Goal: Task Accomplishment & Management: Manage account settings

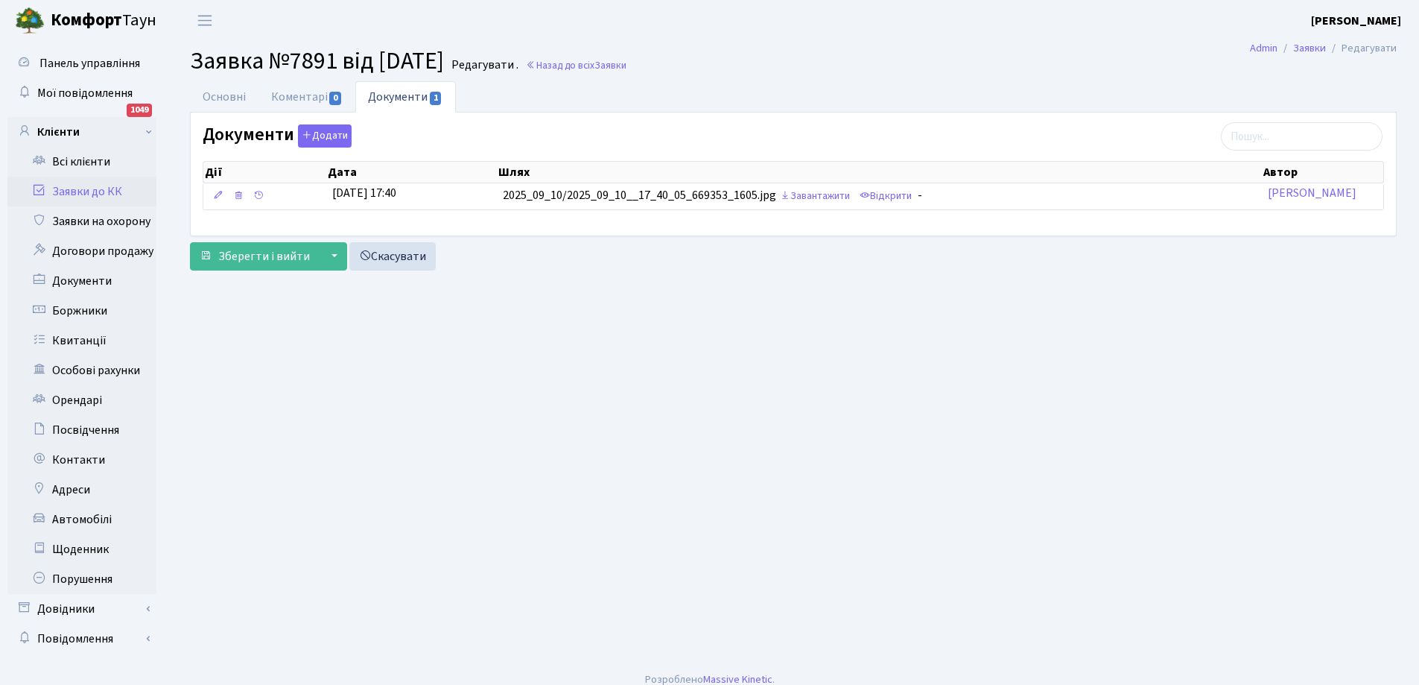
click at [86, 196] on link "Заявки до КК" at bounding box center [81, 192] width 149 height 30
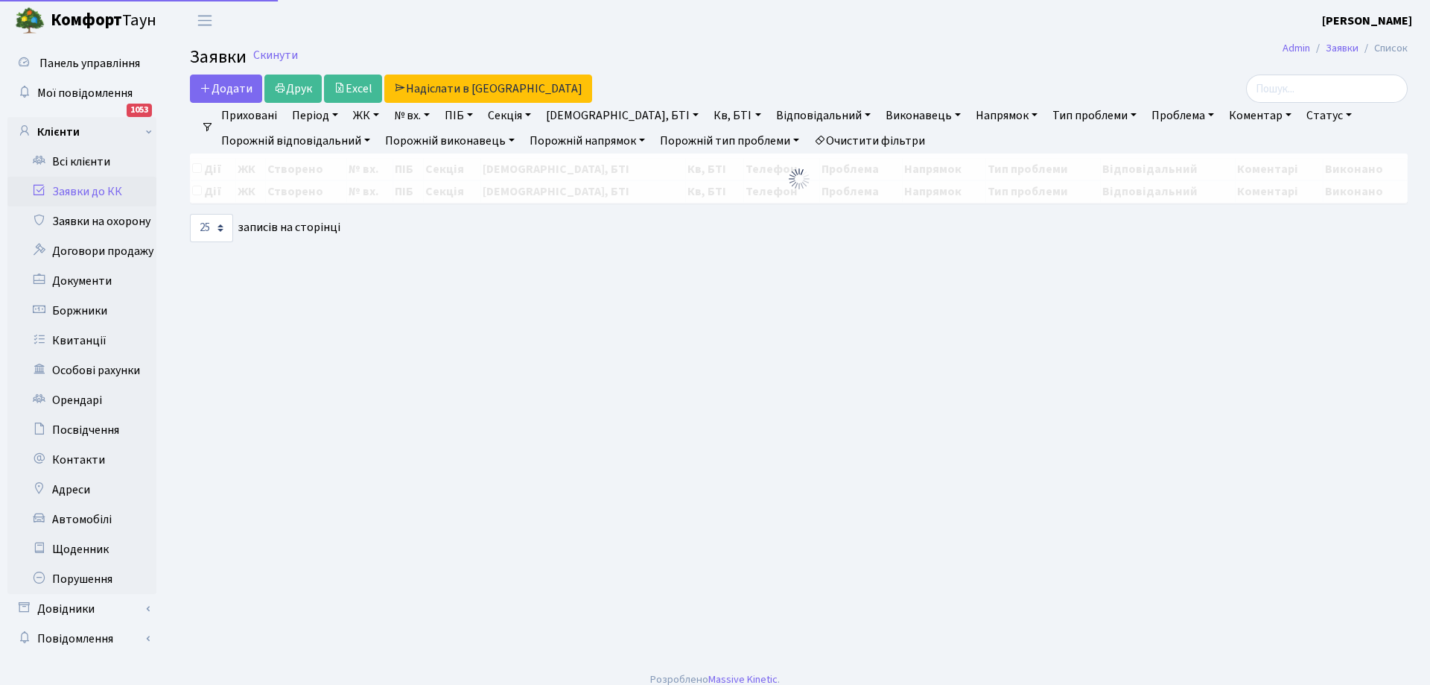
select select "25"
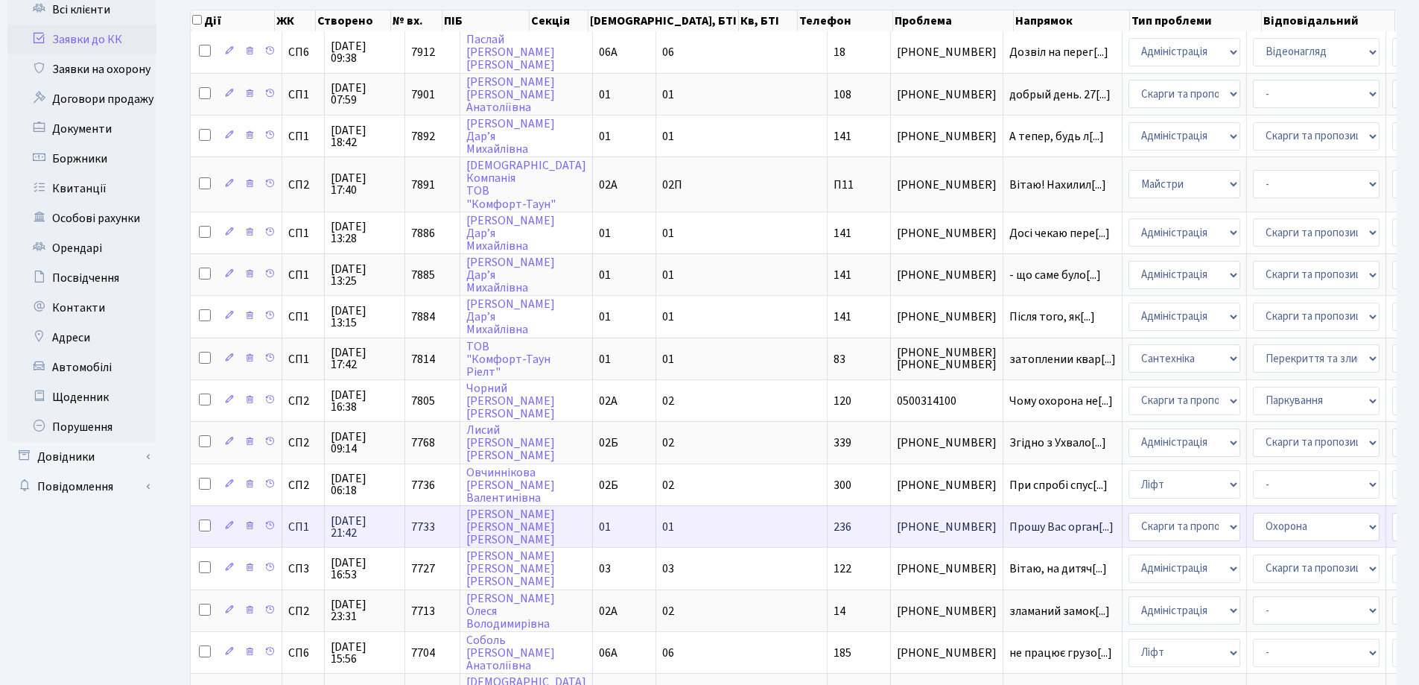
scroll to position [224, 0]
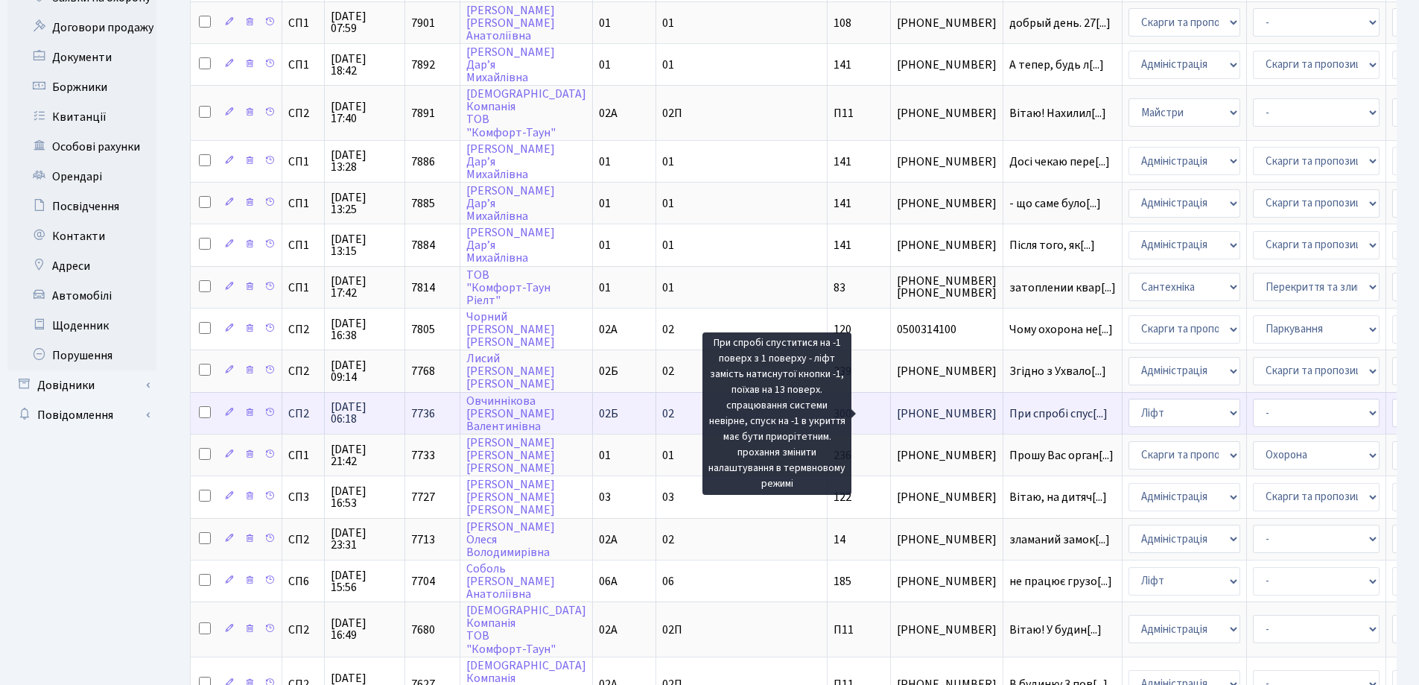
click at [1010, 412] on span "При спробі спус[...]" at bounding box center [1059, 413] width 98 height 16
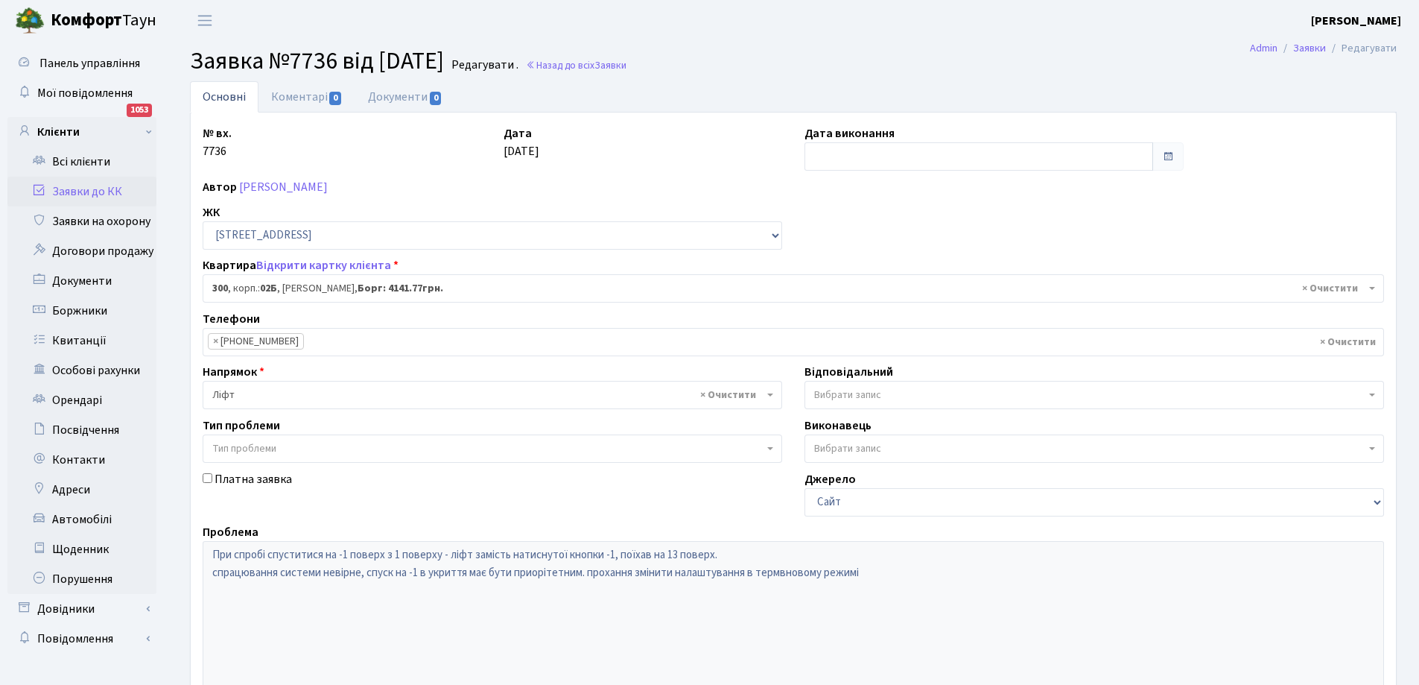
select select "20550"
click at [80, 189] on link "Заявки до КК" at bounding box center [81, 192] width 149 height 30
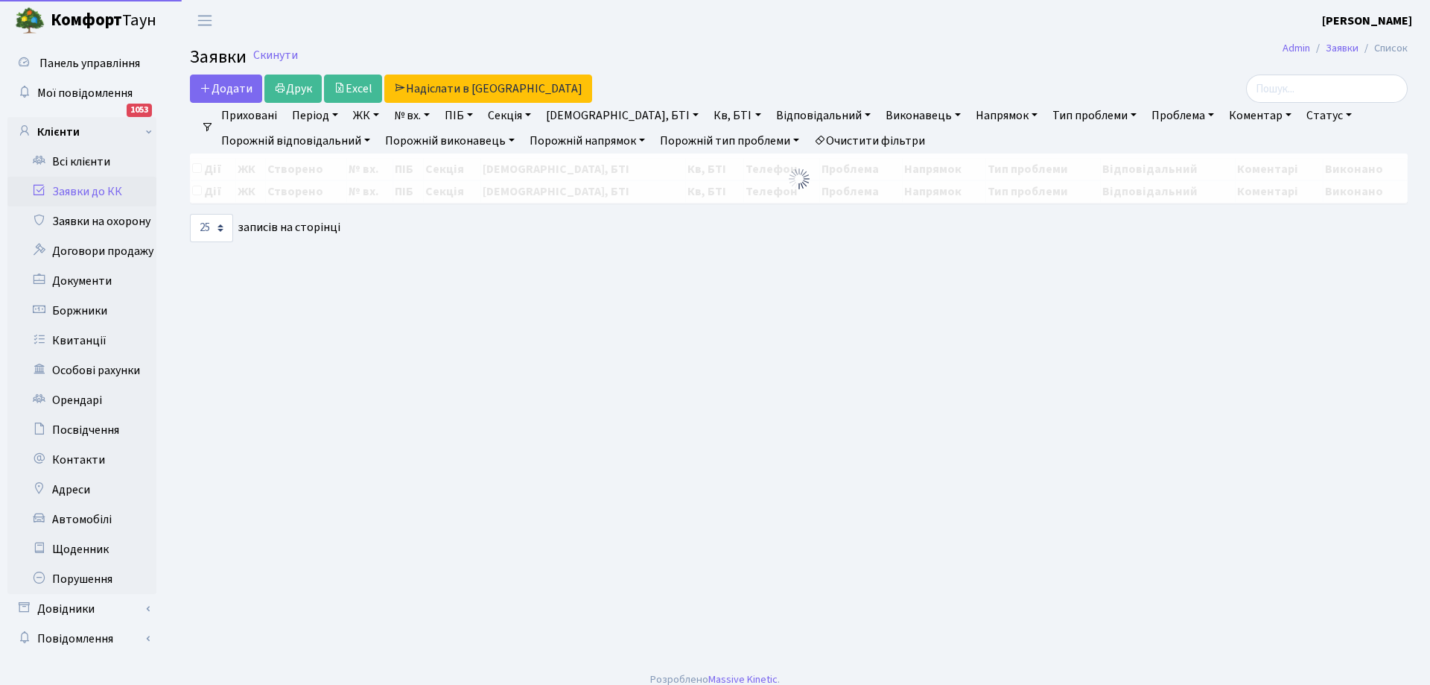
select select "25"
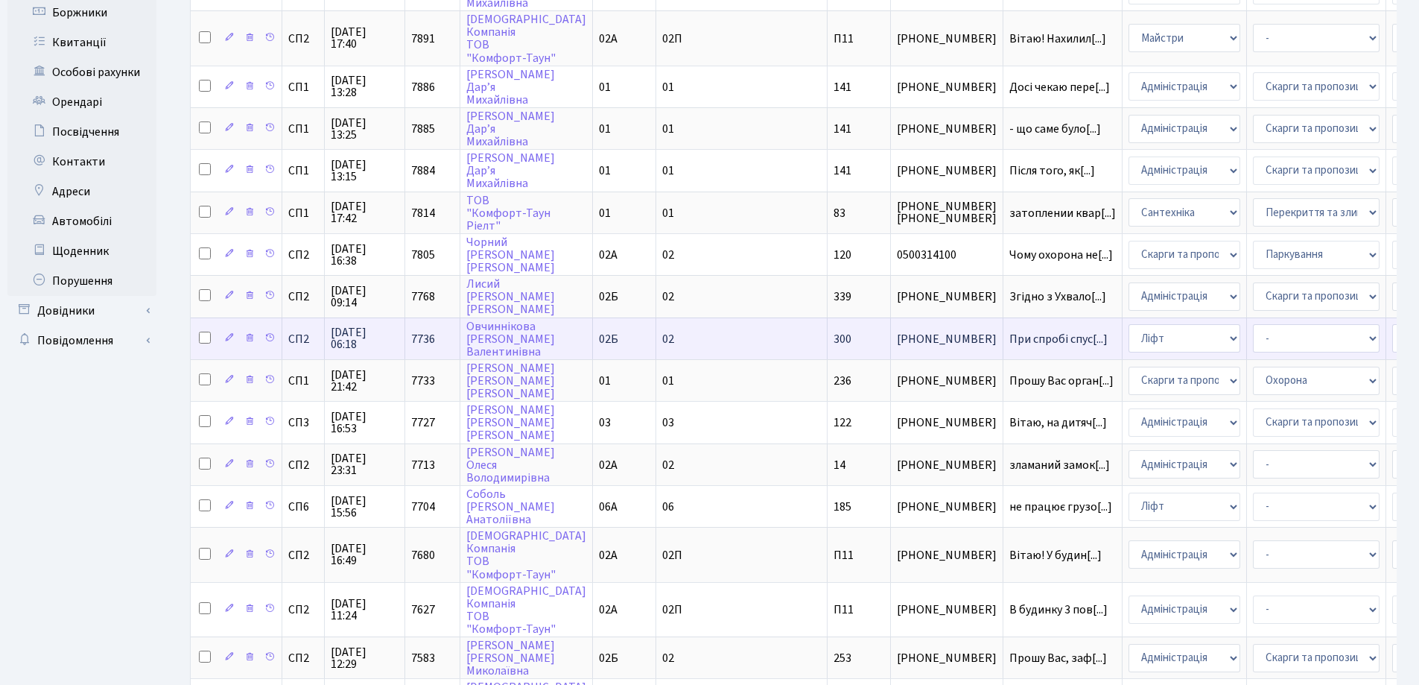
scroll to position [2, 0]
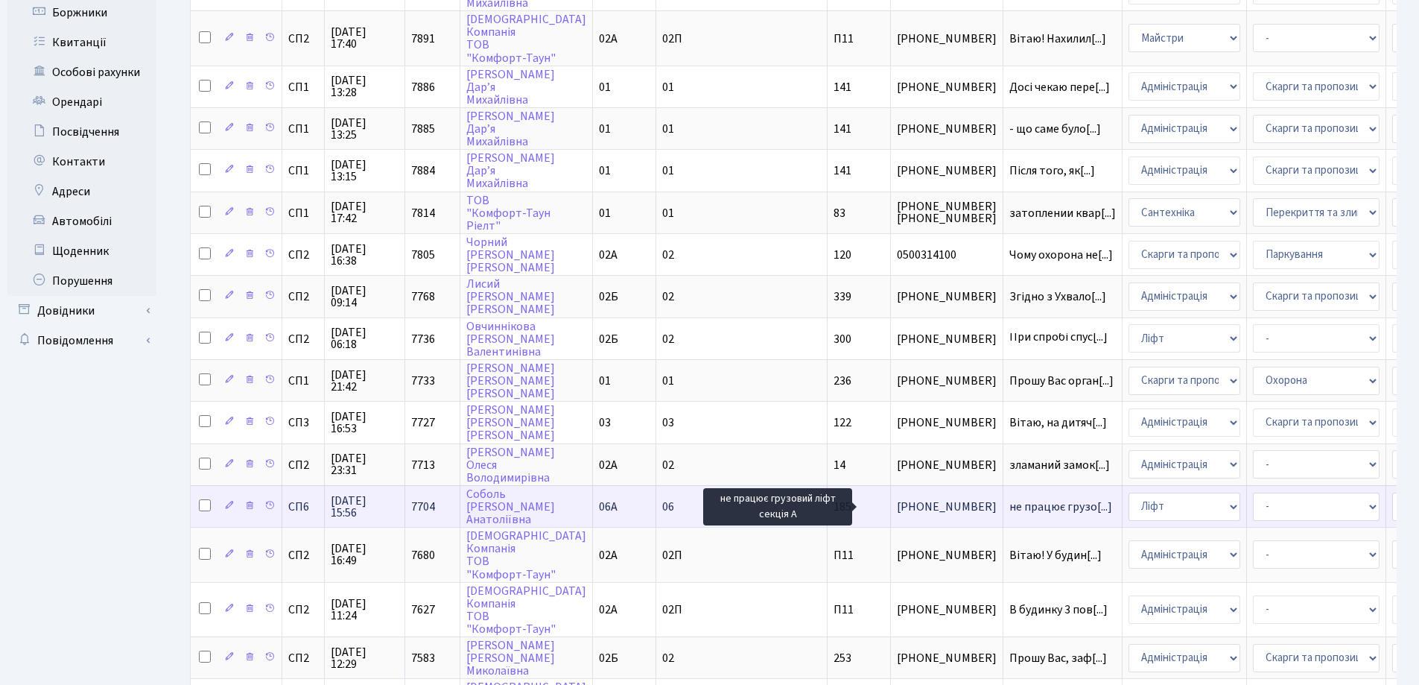
click at [1010, 510] on span "не працює грузо[...]" at bounding box center [1061, 506] width 103 height 16
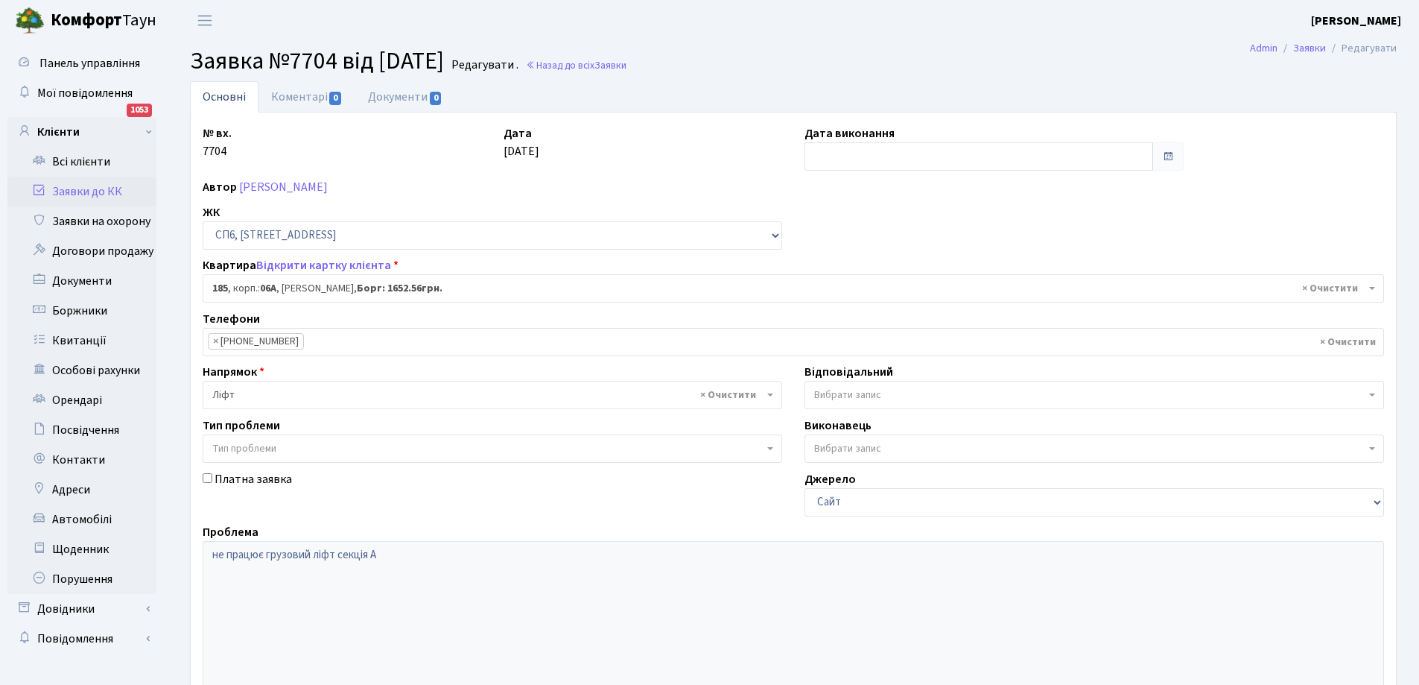
select select "21853"
click at [72, 194] on link "Заявки до КК" at bounding box center [81, 192] width 149 height 30
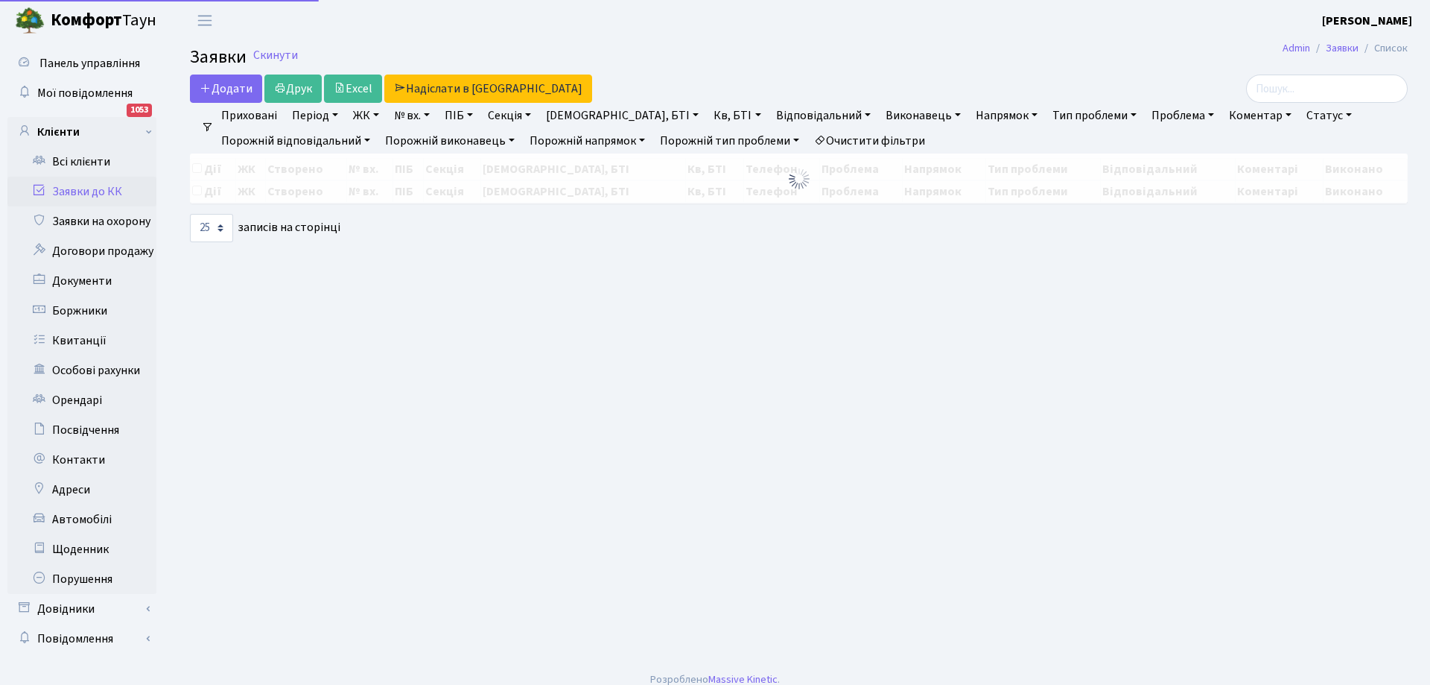
select select "25"
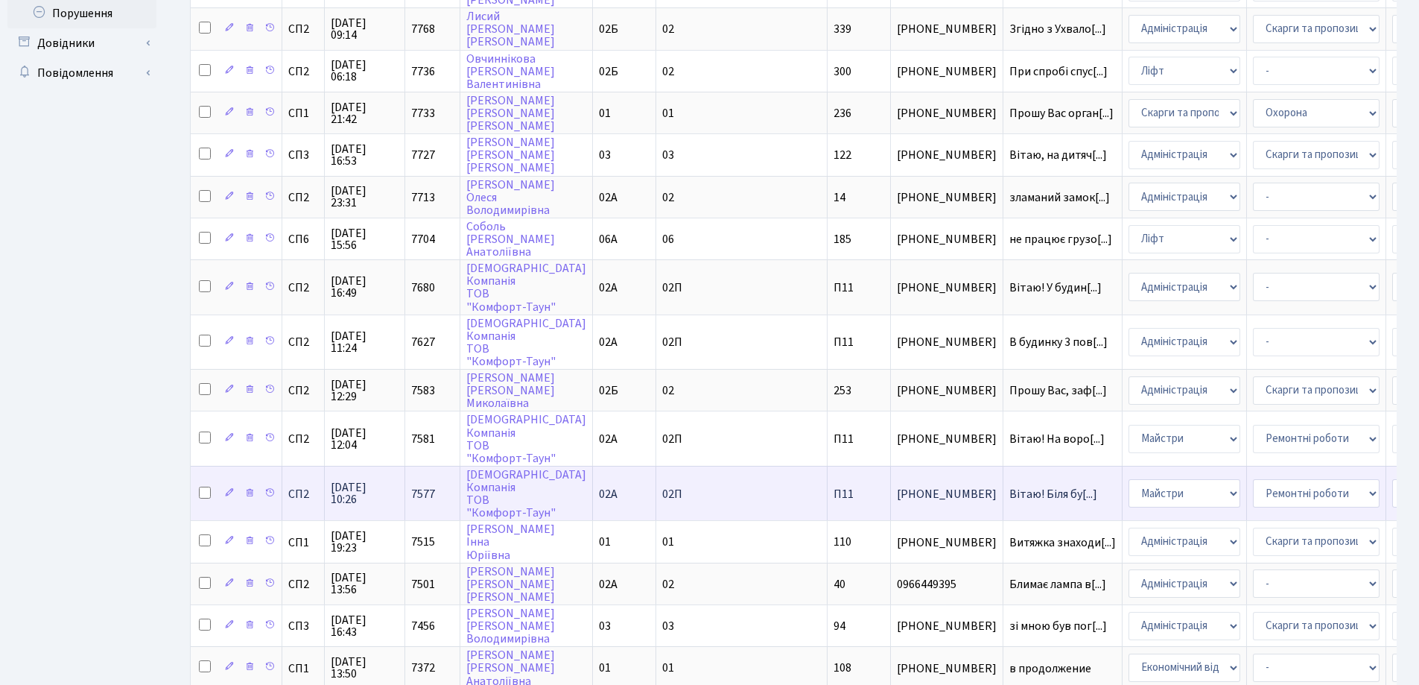
scroll to position [723, 0]
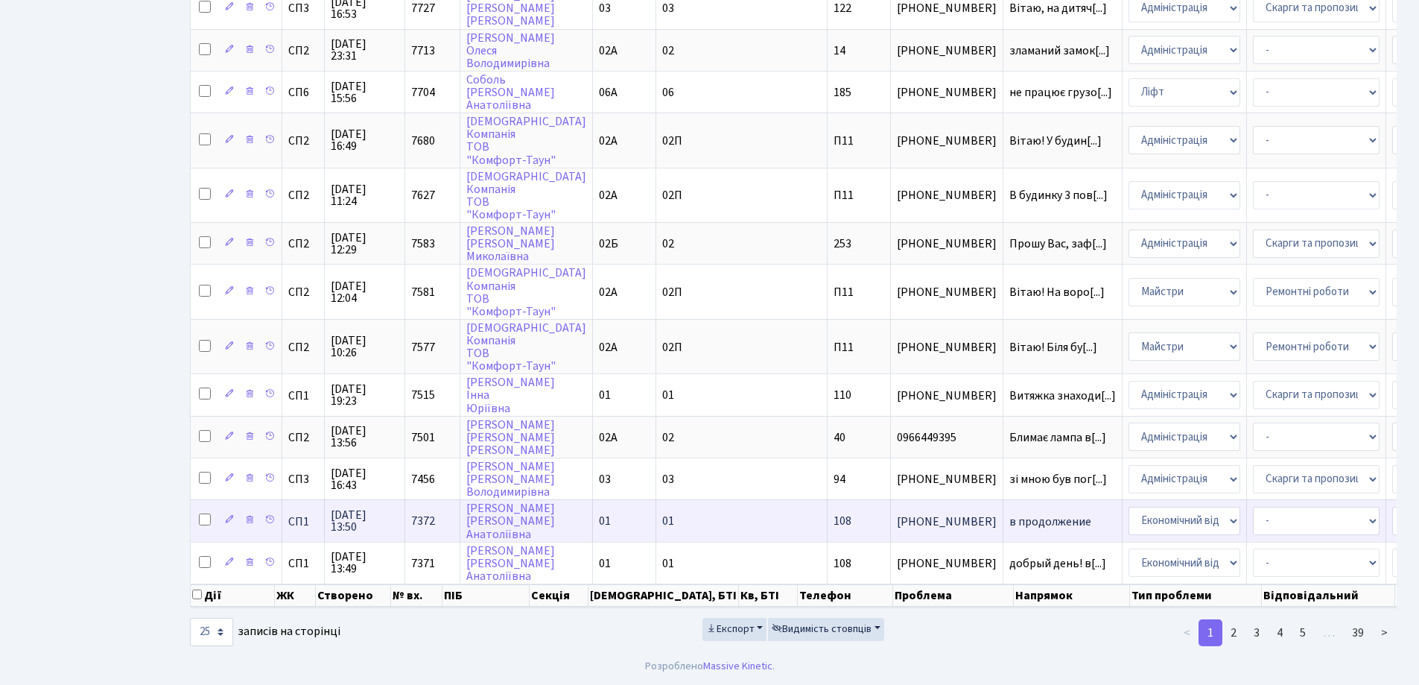
click at [1010, 516] on span "в продолжение" at bounding box center [1063, 522] width 107 height 12
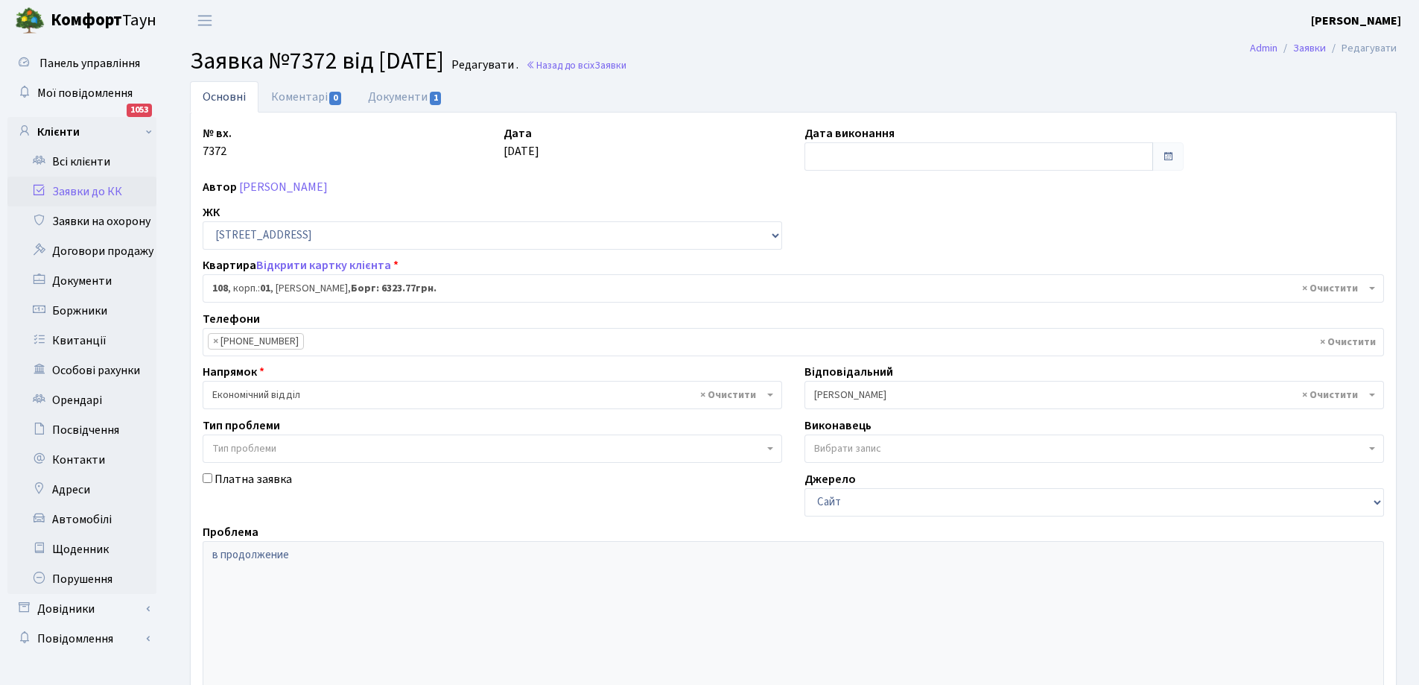
select select "20033"
click at [394, 96] on link "Документи 1" at bounding box center [405, 96] width 100 height 31
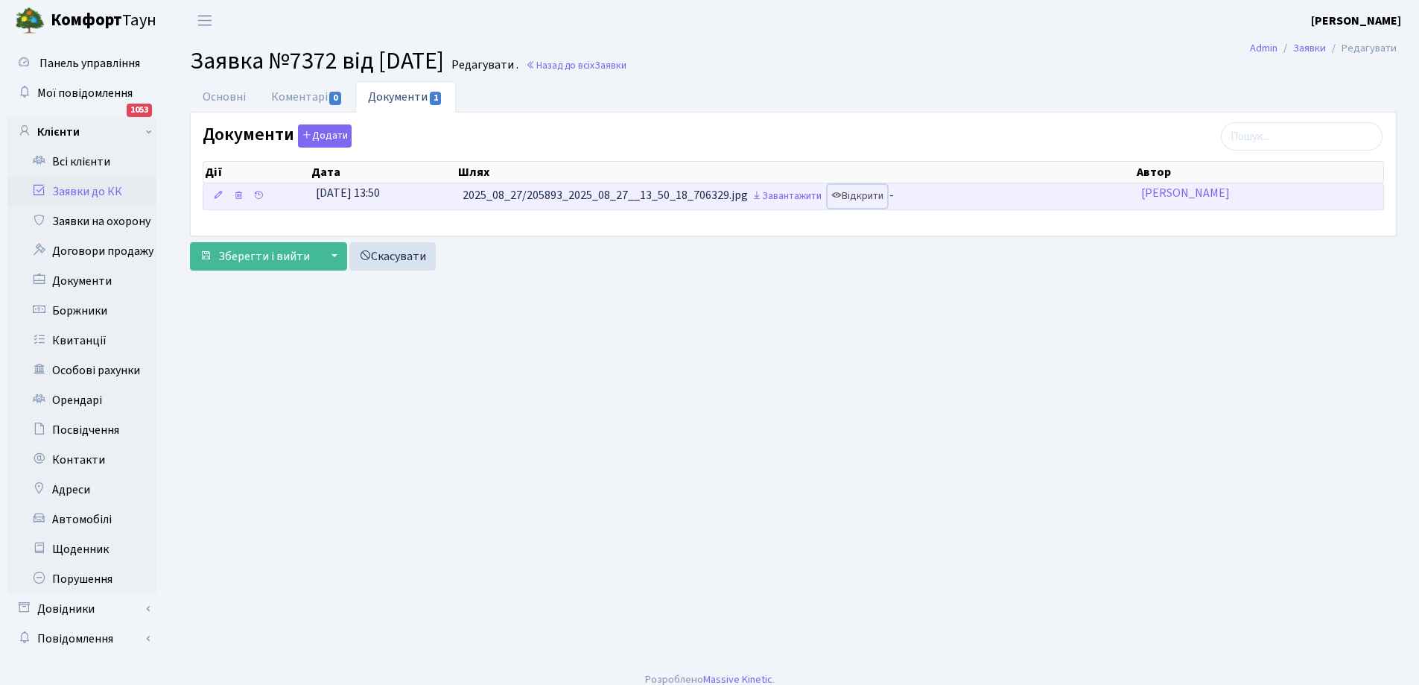
click at [866, 199] on link "Відкрити" at bounding box center [858, 196] width 60 height 23
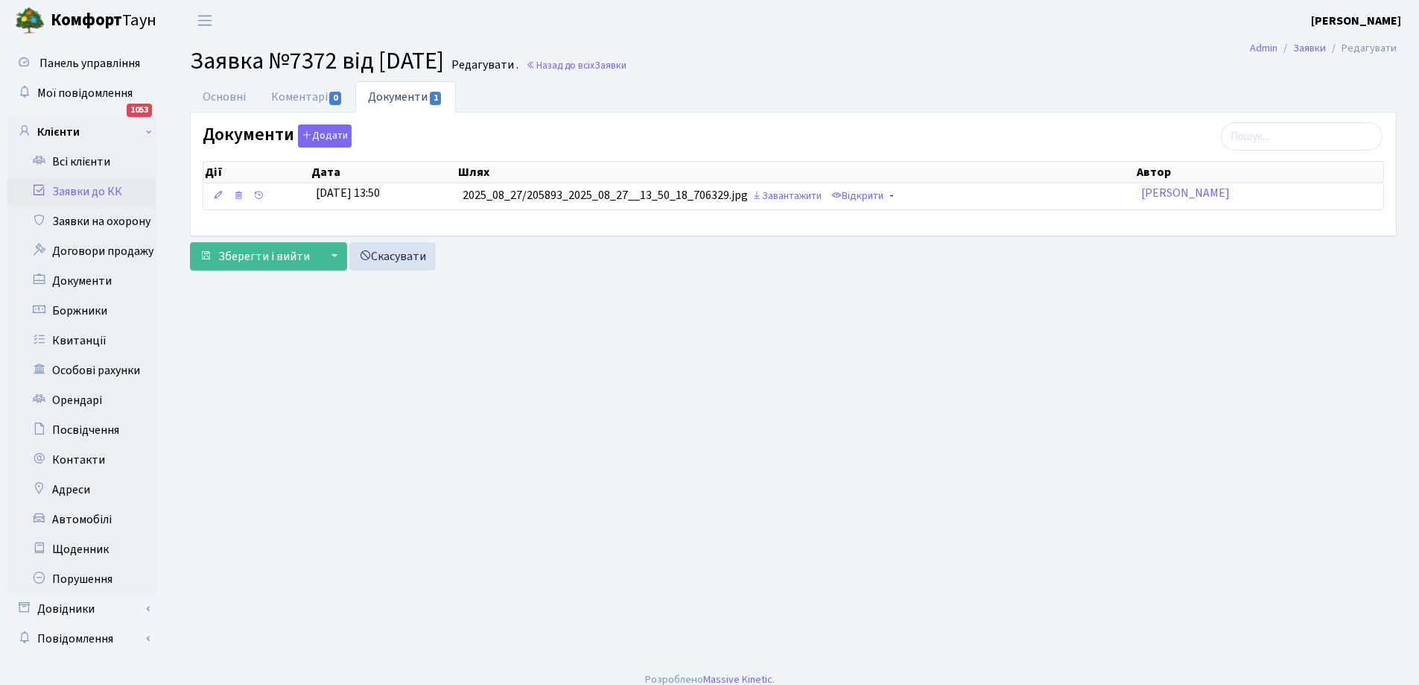
click at [83, 188] on link "Заявки до КК" at bounding box center [81, 192] width 149 height 30
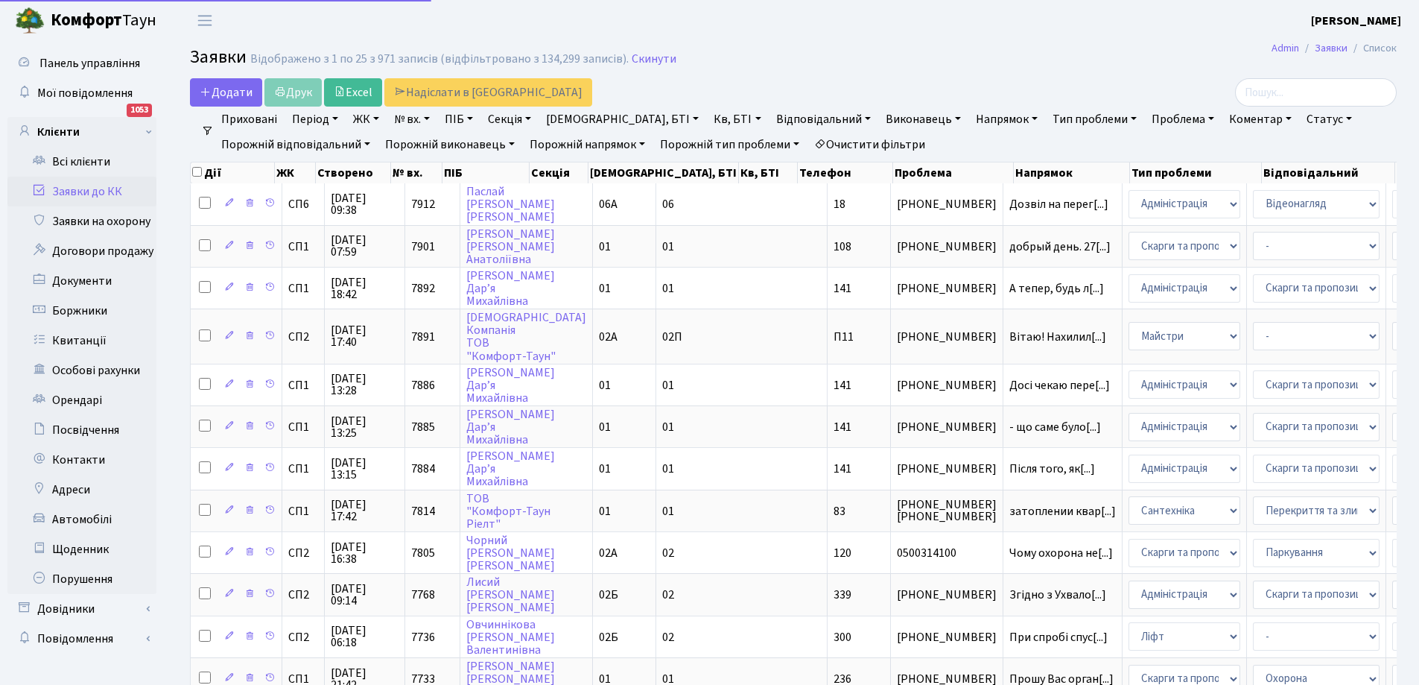
select select "25"
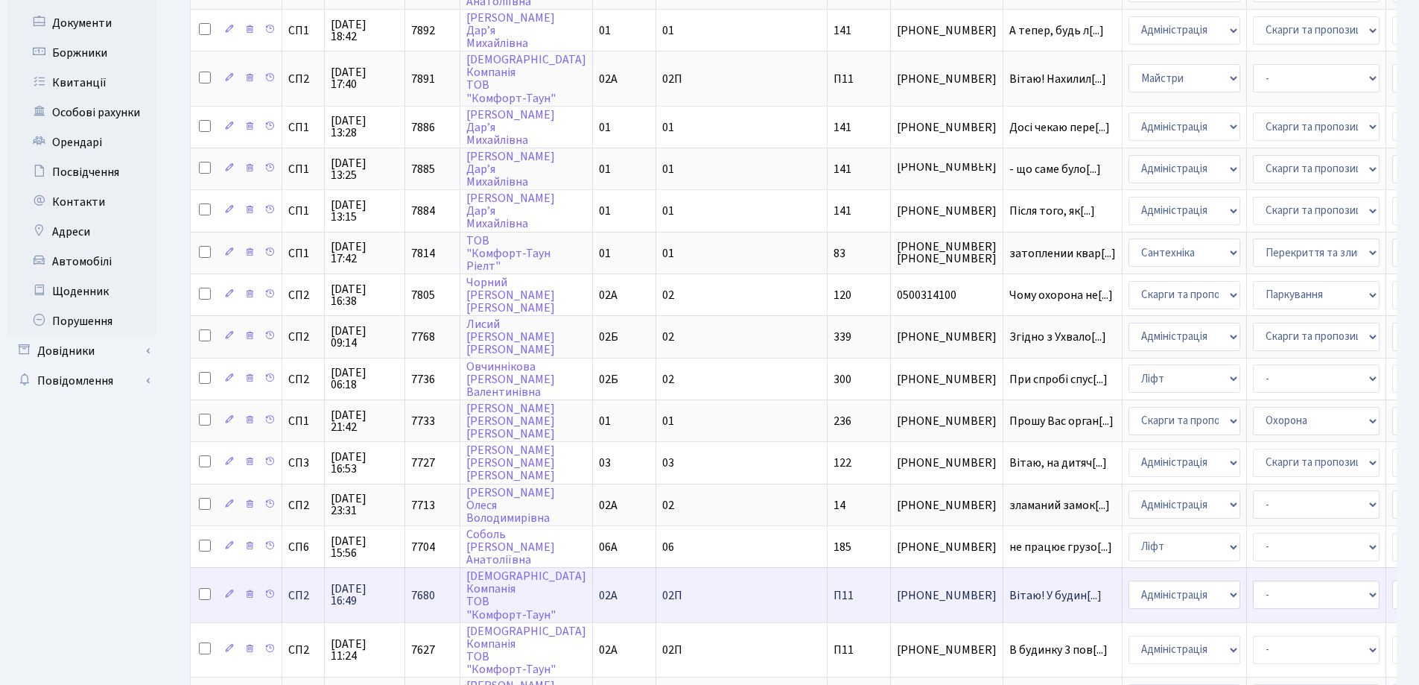
scroll to position [298, 0]
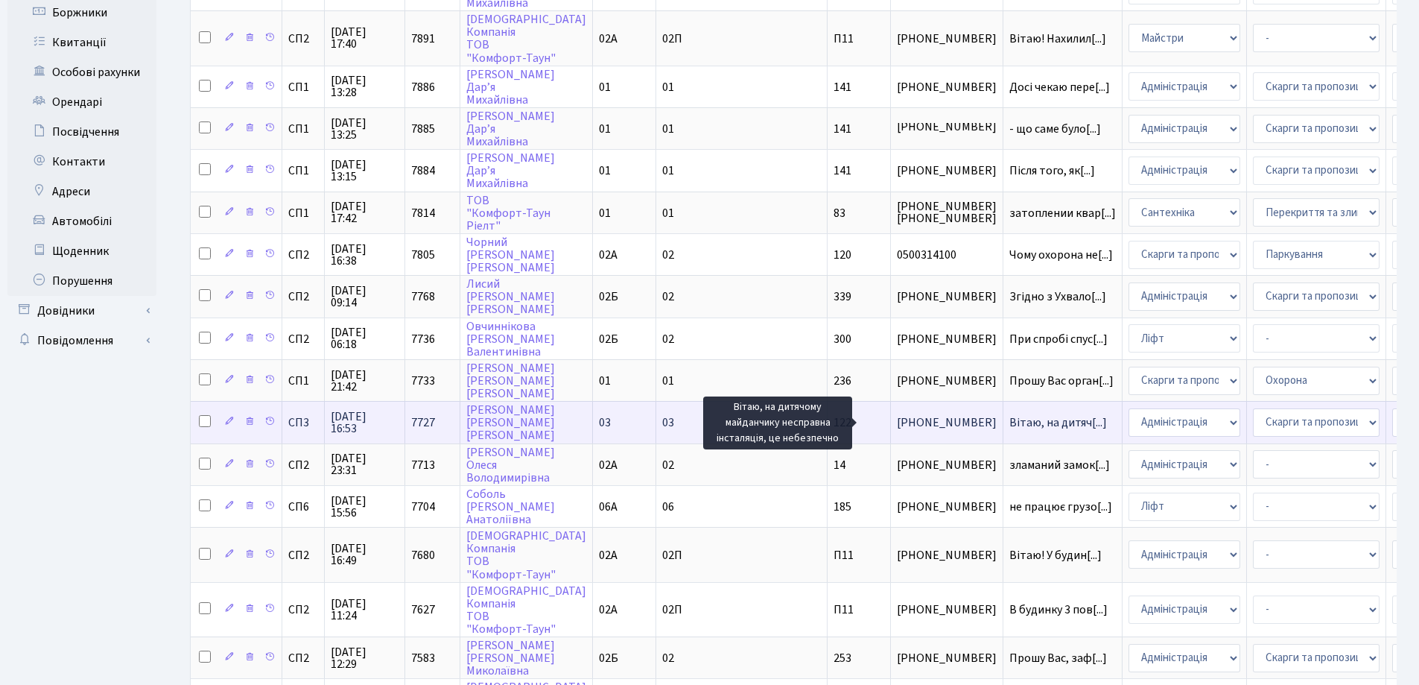
click at [1010, 422] on span "Вітаю, на дитяч[...]" at bounding box center [1059, 422] width 98 height 16
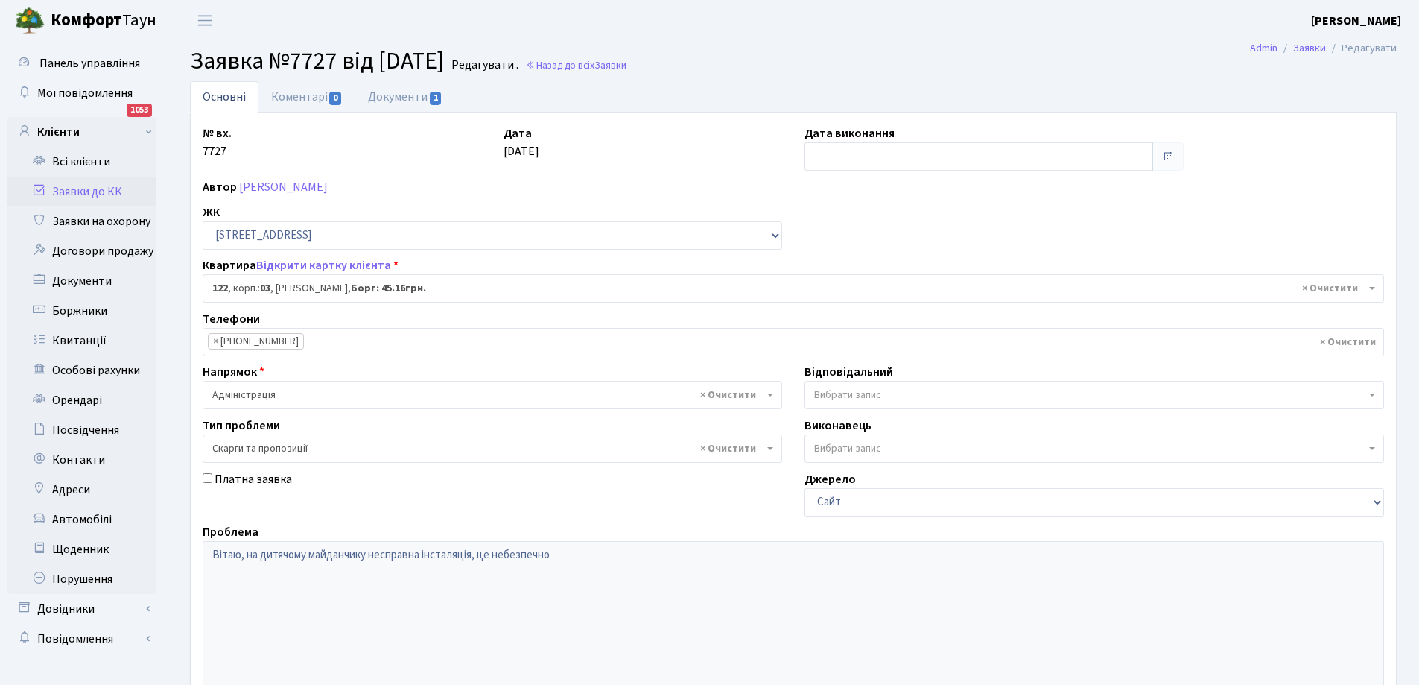
select select "20844"
select select "55"
click at [402, 88] on link "Документи 1" at bounding box center [405, 96] width 100 height 31
select select "25"
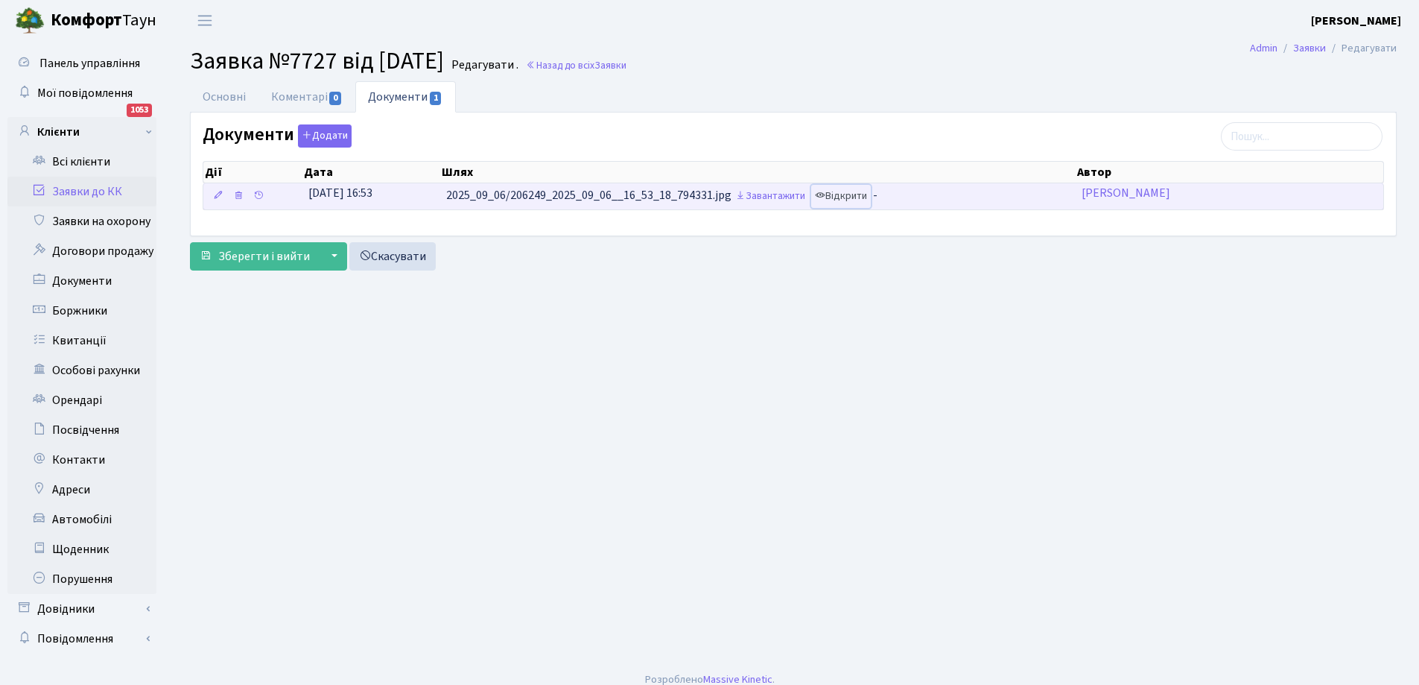
click at [856, 196] on link "Відкрити" at bounding box center [841, 196] width 60 height 23
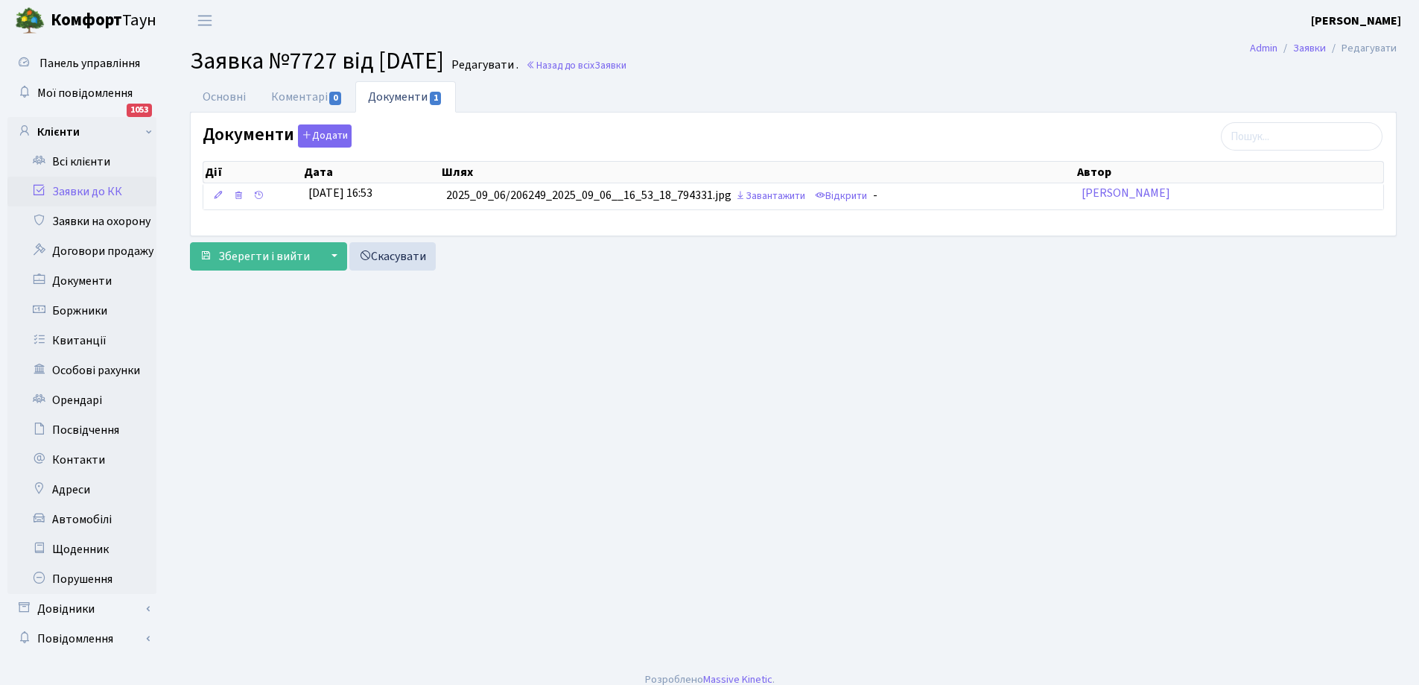
click at [83, 190] on link "Заявки до КК" at bounding box center [81, 192] width 149 height 30
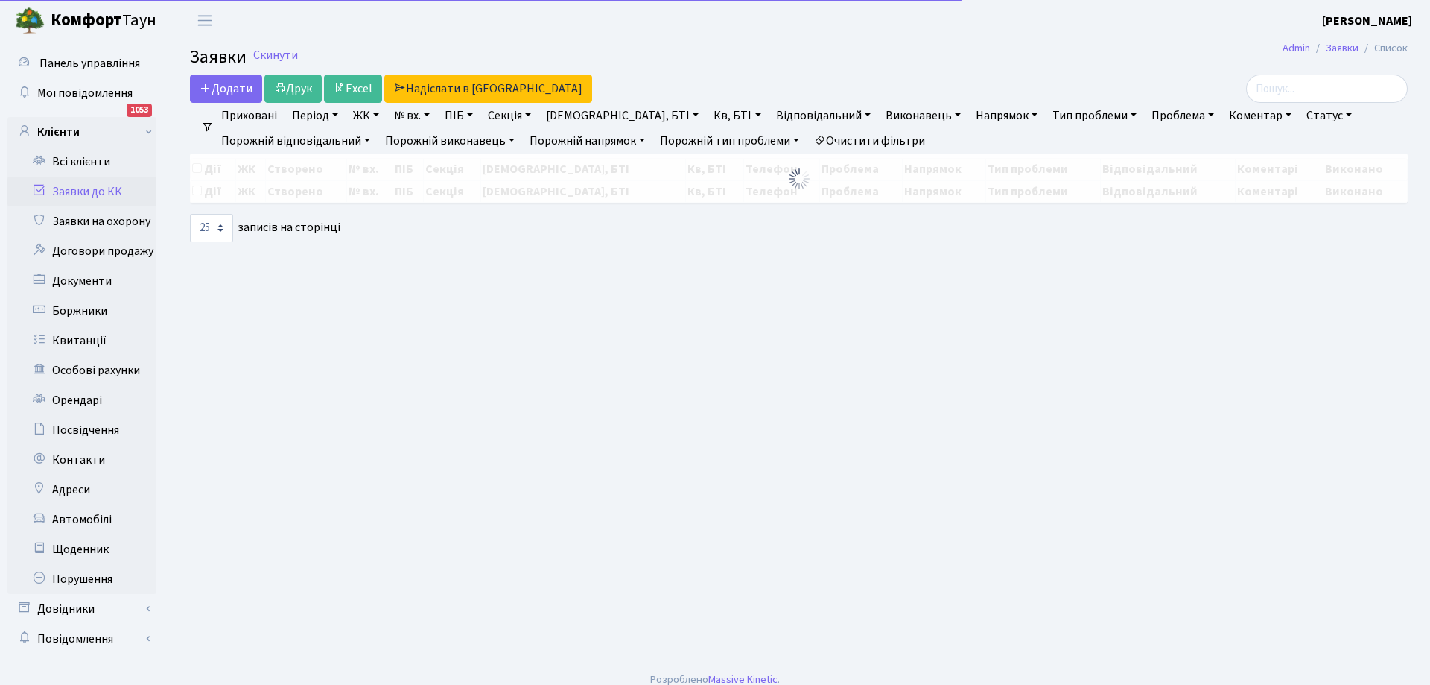
select select "25"
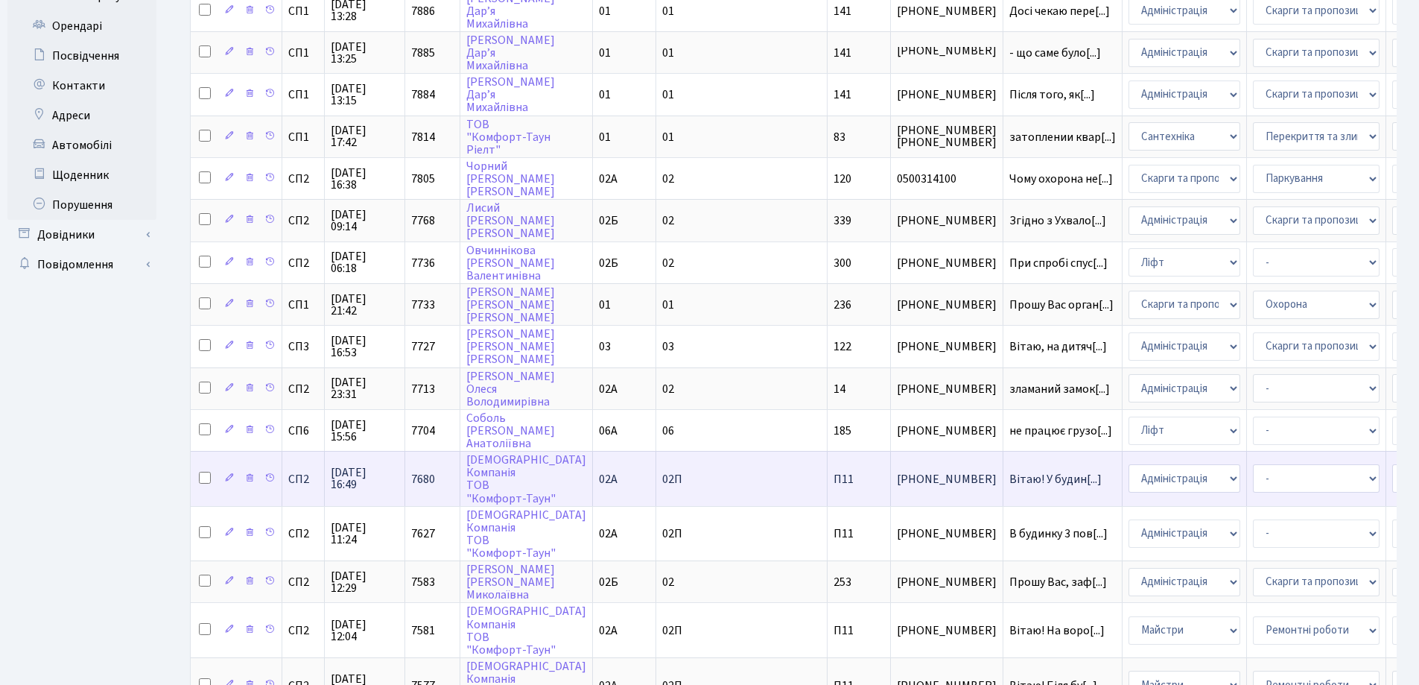
scroll to position [723, 0]
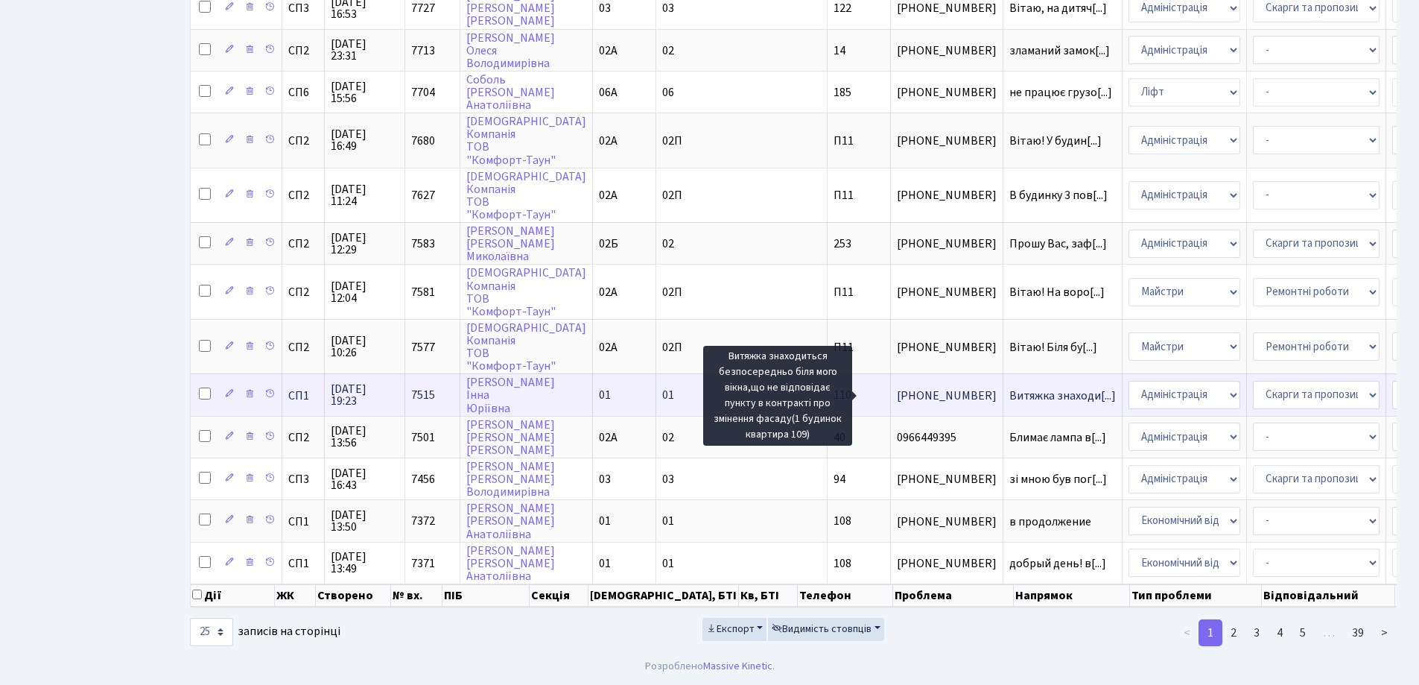
click at [1010, 387] on span "Витяжка знаходи[...]" at bounding box center [1063, 395] width 107 height 16
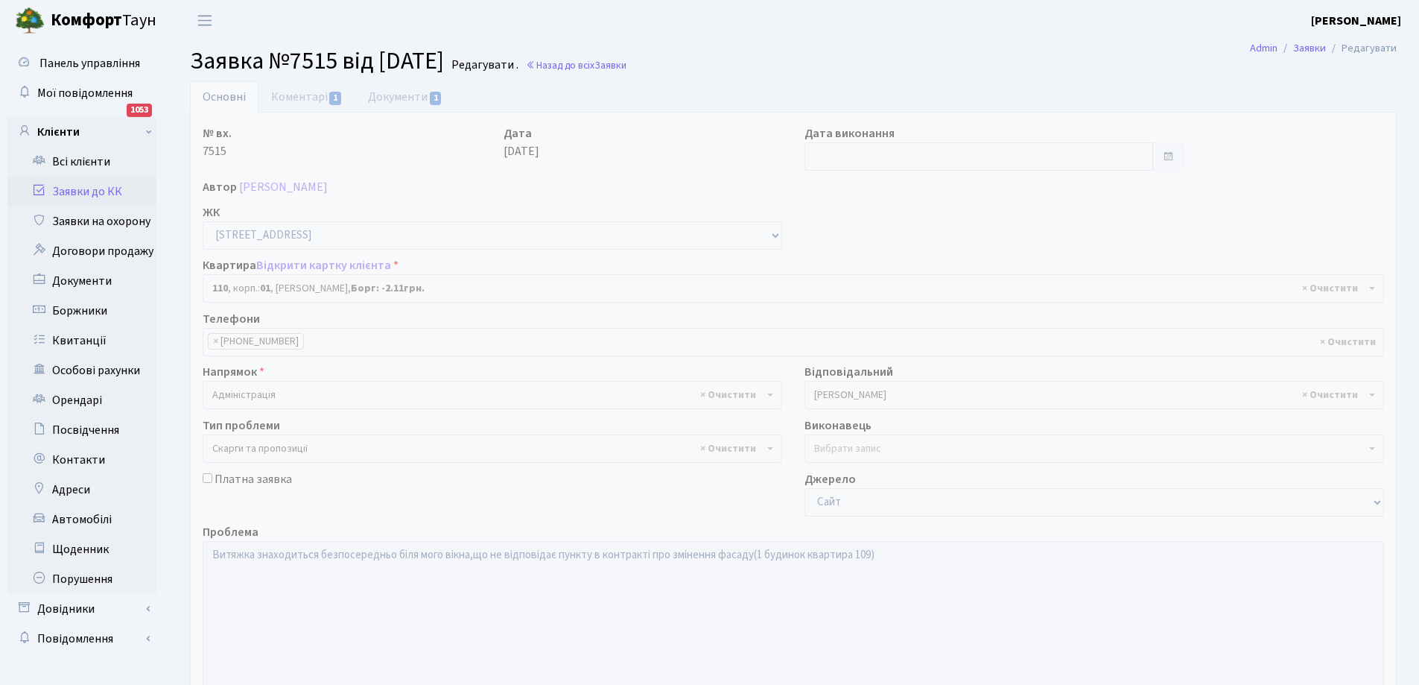
select select "20035"
select select "55"
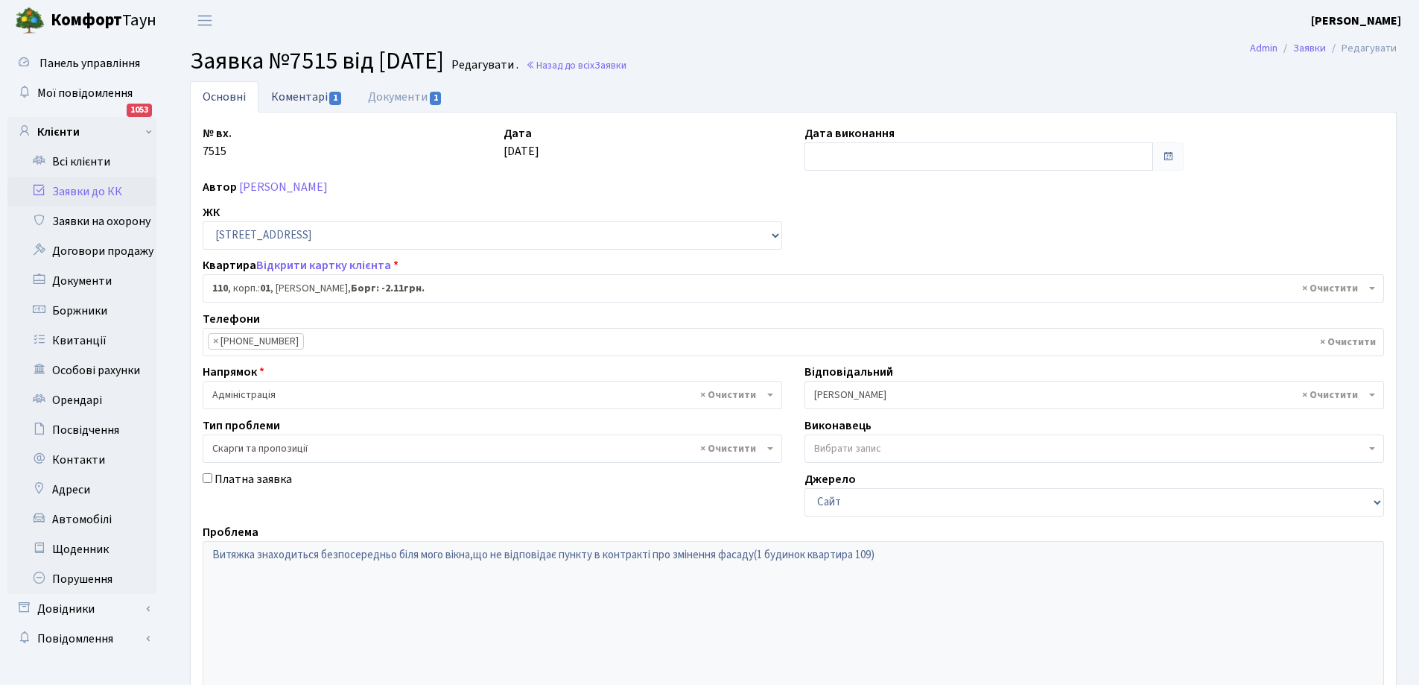
click at [294, 92] on link "Коментарі 1" at bounding box center [307, 96] width 97 height 31
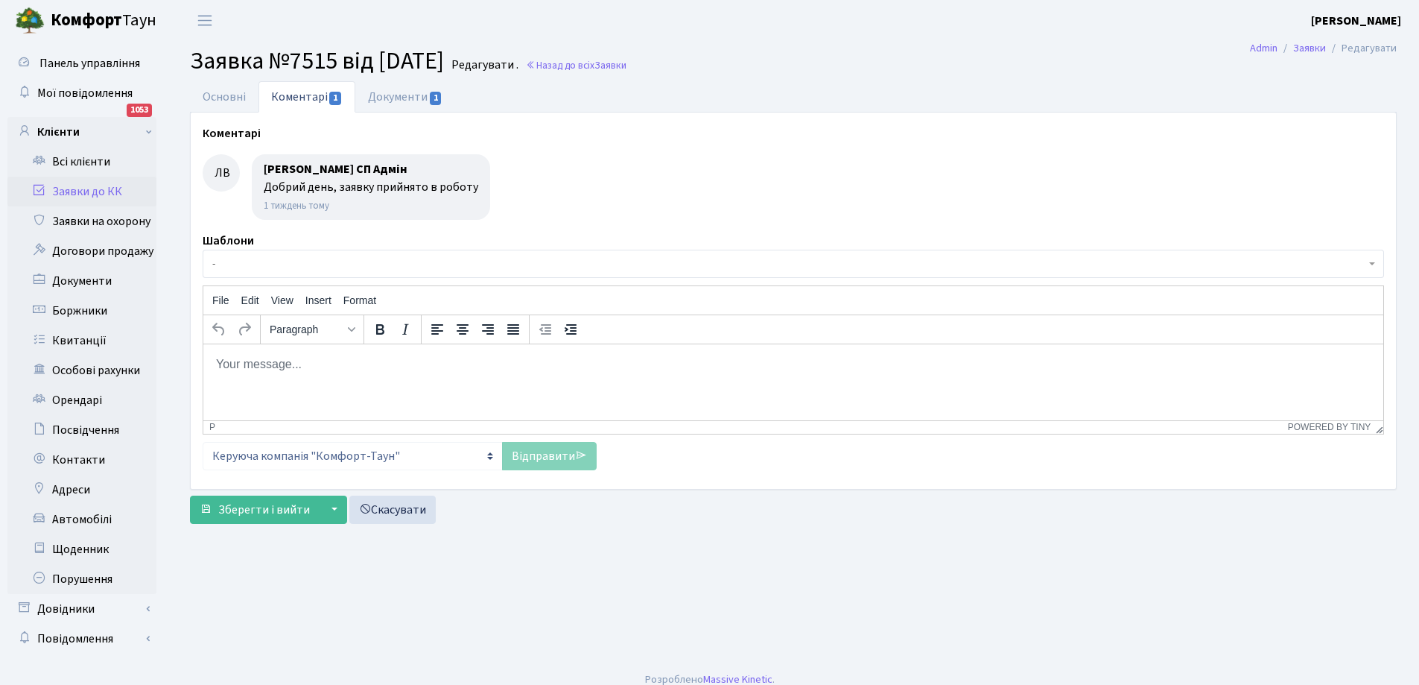
click at [81, 192] on link "Заявки до КК" at bounding box center [81, 192] width 149 height 30
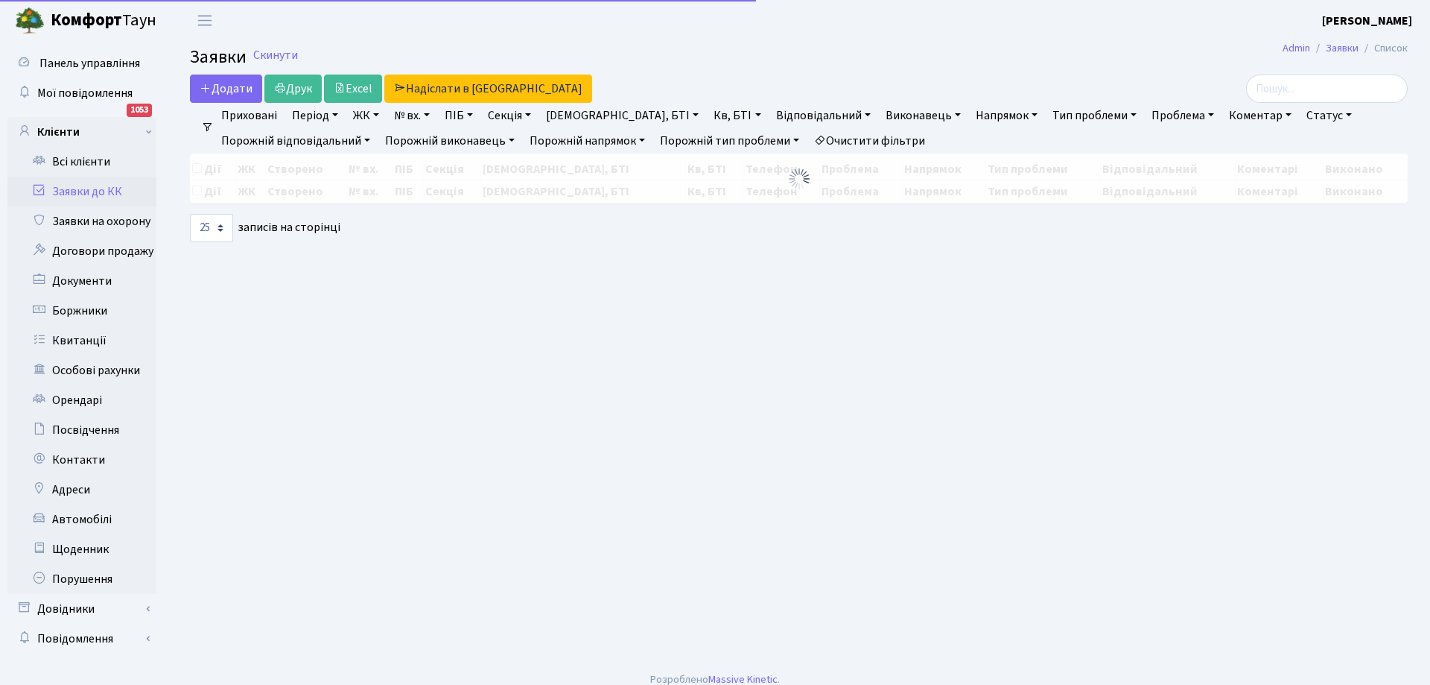
select select "25"
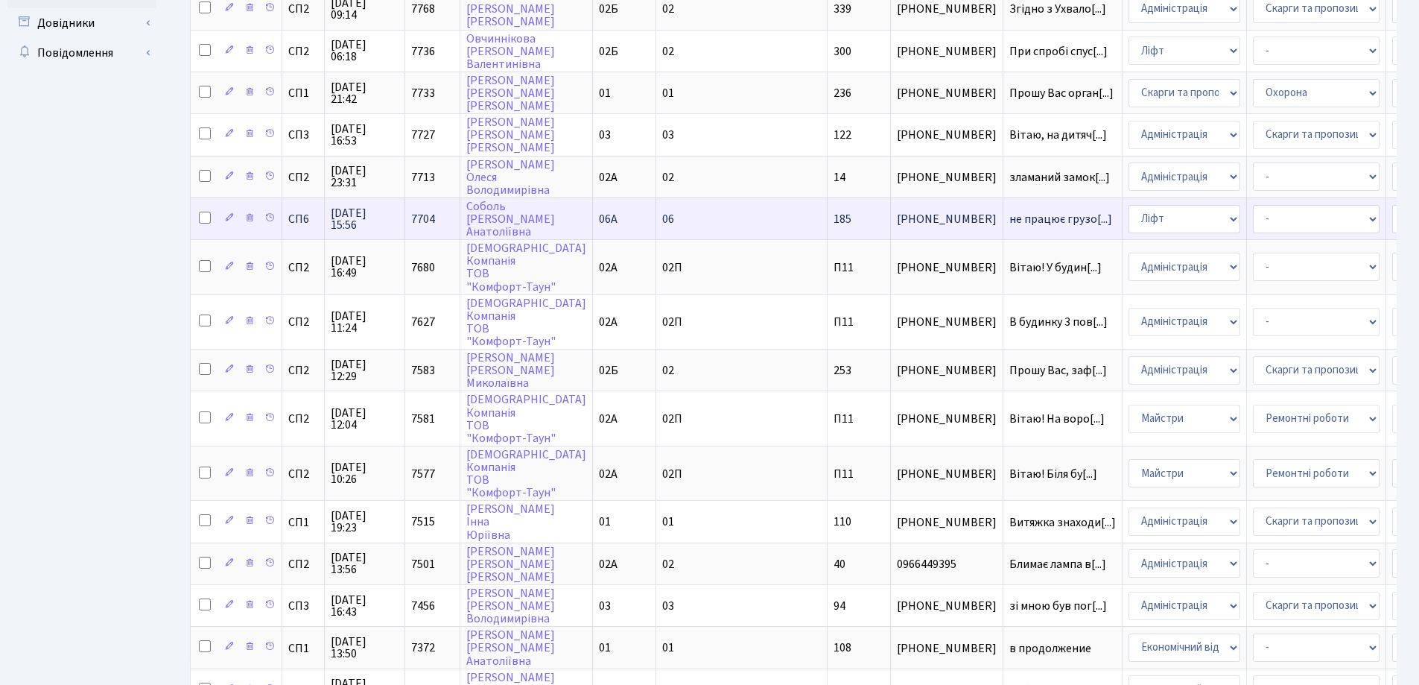
scroll to position [574, 0]
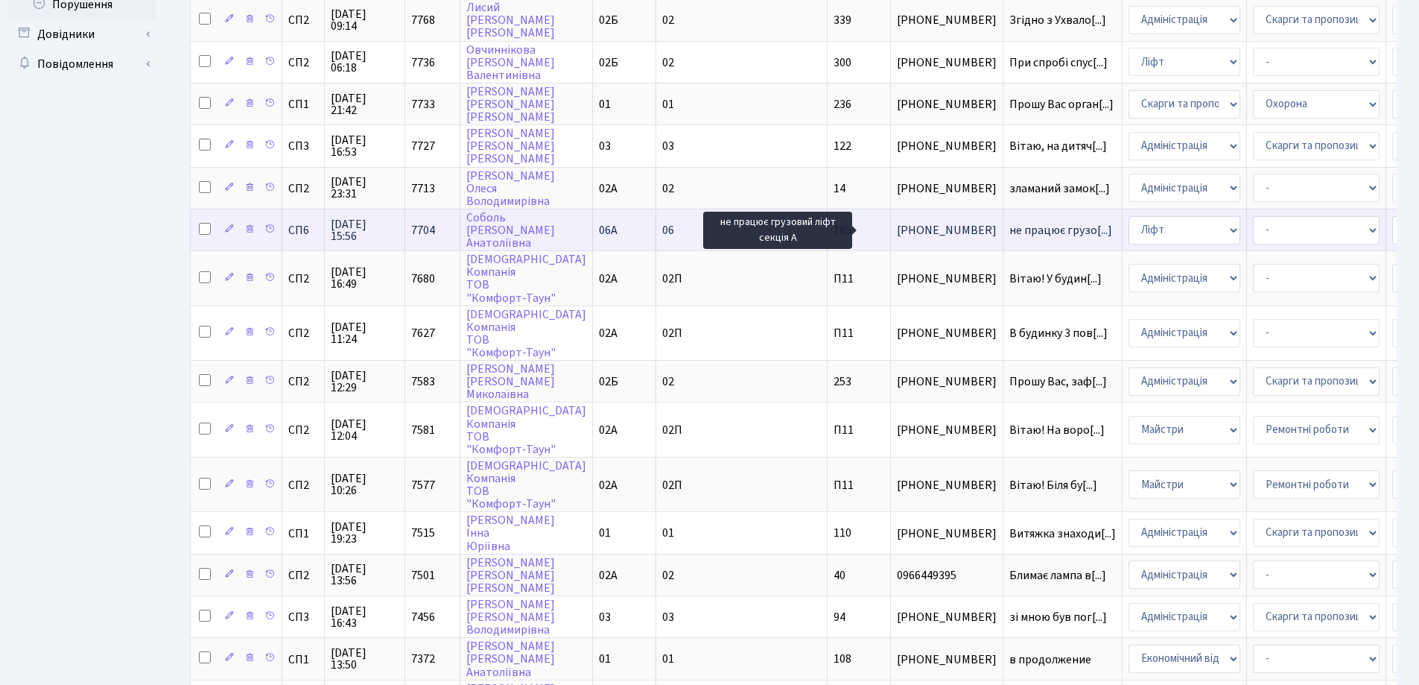
click at [1010, 227] on span "не працює грузо[...]" at bounding box center [1061, 230] width 103 height 16
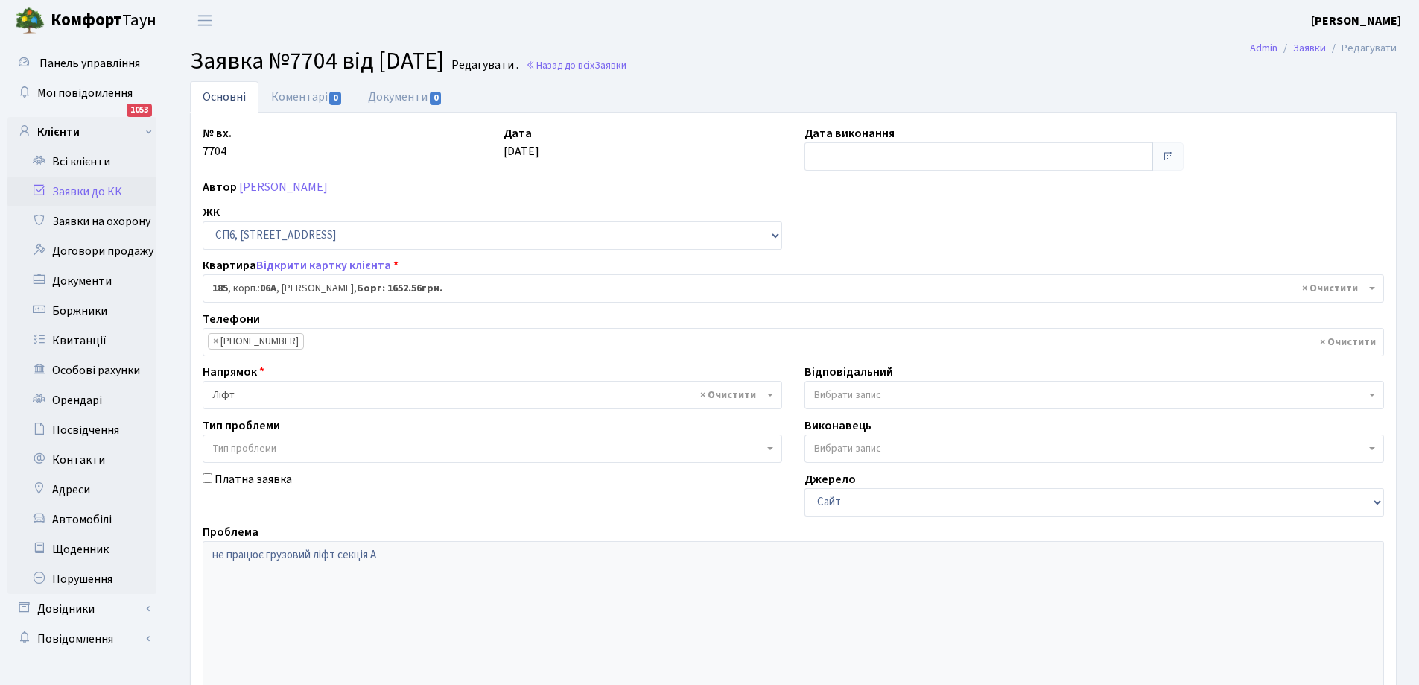
select select "21853"
click at [294, 95] on link "Коментарі 0" at bounding box center [307, 96] width 97 height 31
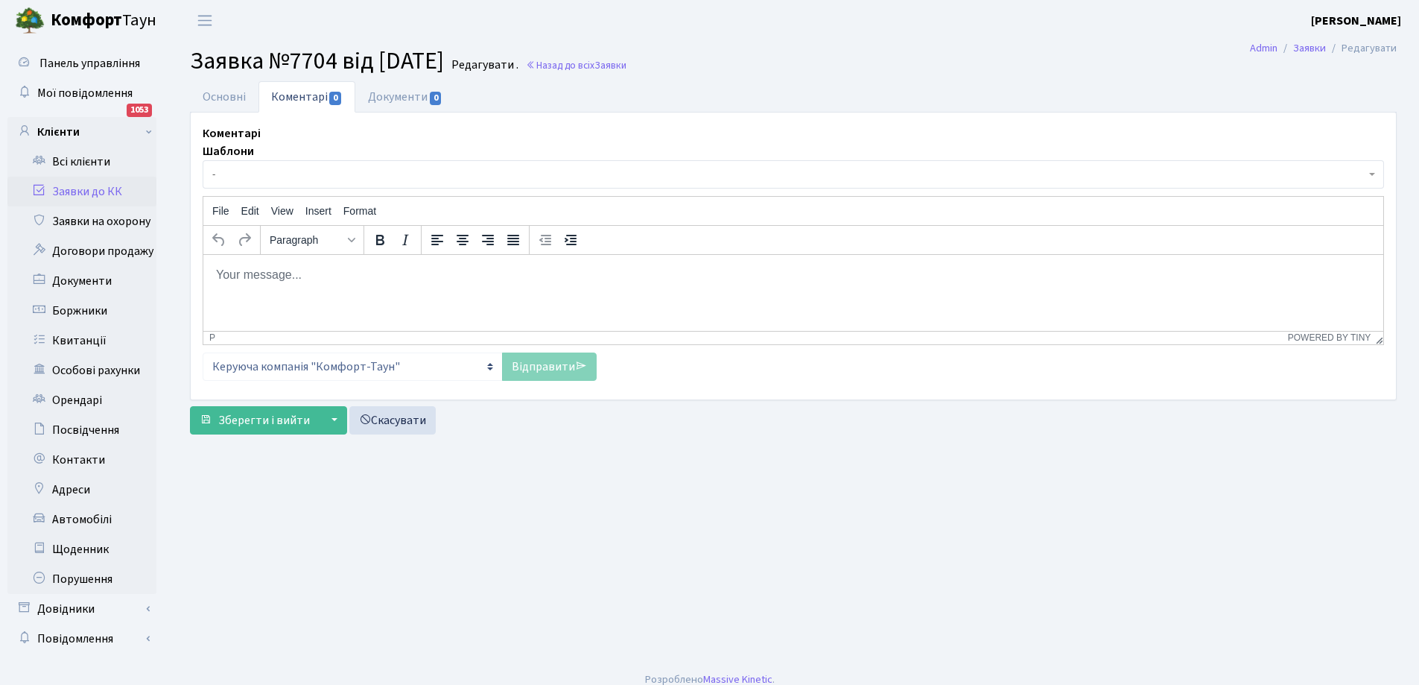
click at [319, 279] on p "Rich Text Area. Press ALT-0 for help." at bounding box center [793, 274] width 1156 height 16
click at [568, 365] on link "Відправити" at bounding box center [549, 366] width 95 height 28
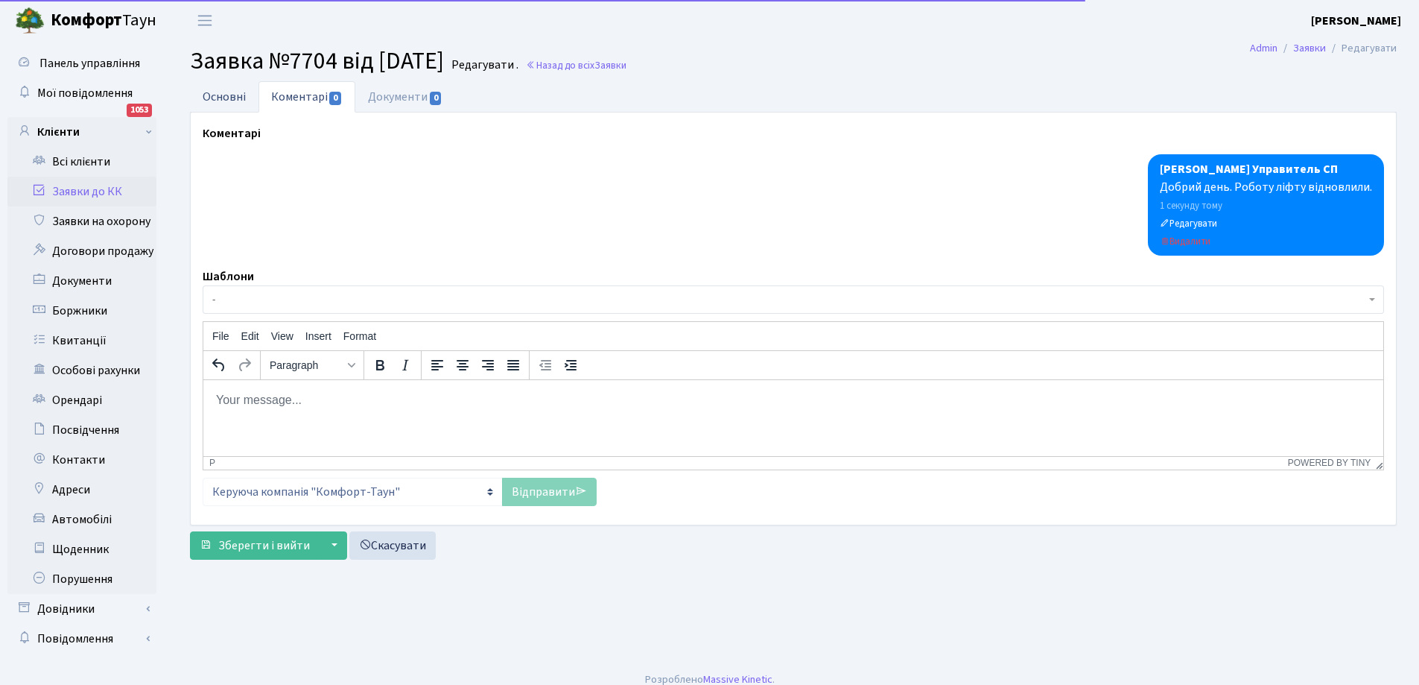
click at [222, 94] on link "Основні" at bounding box center [224, 96] width 69 height 31
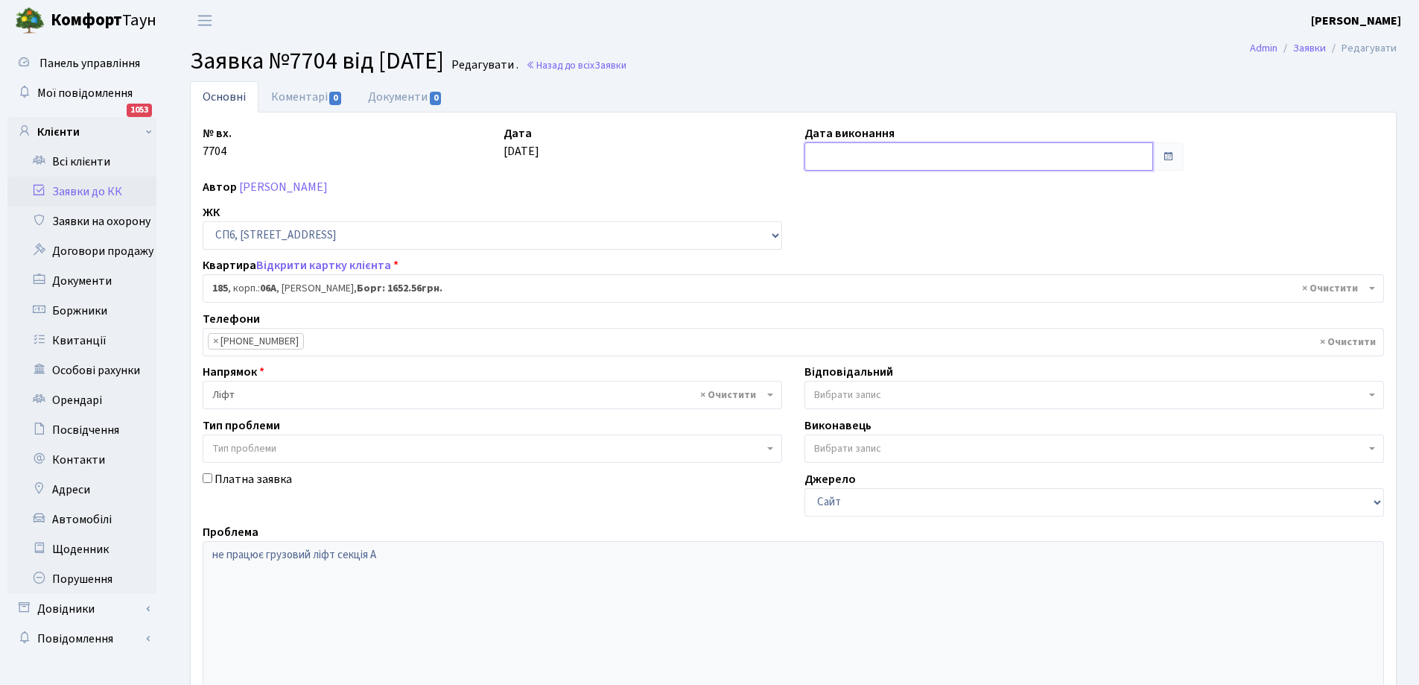
click at [833, 156] on input "text" at bounding box center [979, 156] width 349 height 28
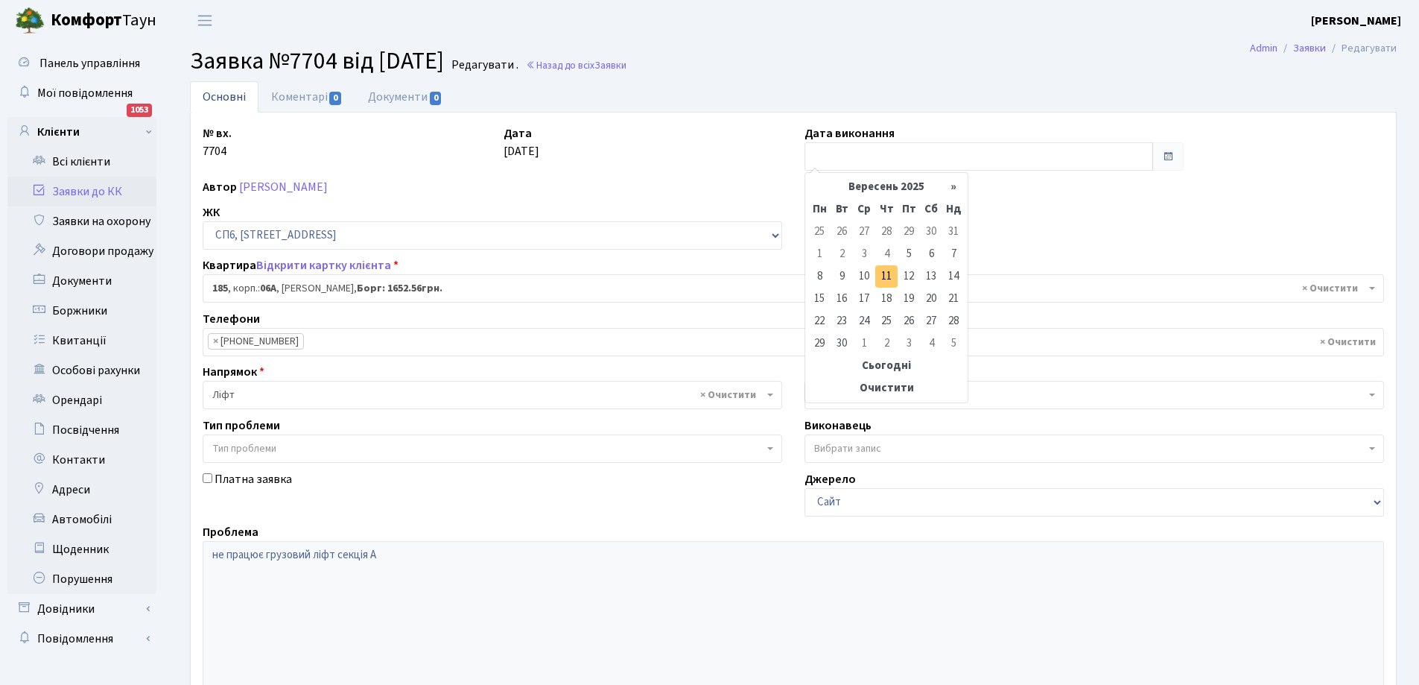
click at [887, 281] on td "11" at bounding box center [886, 276] width 22 height 22
type input "11.09.2025"
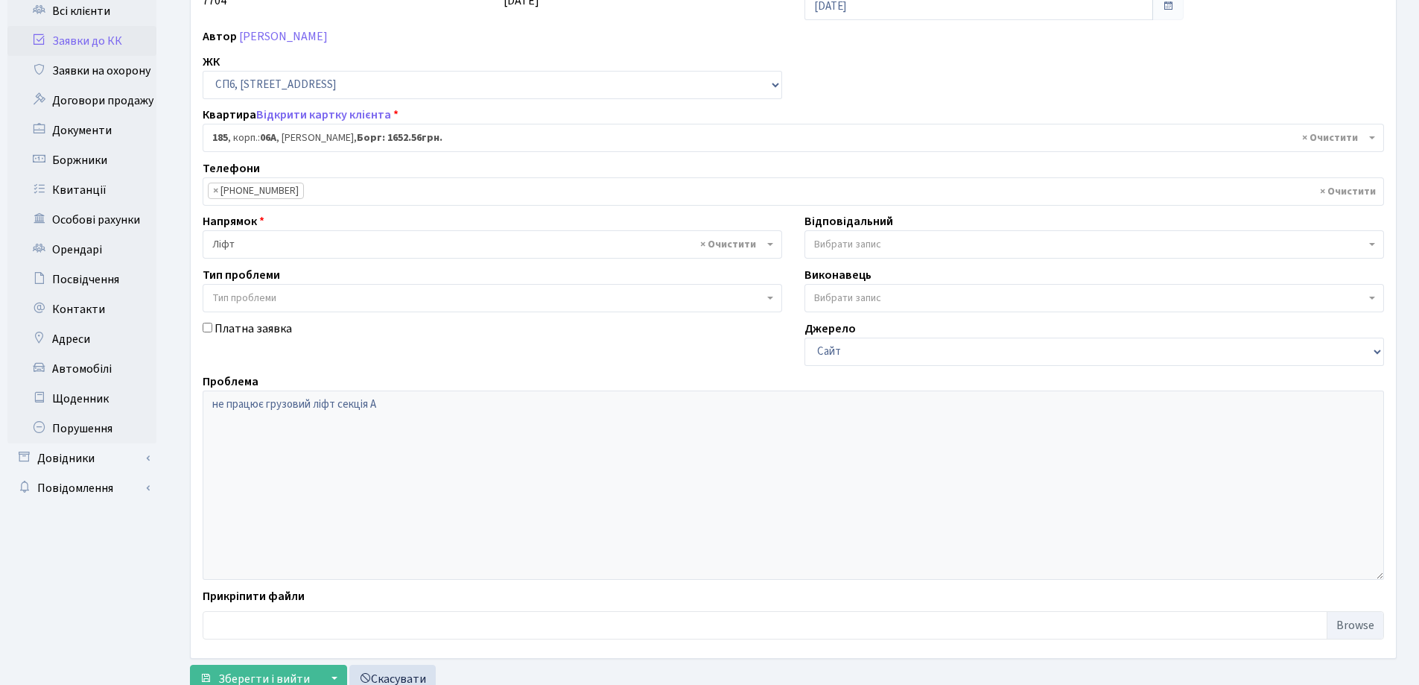
scroll to position [203, 0]
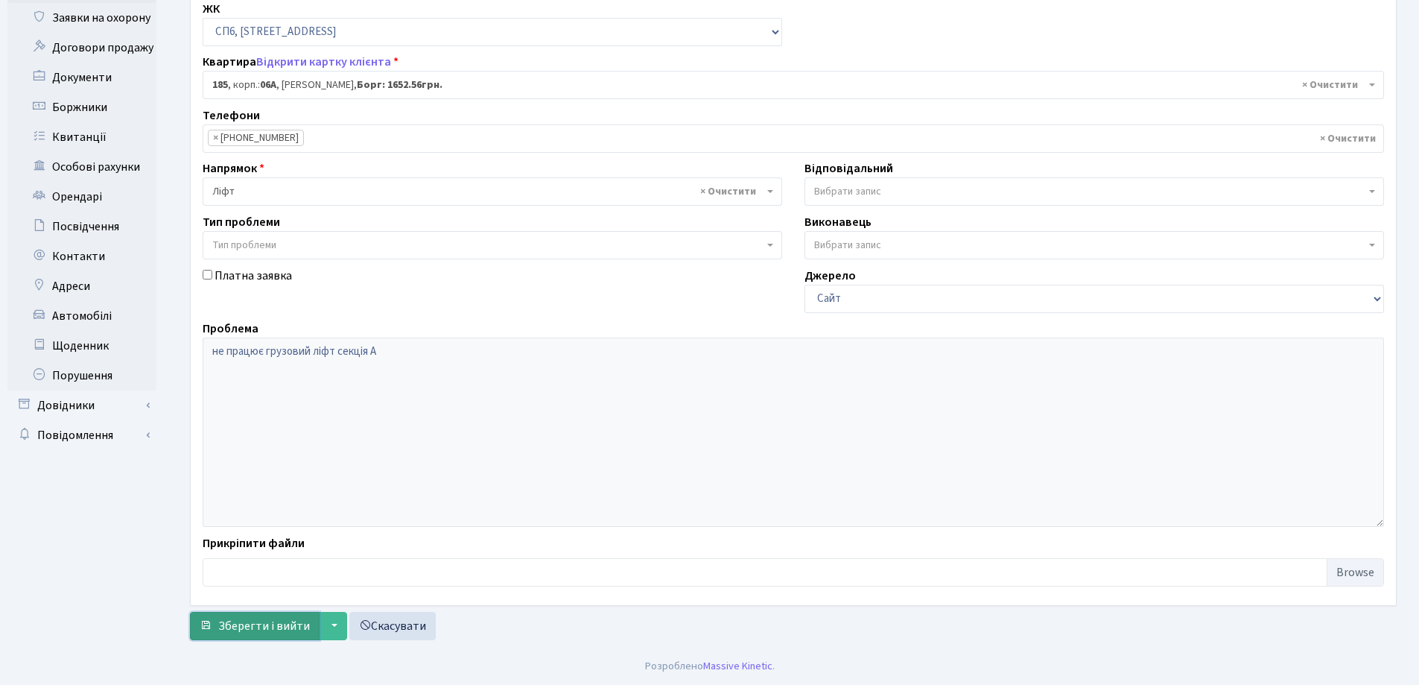
click at [239, 631] on span "Зберегти і вийти" at bounding box center [264, 626] width 92 height 16
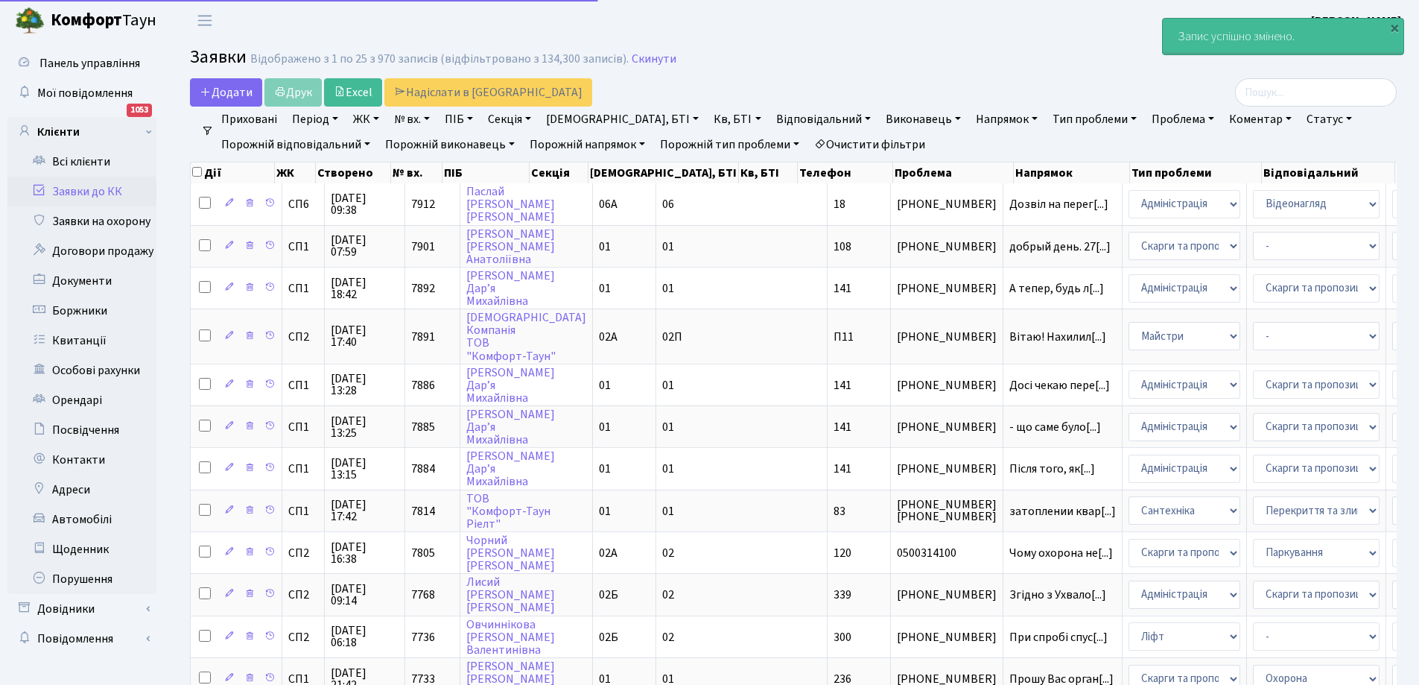
select select "25"
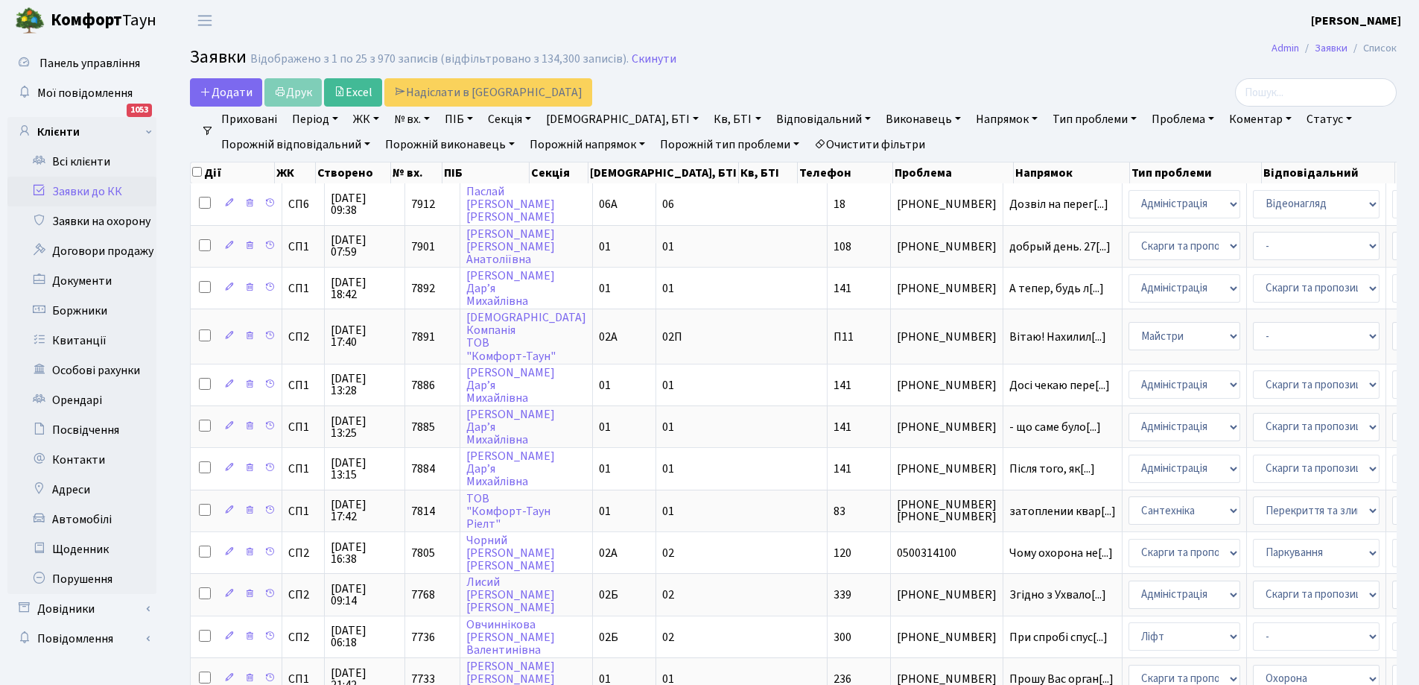
click at [708, 119] on link "Кв, БТІ" at bounding box center [737, 119] width 59 height 25
type input "108"
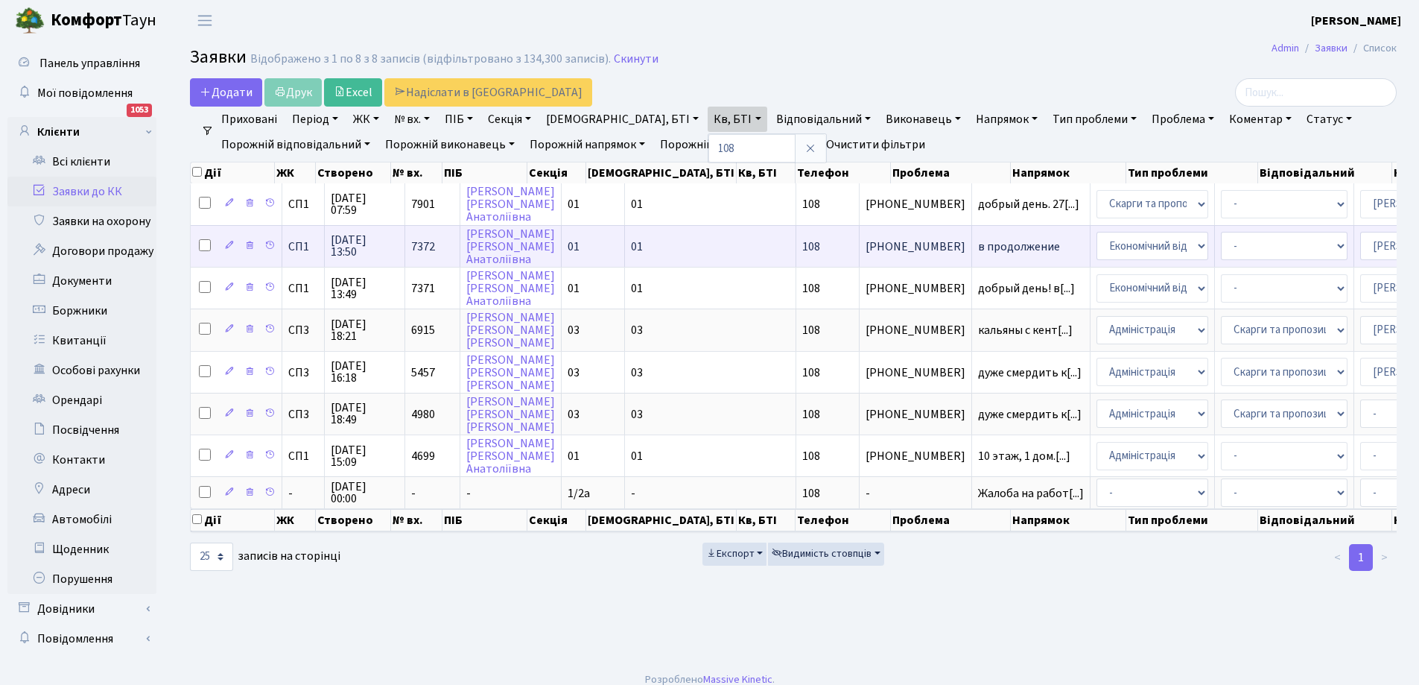
click at [978, 241] on span "в продолжение" at bounding box center [1031, 247] width 106 height 12
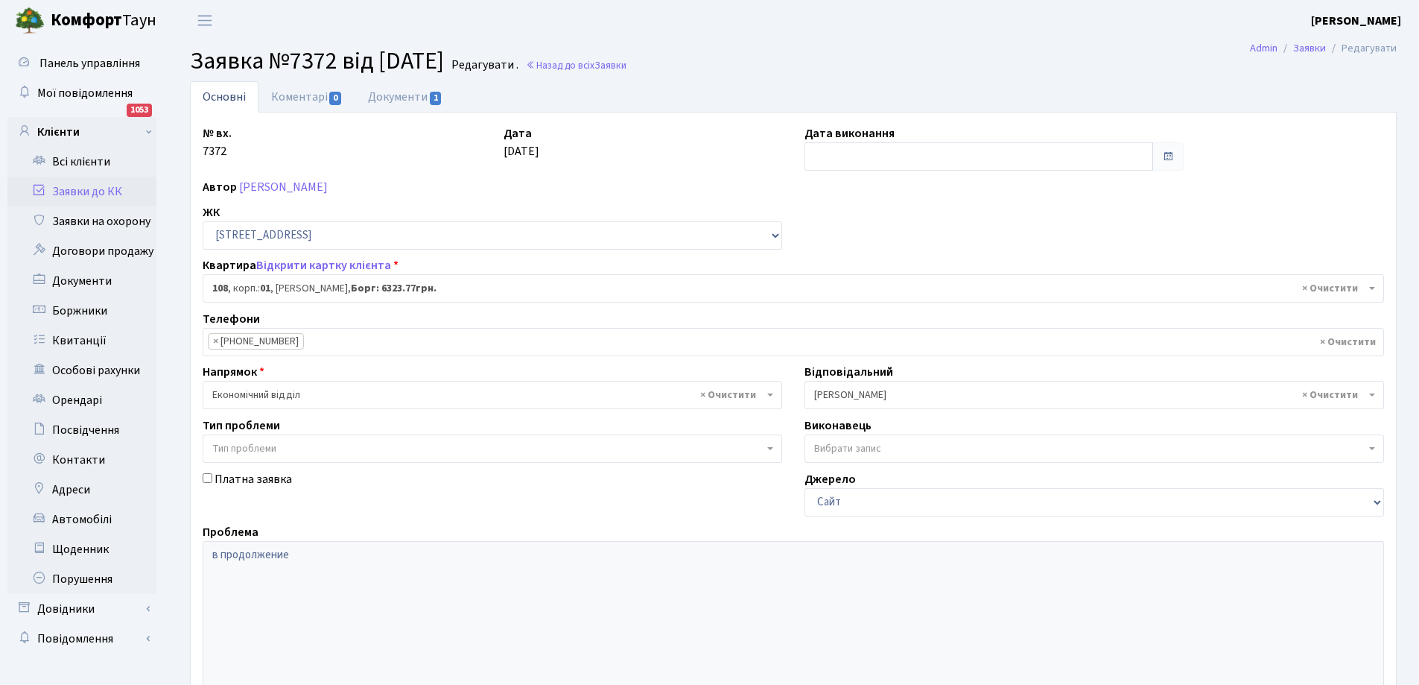
select select "20033"
click at [404, 98] on link "Документи 1" at bounding box center [405, 96] width 100 height 31
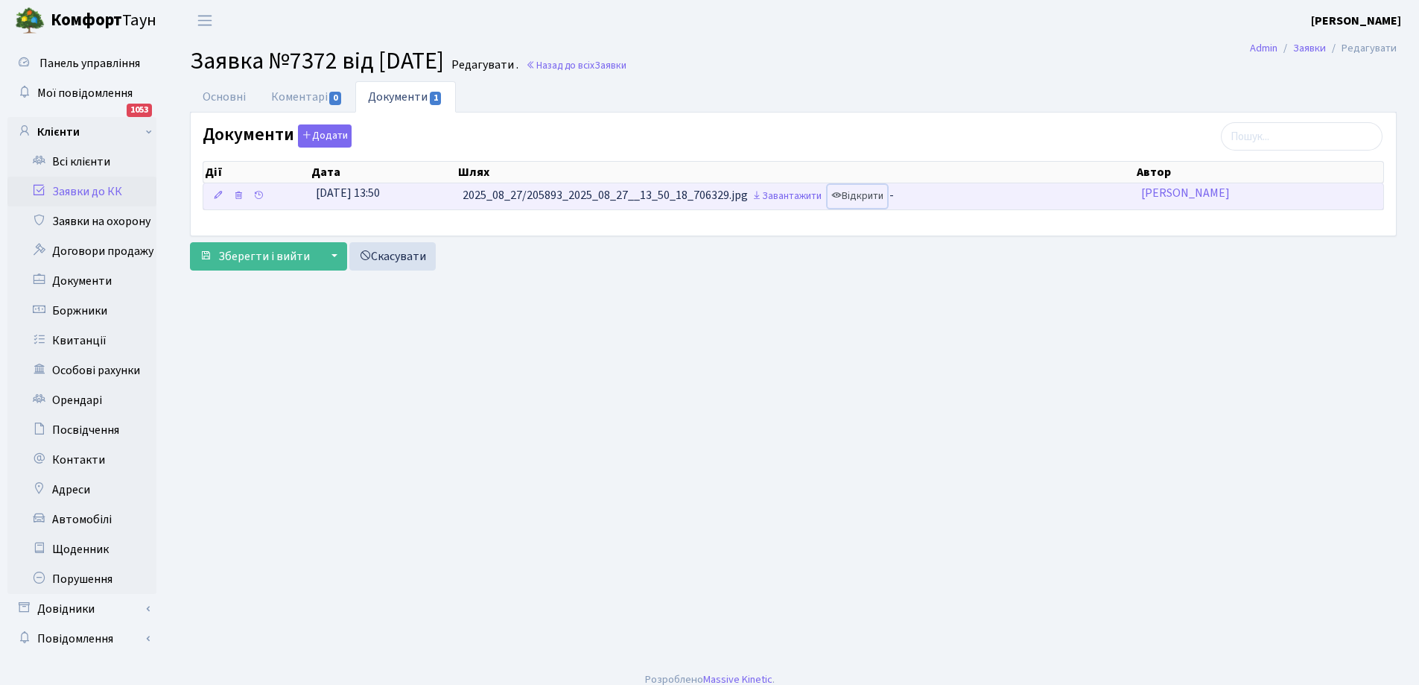
click at [873, 200] on link "Відкрити" at bounding box center [858, 196] width 60 height 23
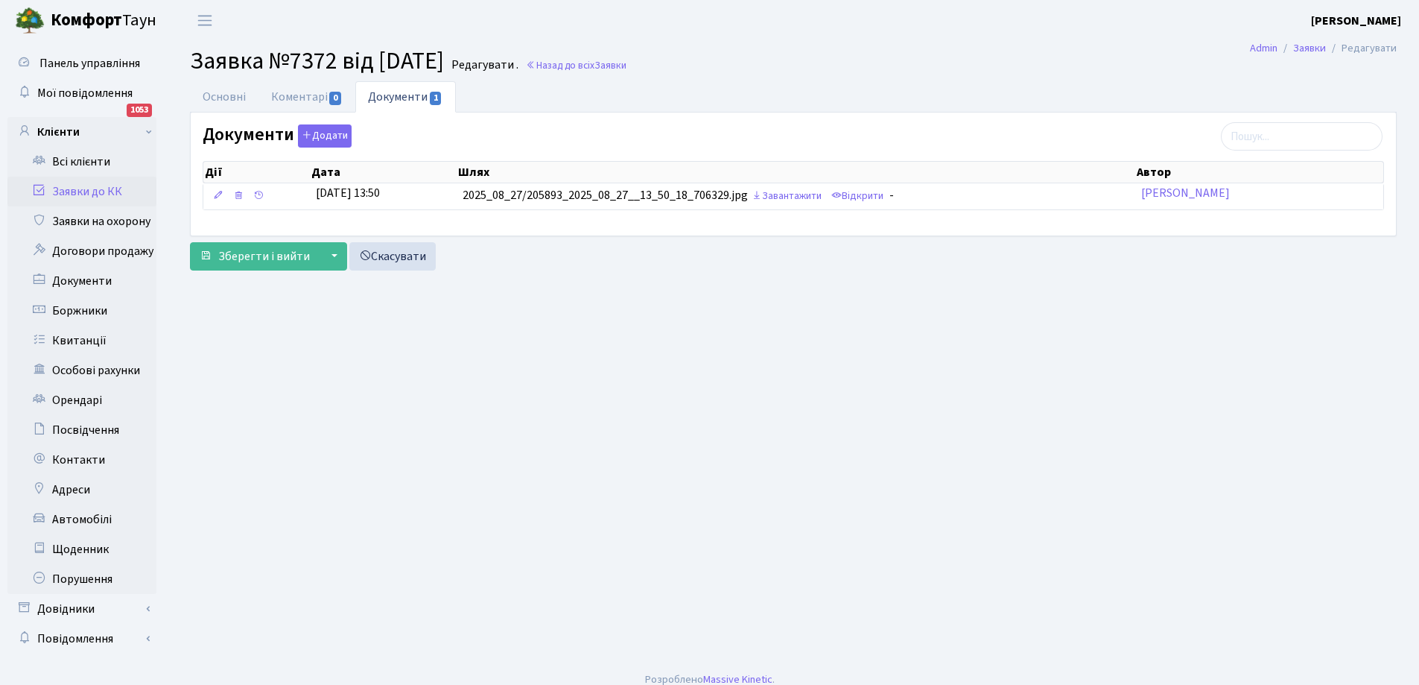
click at [73, 190] on link "Заявки до КК" at bounding box center [81, 192] width 149 height 30
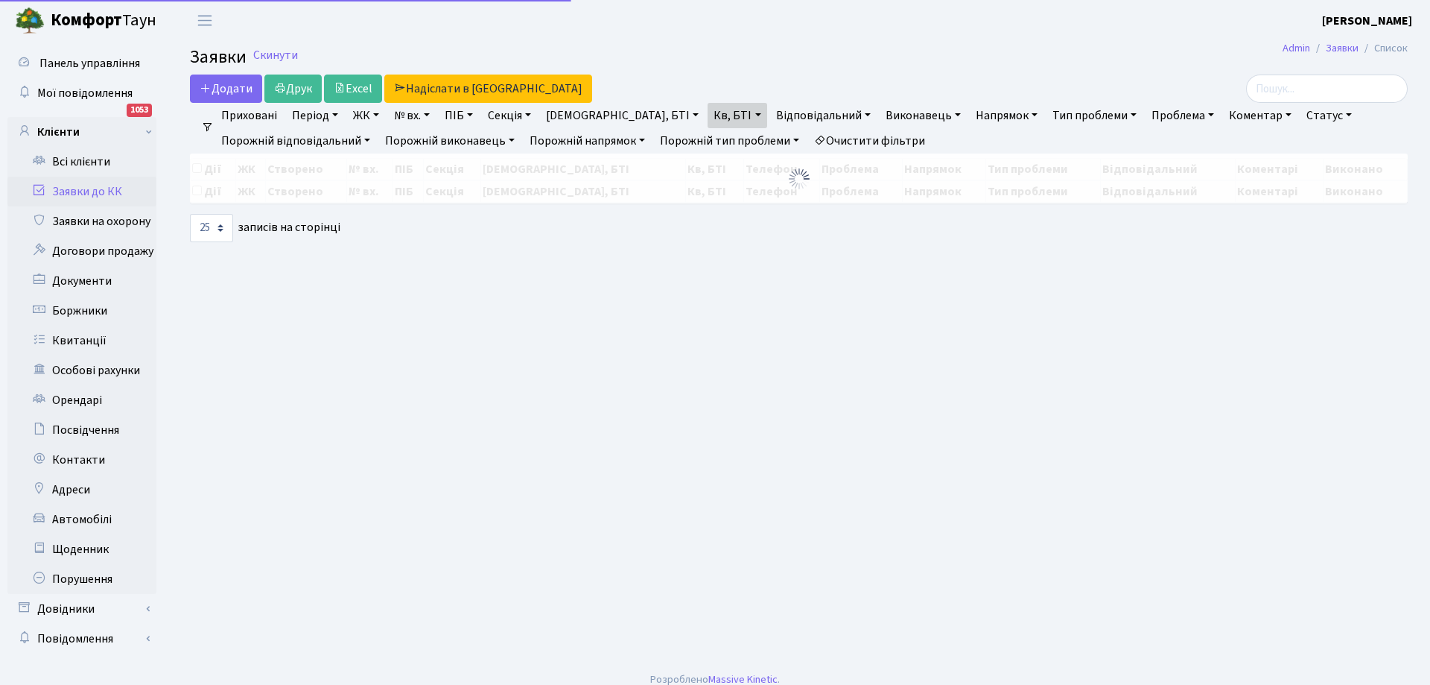
select select "25"
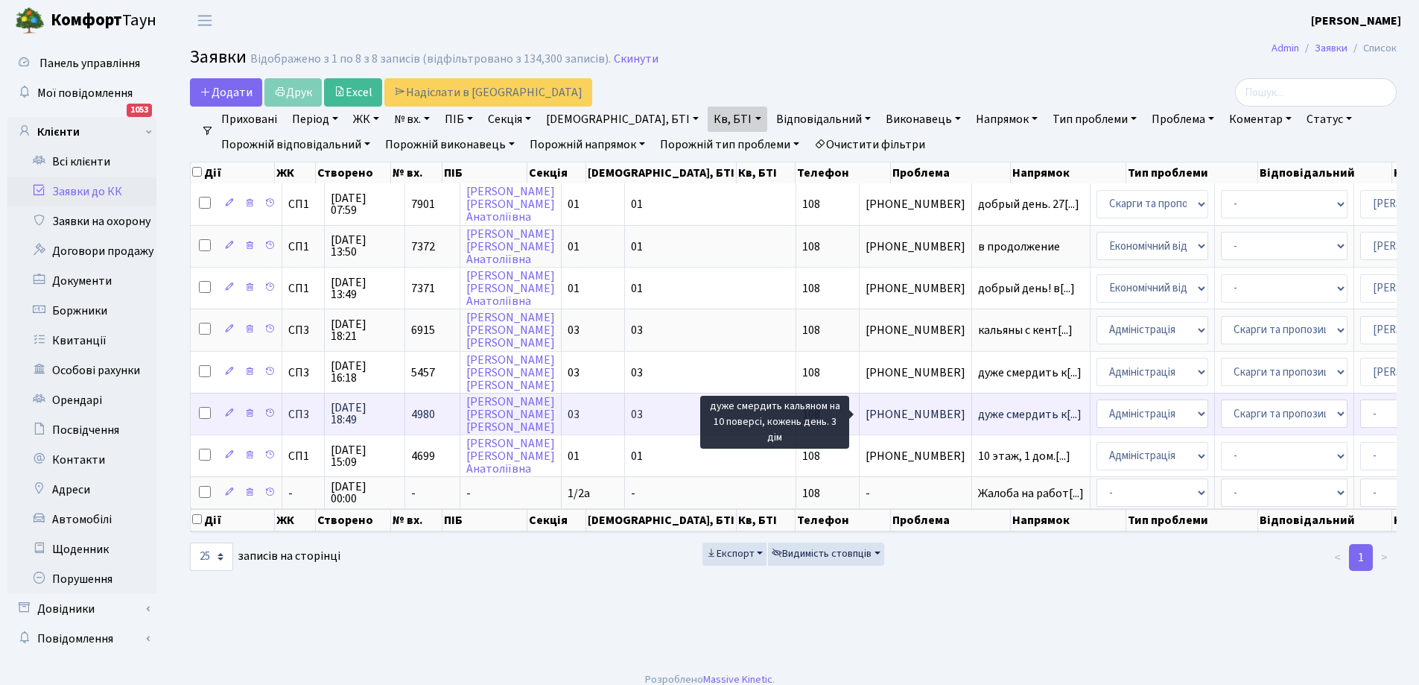
click at [978, 416] on span "дуже смердить к[...]" at bounding box center [1030, 414] width 104 height 16
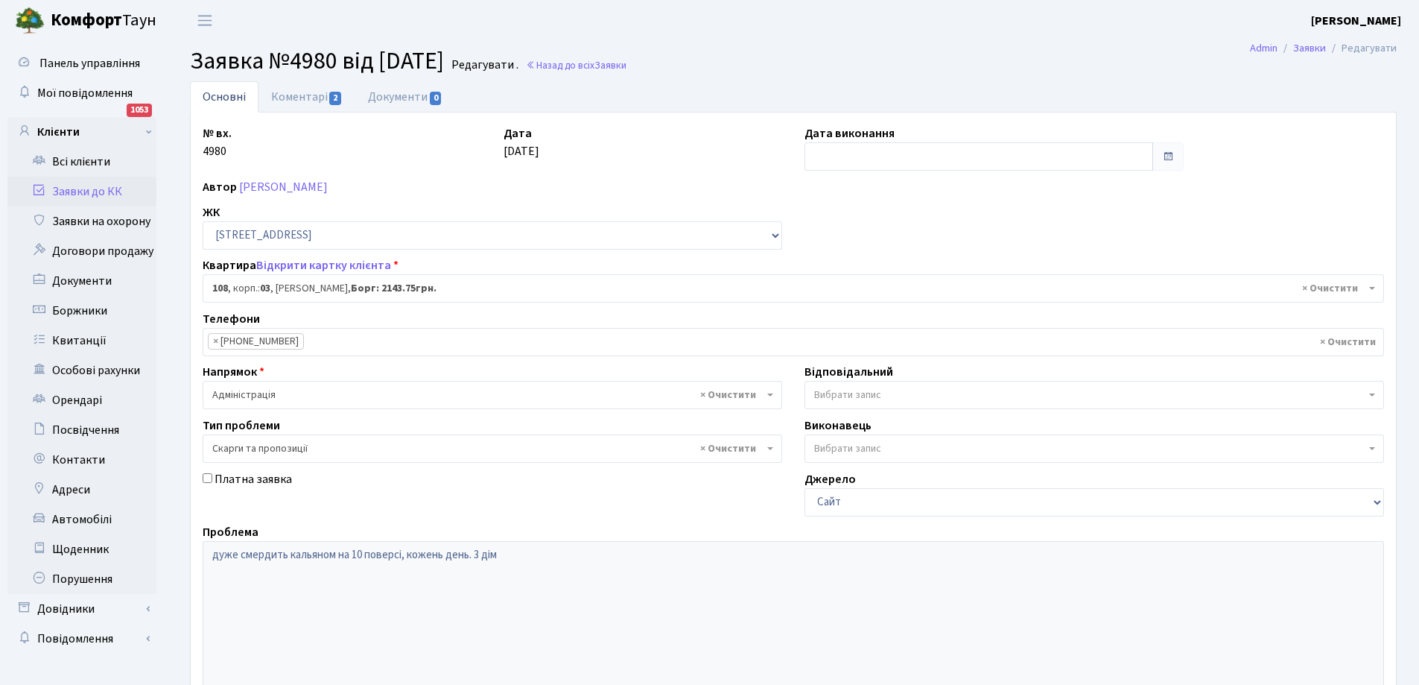
select select "20830"
select select "55"
click at [299, 96] on link "Коментарі 2" at bounding box center [307, 96] width 97 height 31
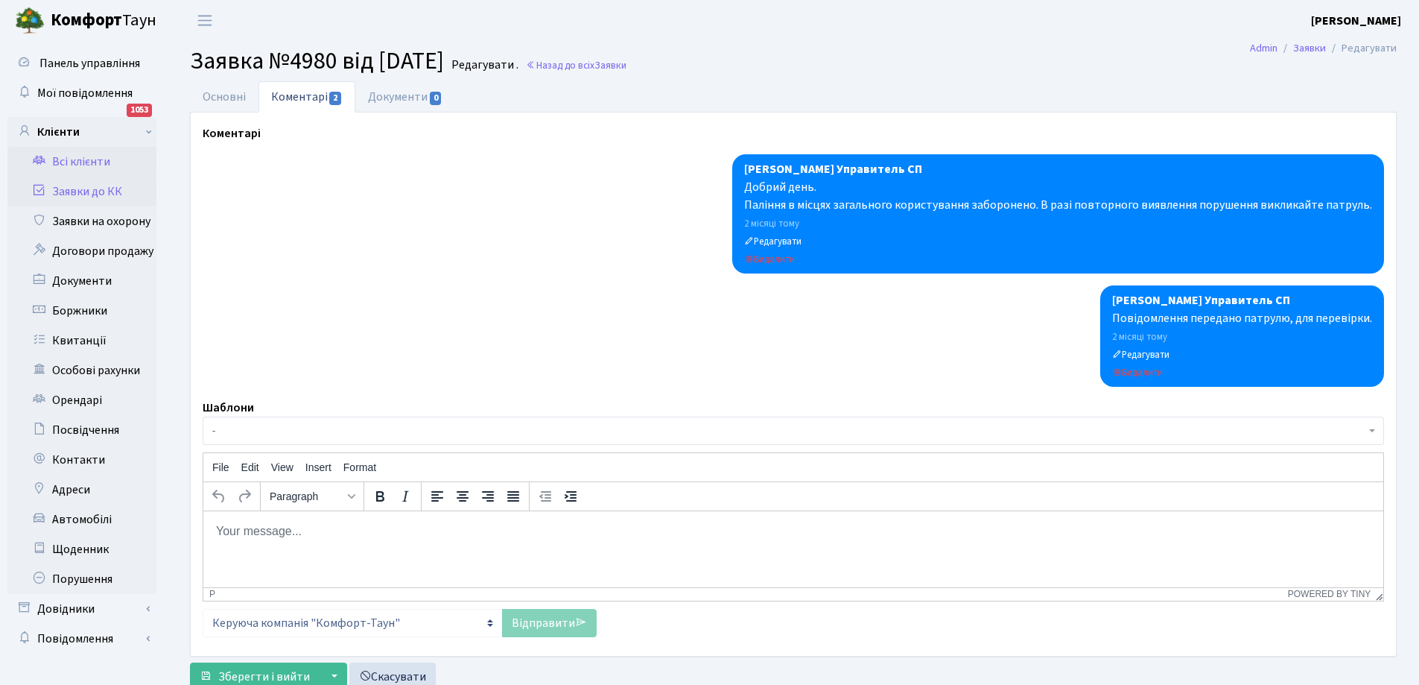
click at [72, 159] on link "Всі клієнти" at bounding box center [81, 162] width 149 height 30
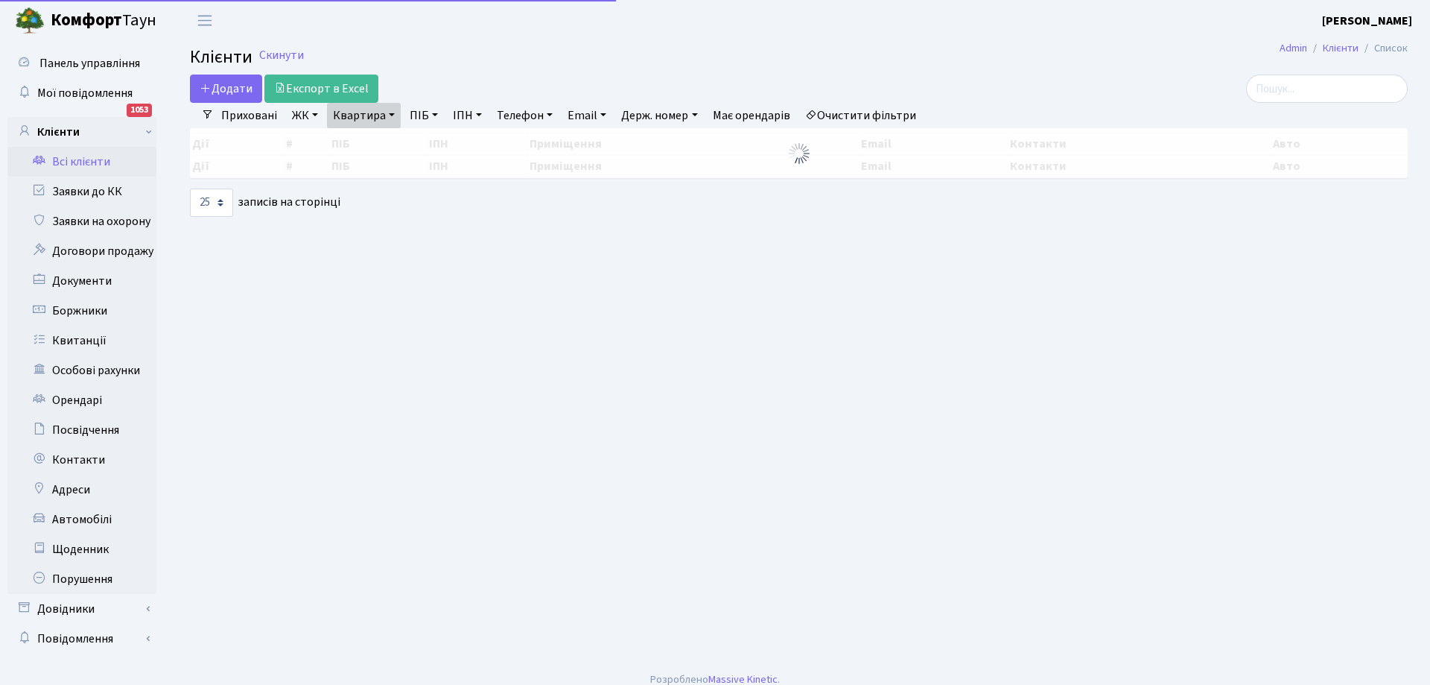
select select "25"
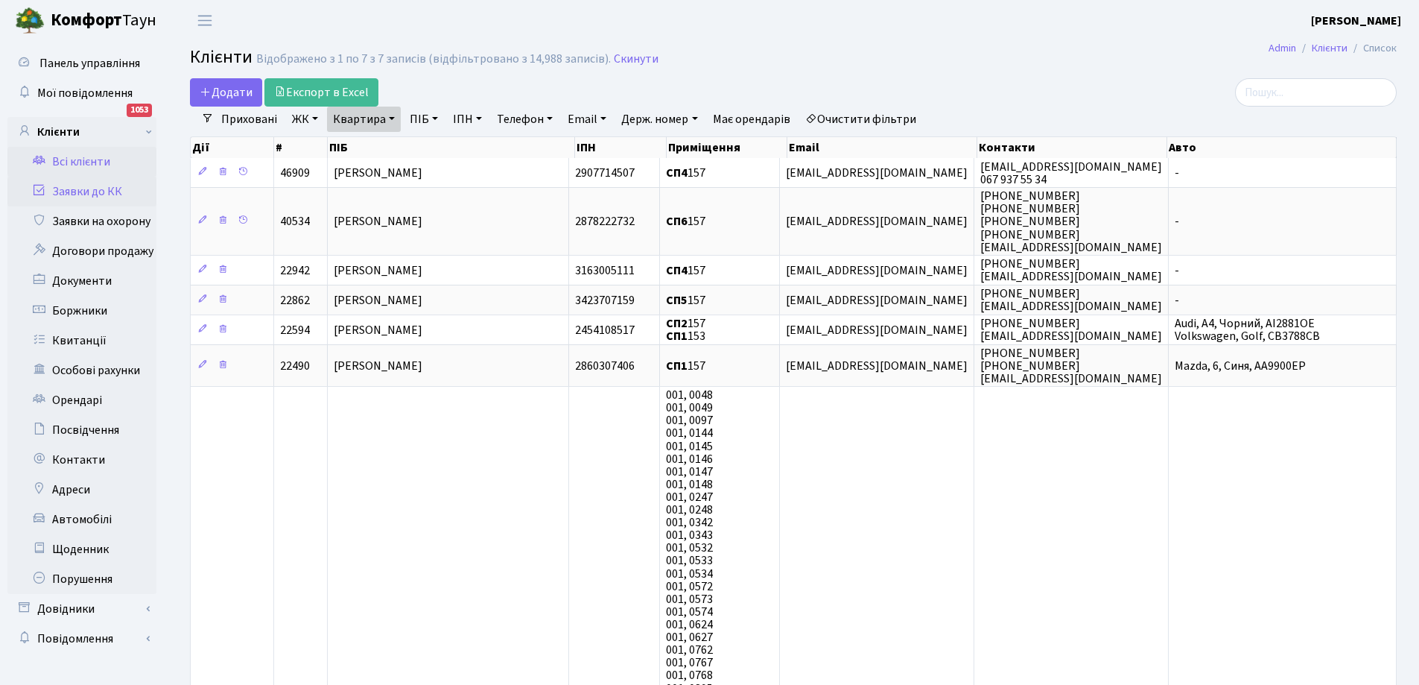
click at [80, 190] on link "Заявки до КК" at bounding box center [81, 192] width 149 height 30
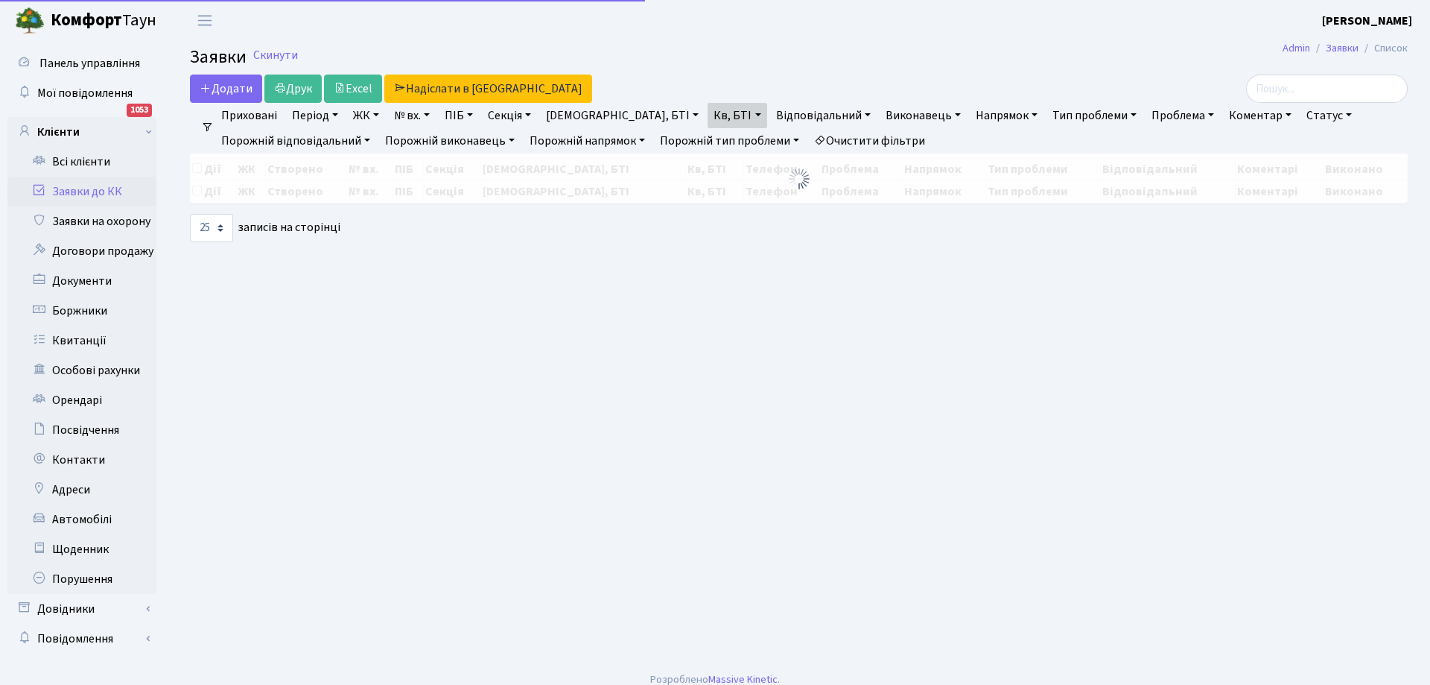
select select "25"
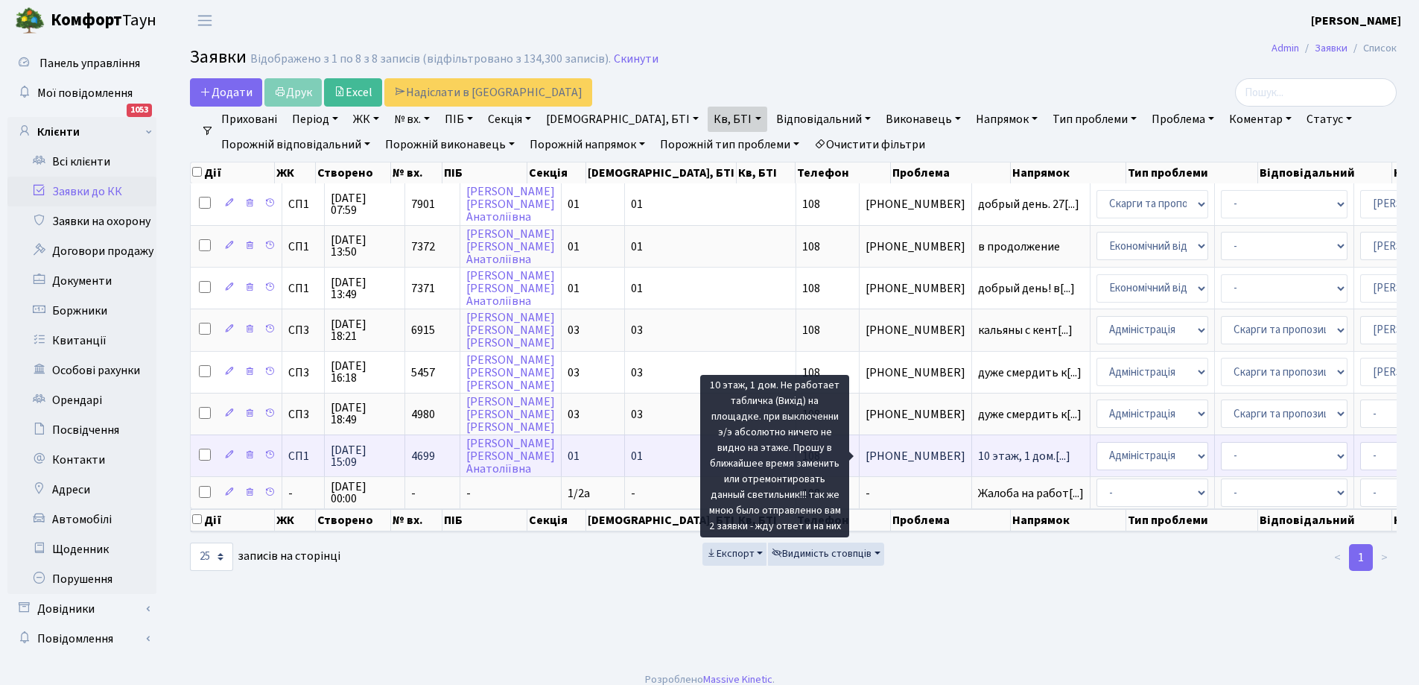
scroll to position [2, 0]
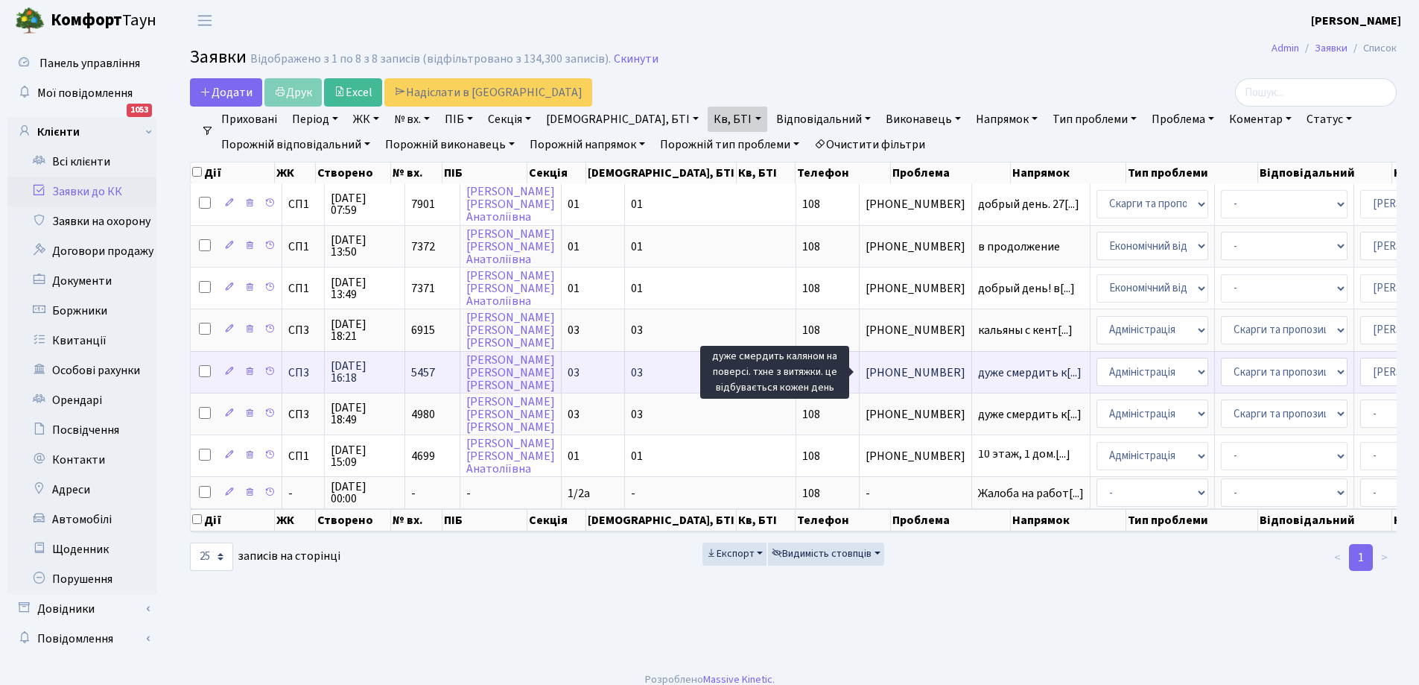
click at [978, 370] on span "дуже смердить к[...]" at bounding box center [1030, 372] width 104 height 16
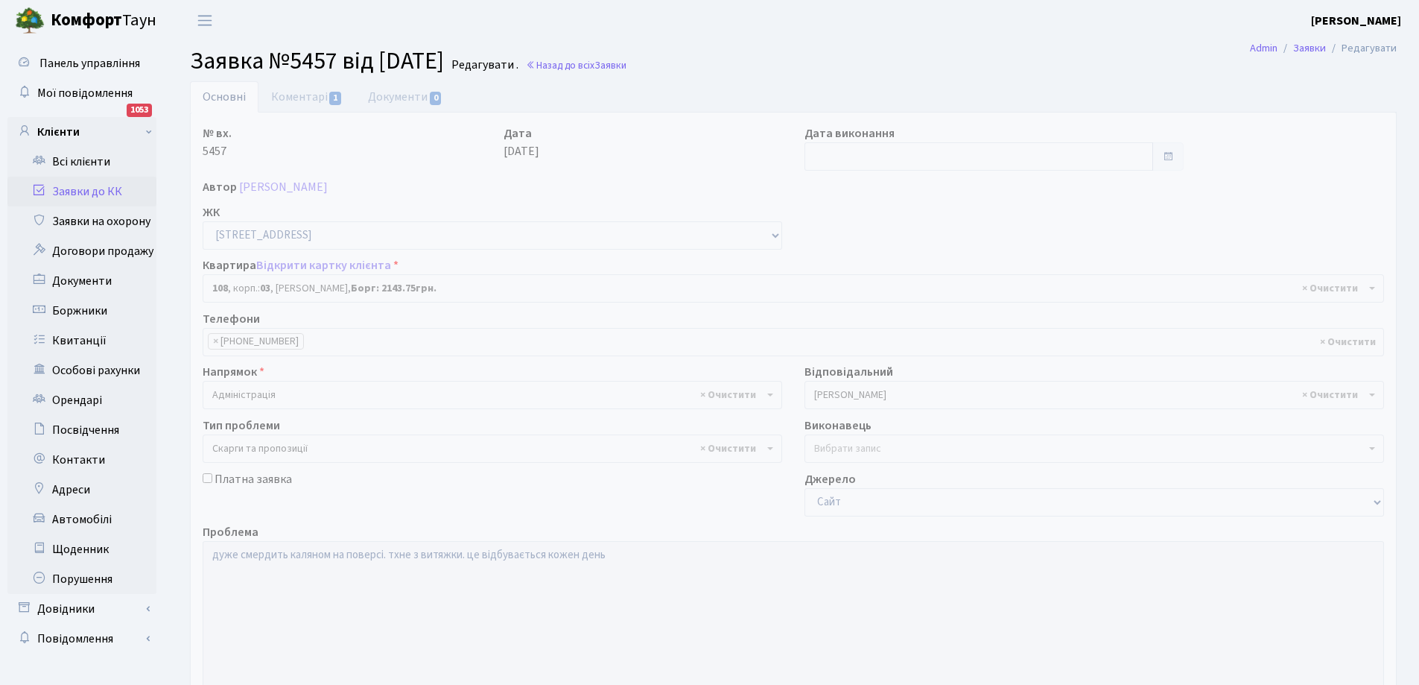
select select "20830"
select select "55"
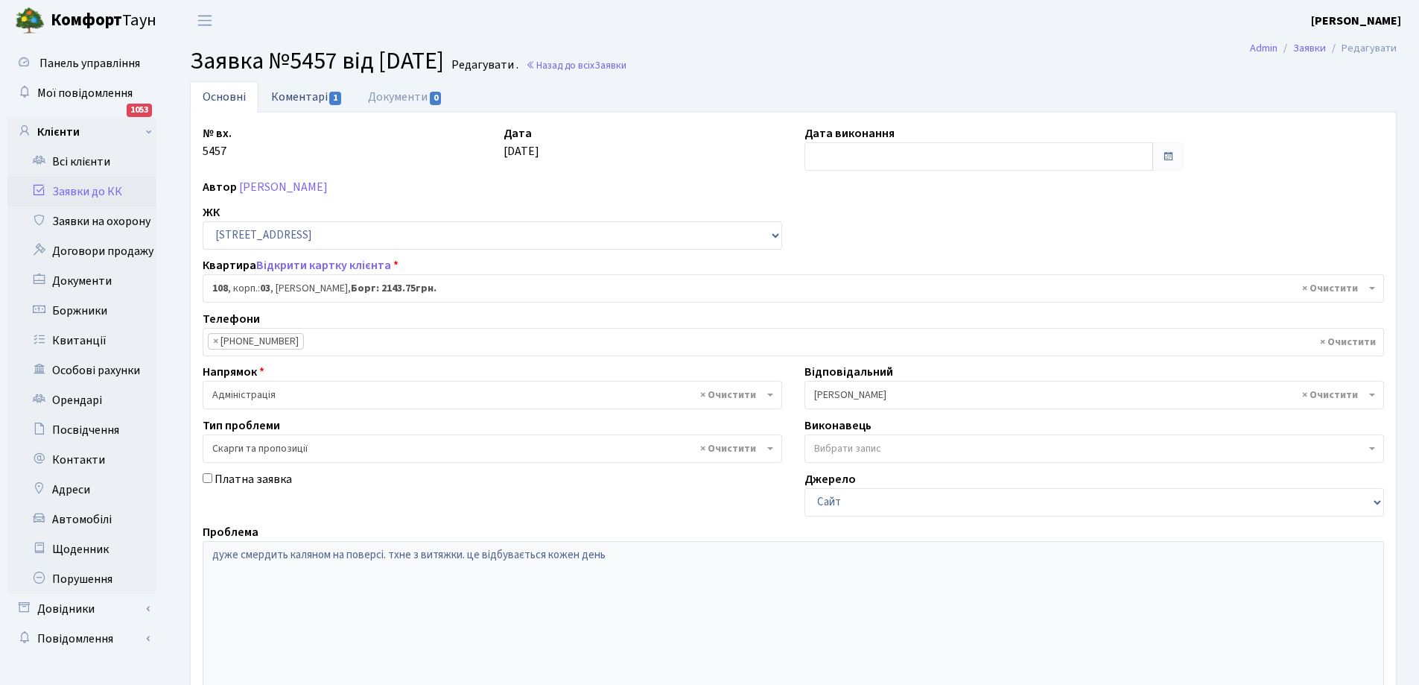
click at [303, 95] on link "Коментарі 1" at bounding box center [307, 96] width 97 height 31
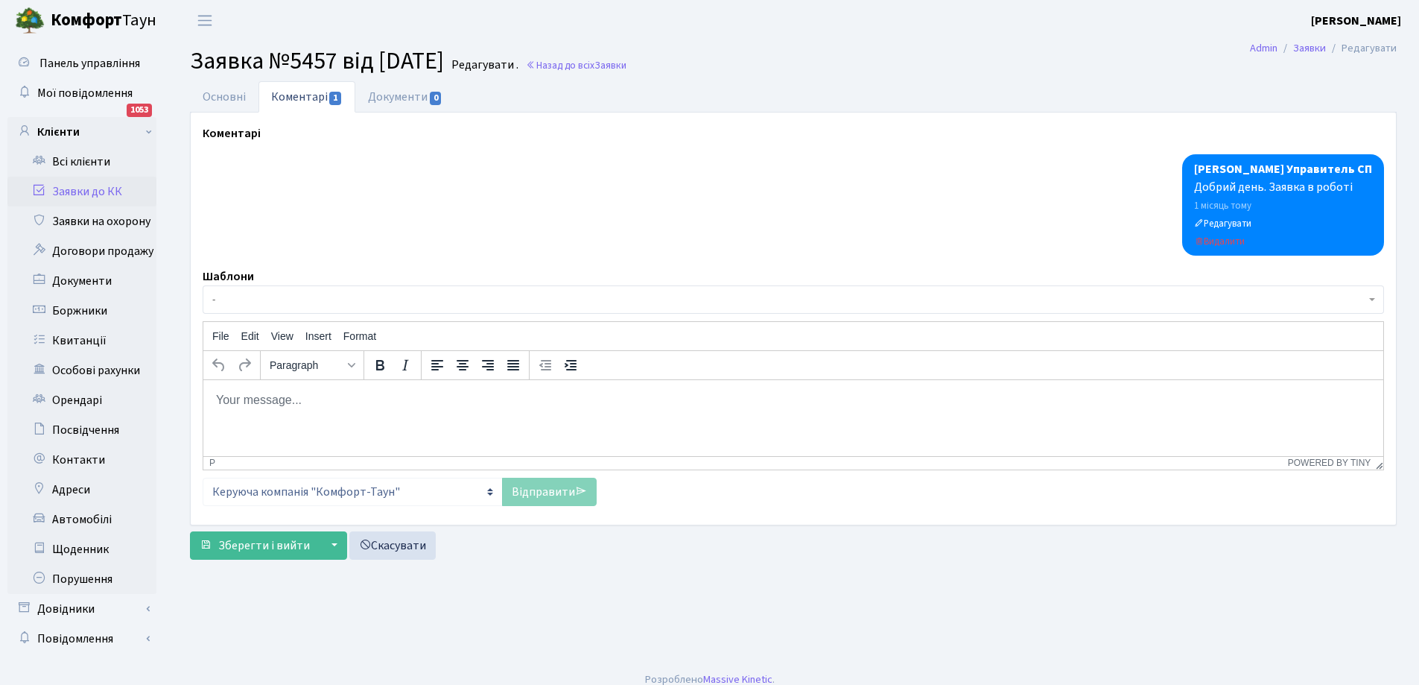
click at [78, 183] on link "Заявки до КК" at bounding box center [81, 192] width 149 height 30
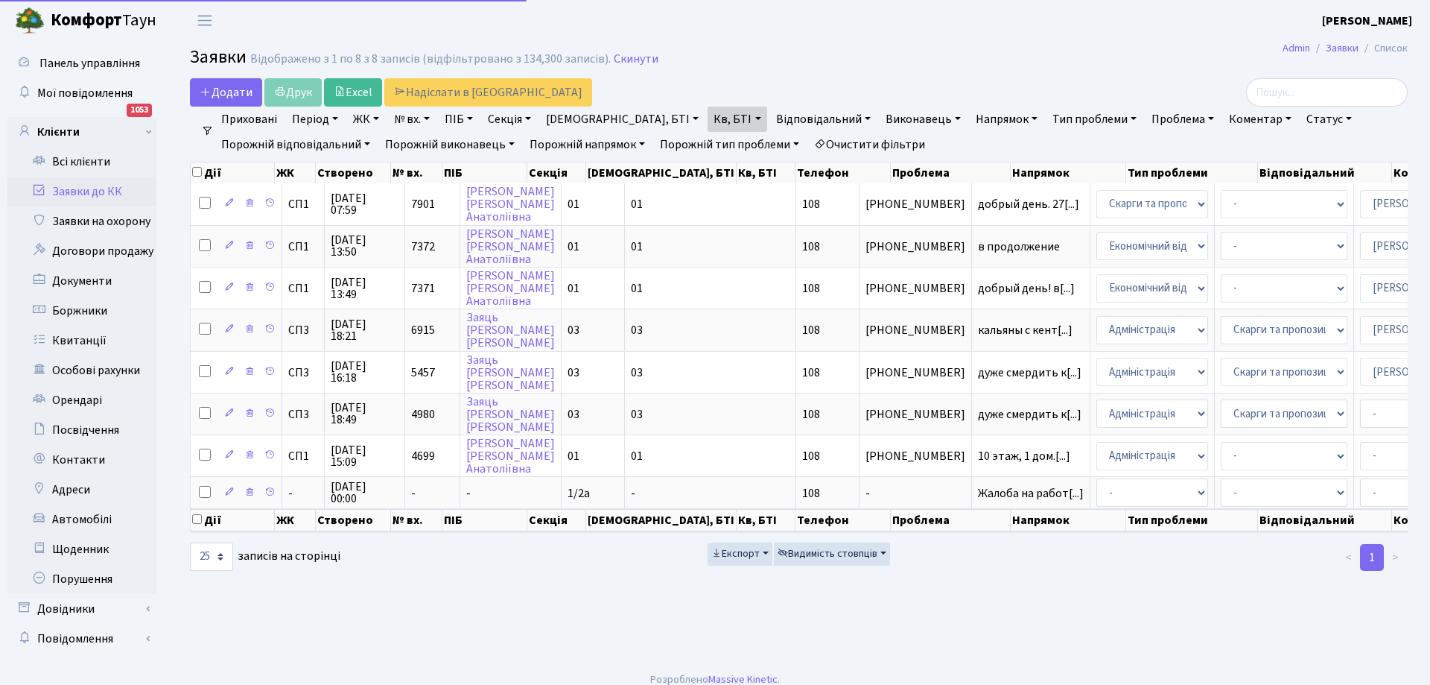
select select "25"
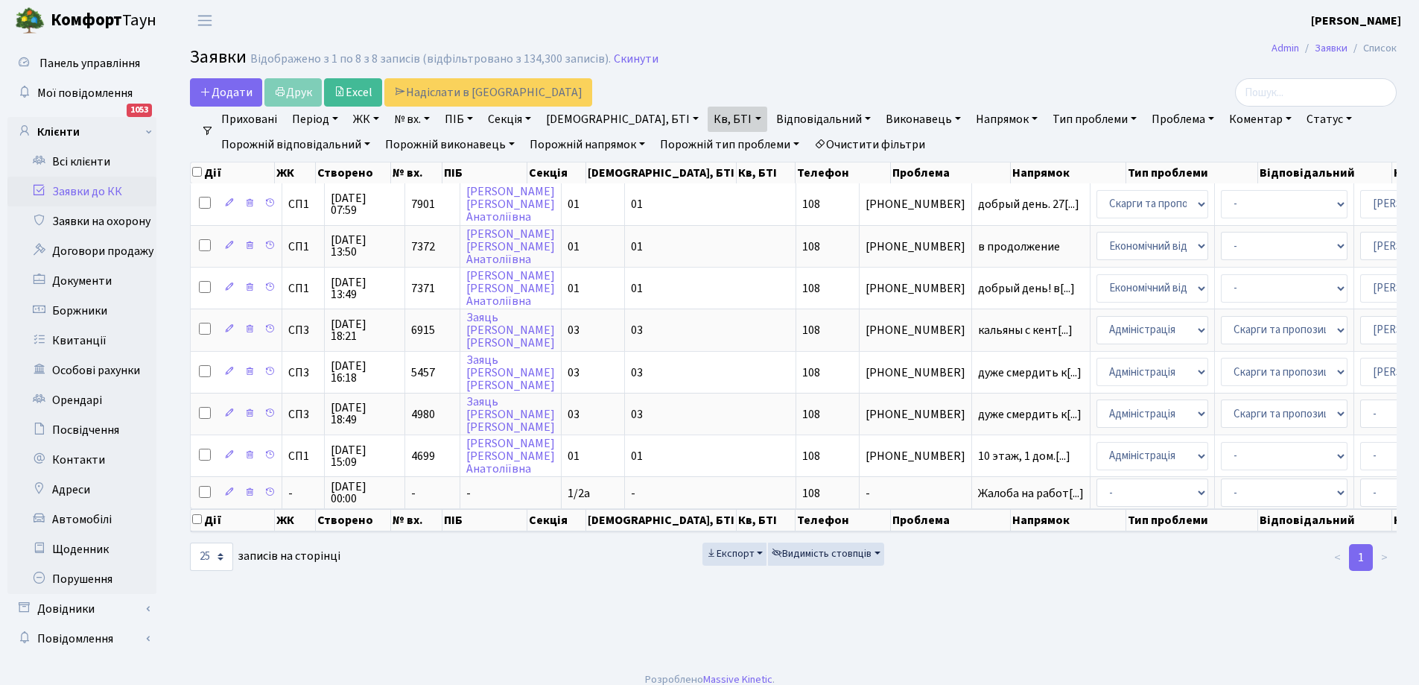
click at [66, 193] on link "Заявки до КК" at bounding box center [81, 192] width 149 height 30
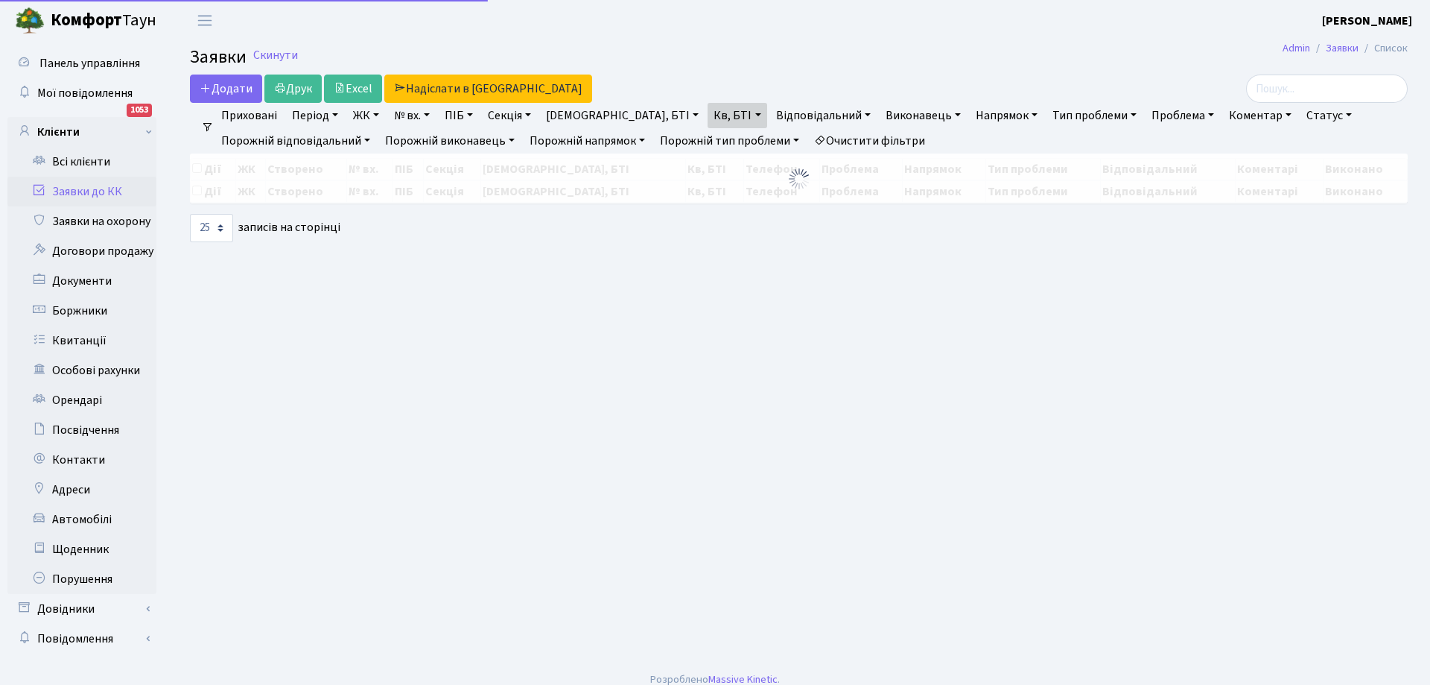
select select "25"
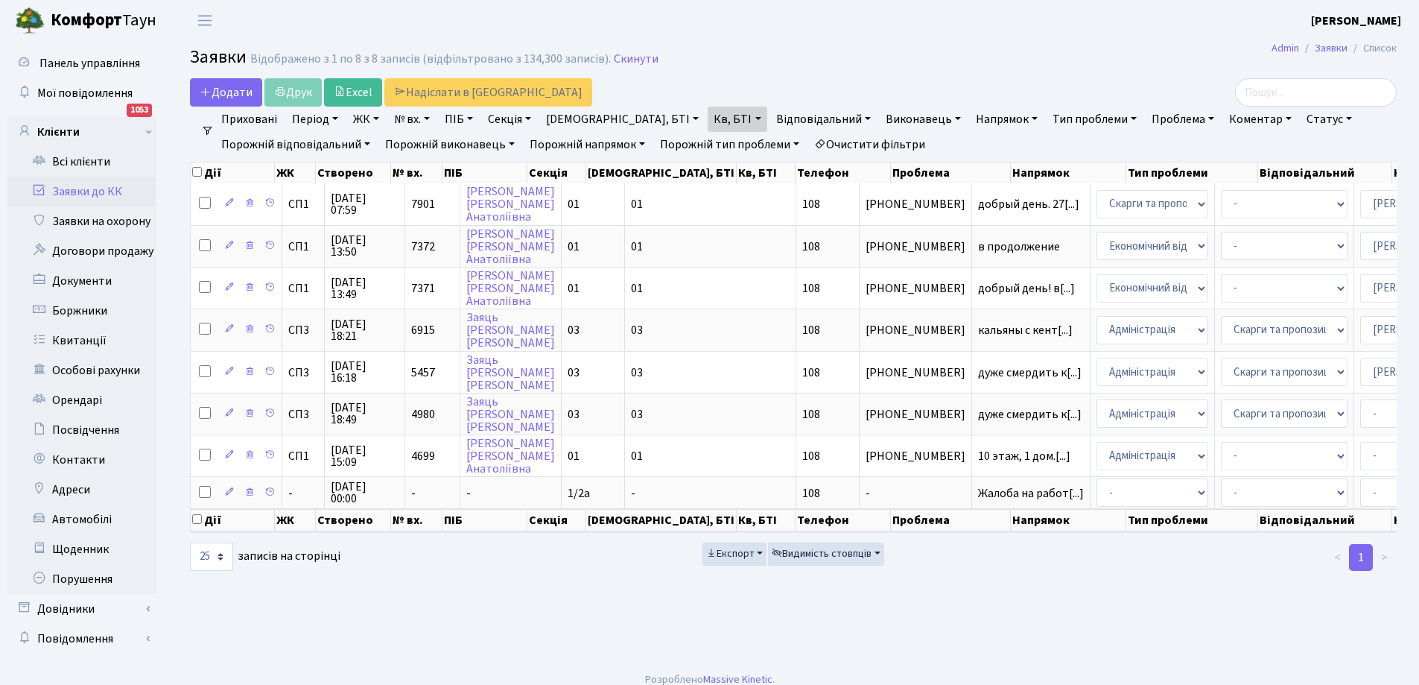
click at [81, 188] on link "Заявки до КК" at bounding box center [81, 192] width 149 height 30
select select "25"
click at [708, 122] on link "Кв, БТІ" at bounding box center [737, 119] width 59 height 25
click at [709, 141] on input "108" at bounding box center [752, 148] width 87 height 28
type input "1"
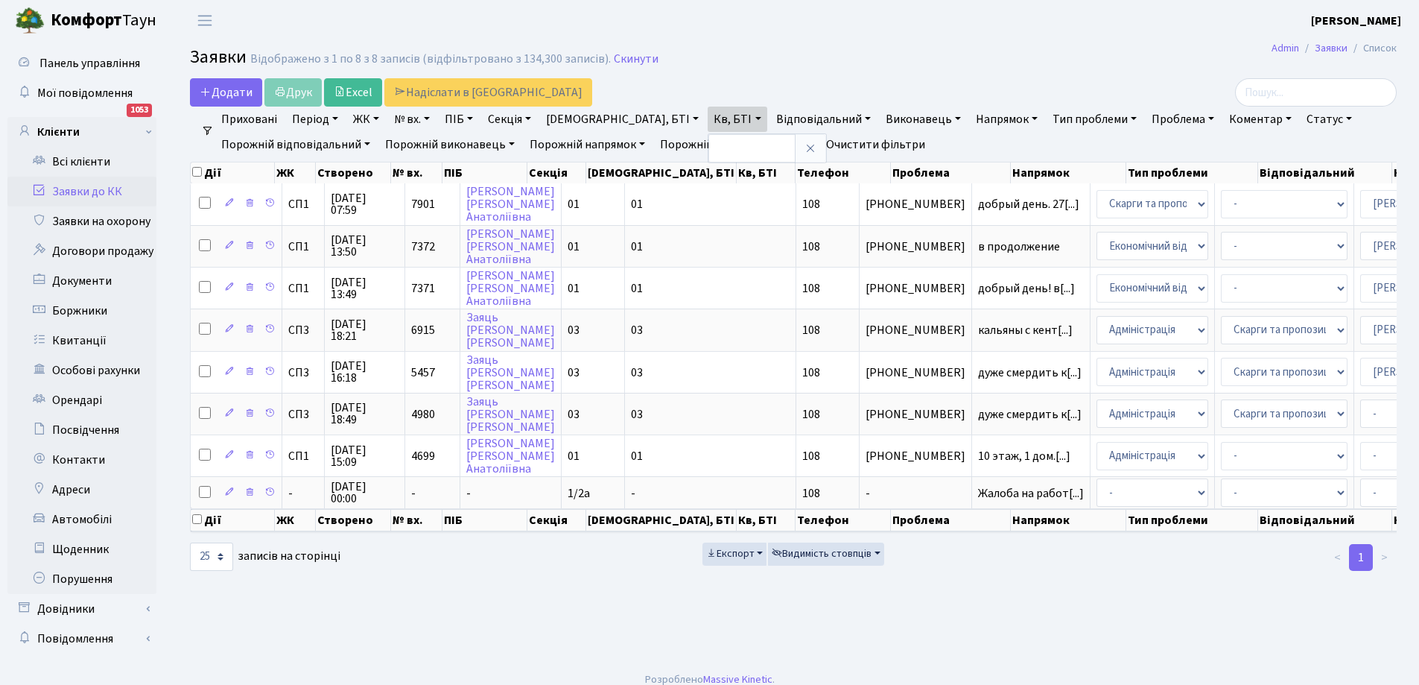
click at [702, 98] on div "Додати Друк Excel Надіслати в КАН" at bounding box center [588, 92] width 797 height 28
click at [83, 189] on link "Заявки до КК" at bounding box center [81, 192] width 149 height 30
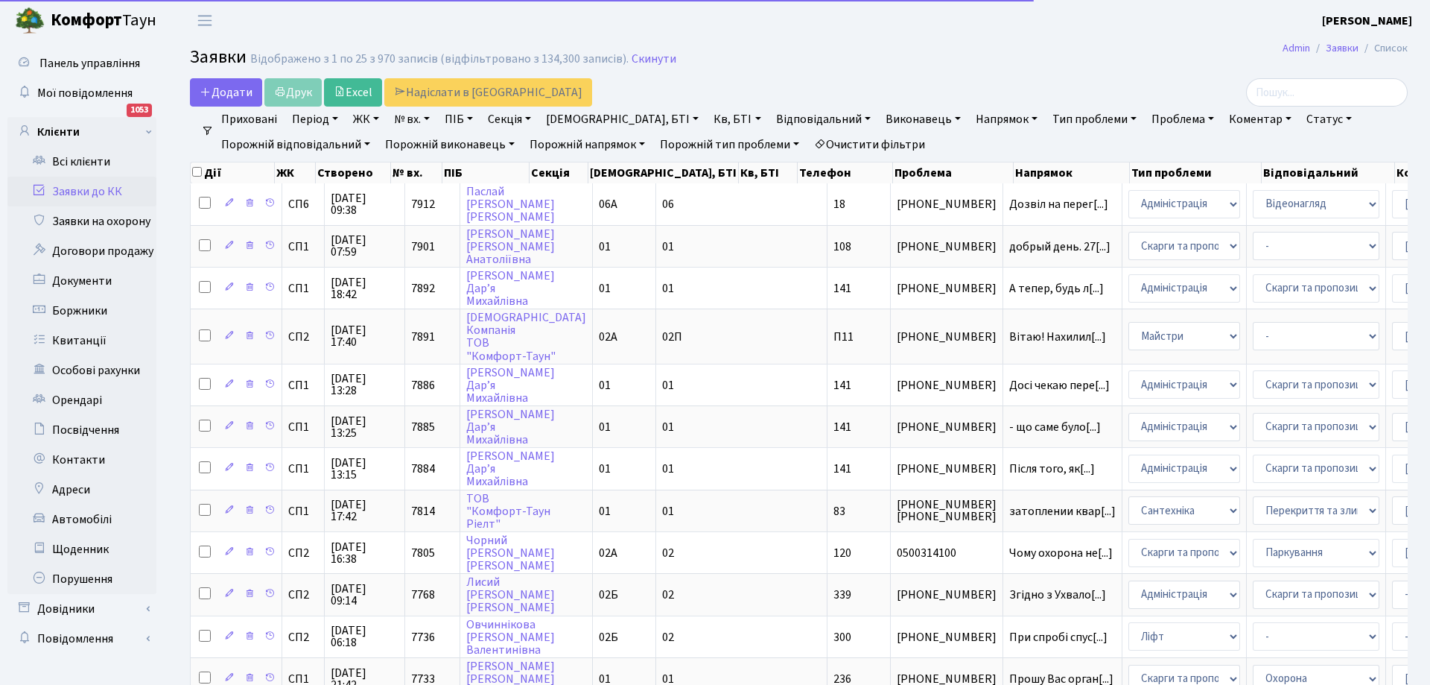
select select "25"
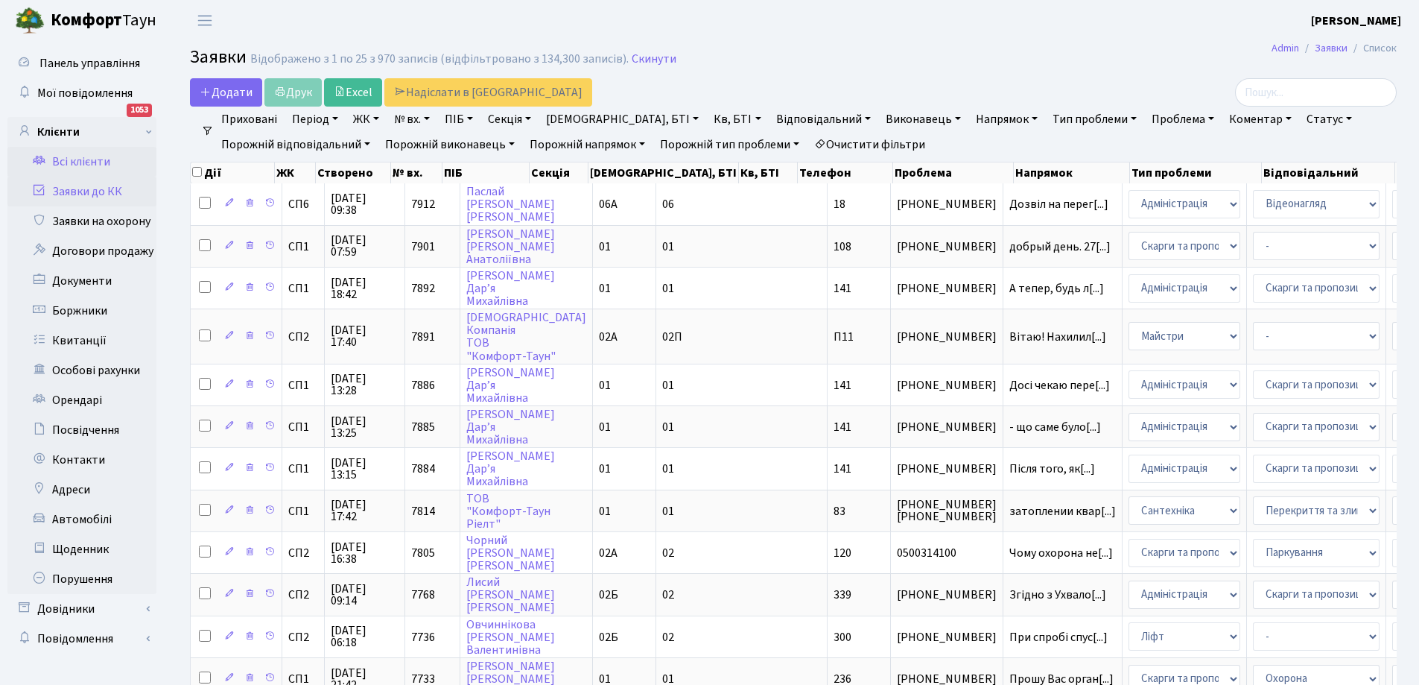
click at [95, 161] on link "Всі клієнти" at bounding box center [81, 162] width 149 height 30
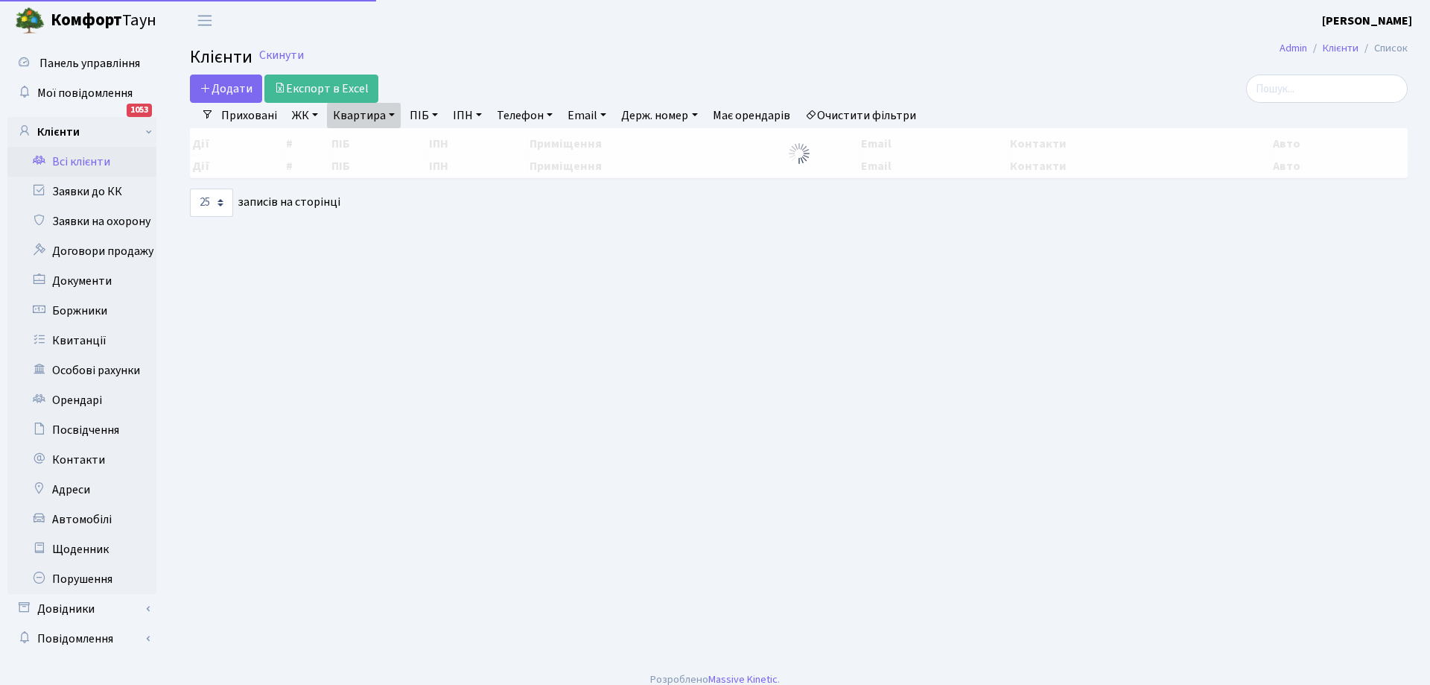
select select "25"
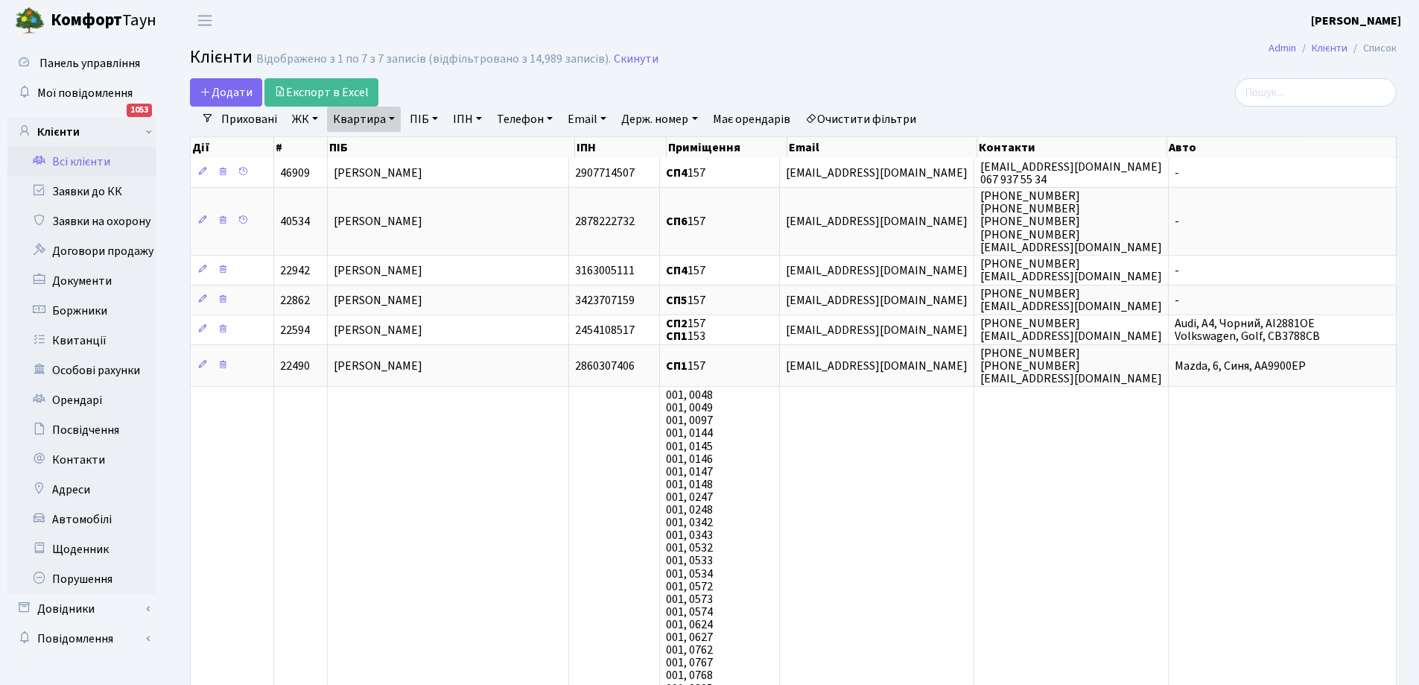
click at [371, 117] on link "Квартира" at bounding box center [364, 119] width 74 height 25
type input "7"
type input "97"
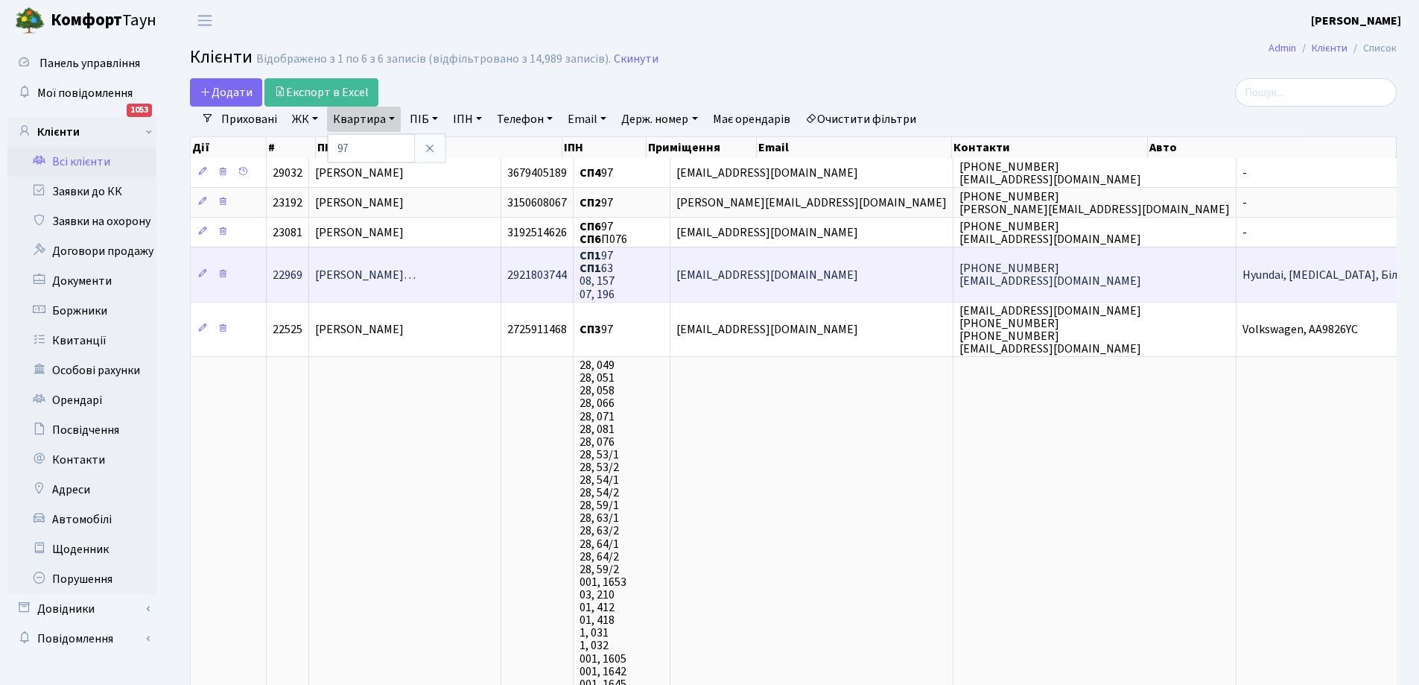
click at [416, 268] on span "[PERSON_NAME]…" at bounding box center [365, 275] width 101 height 16
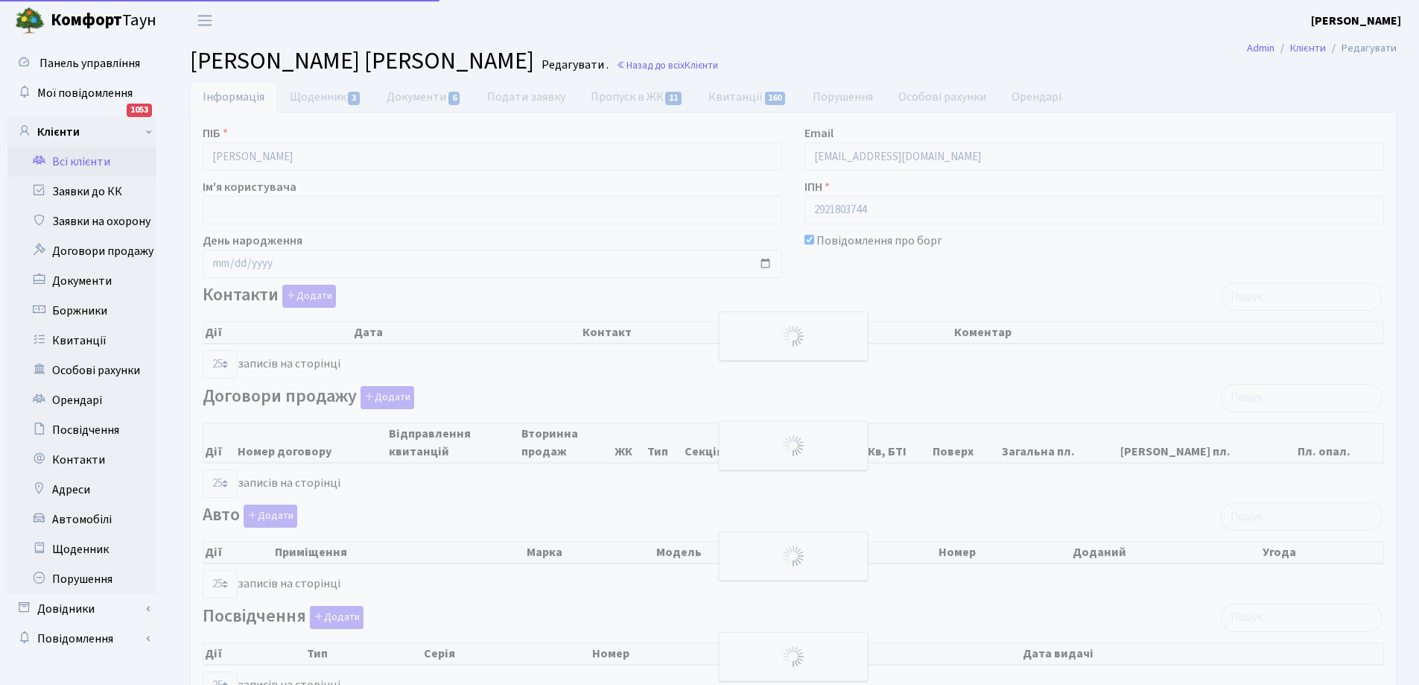
select select "25"
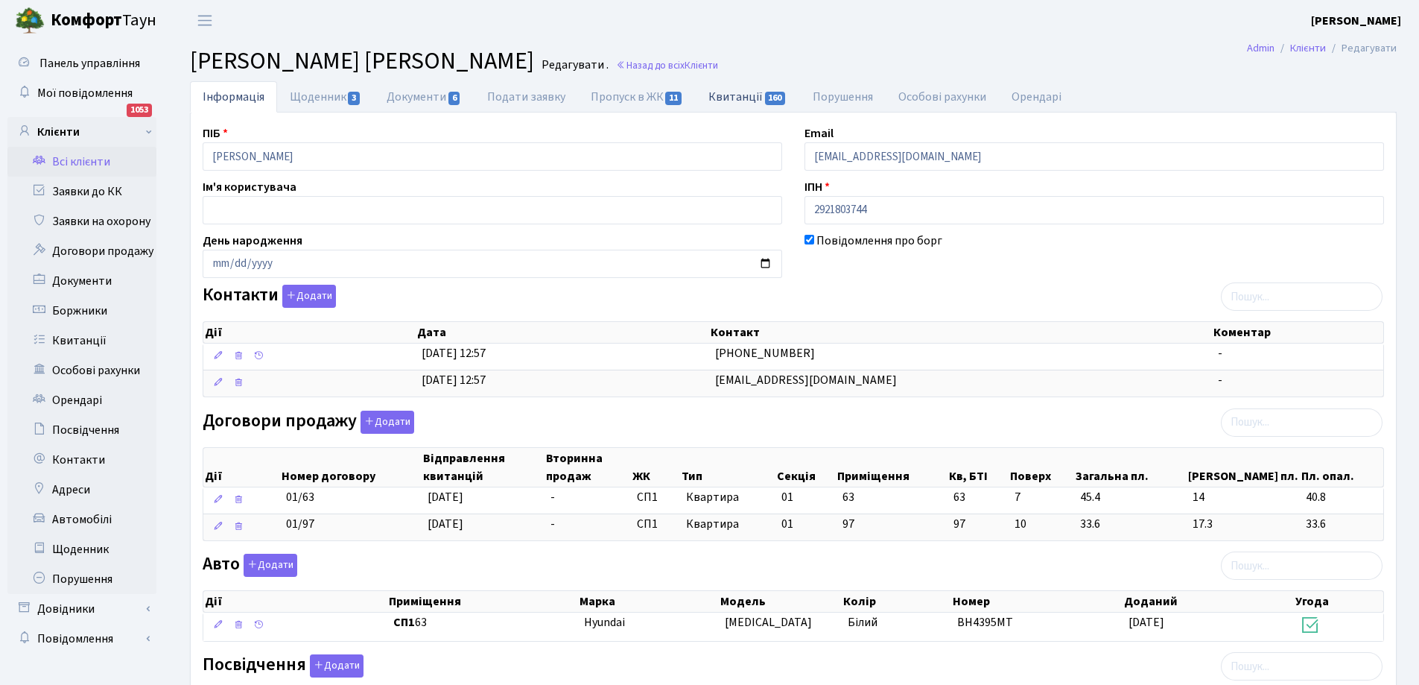
click at [748, 94] on link "Квитанції 160" at bounding box center [748, 96] width 104 height 31
select select "25"
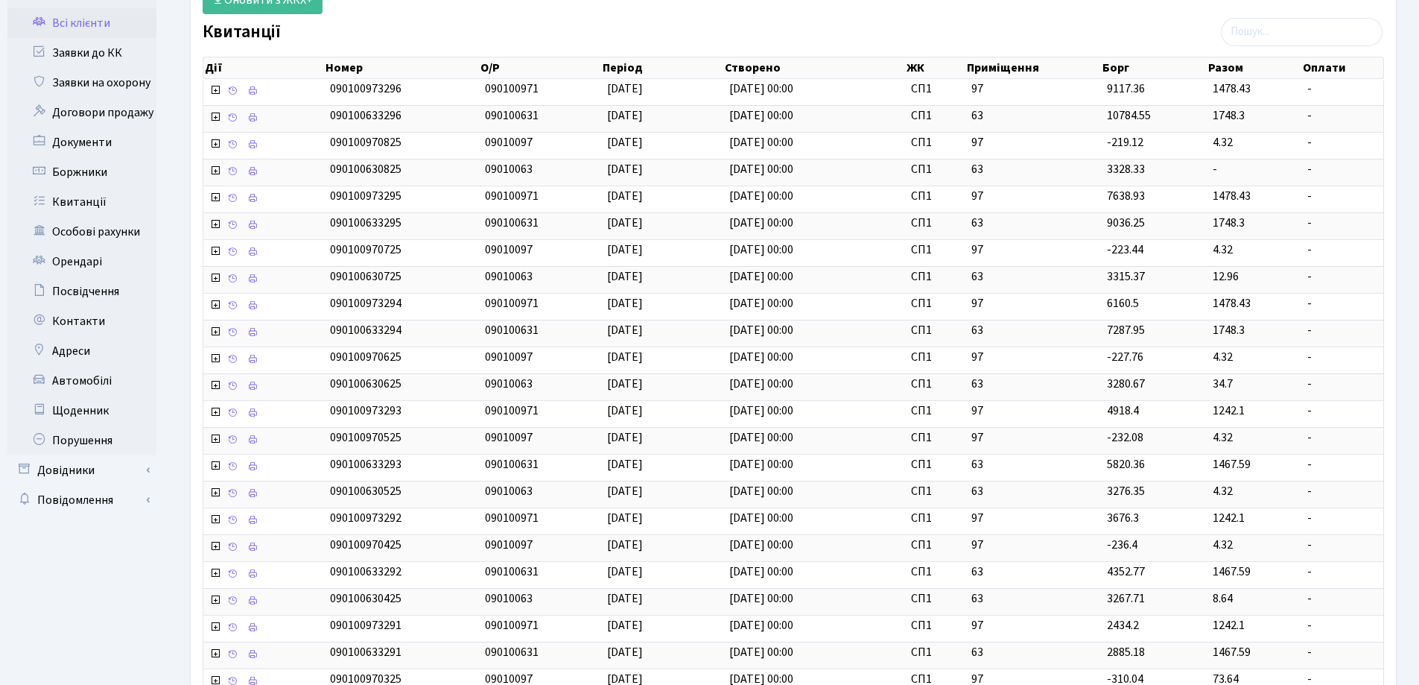
scroll to position [149, 0]
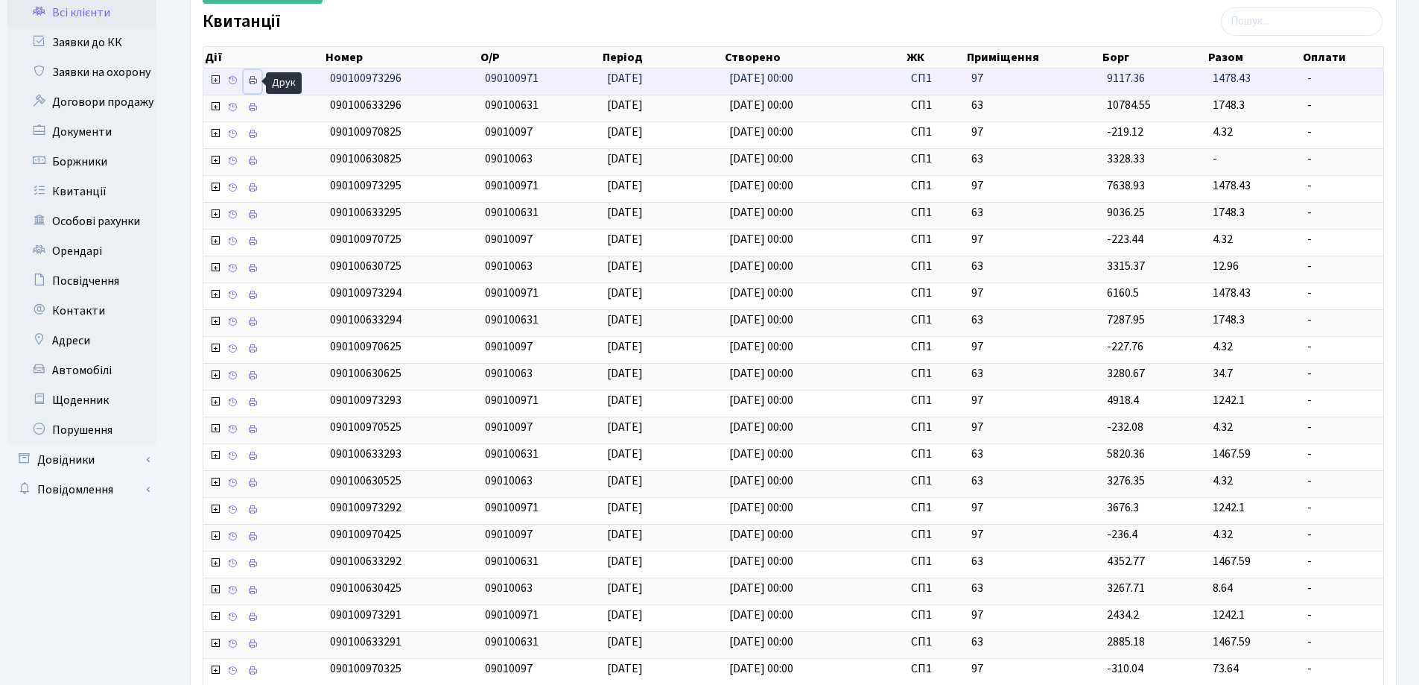
click at [253, 78] on icon at bounding box center [252, 80] width 10 height 10
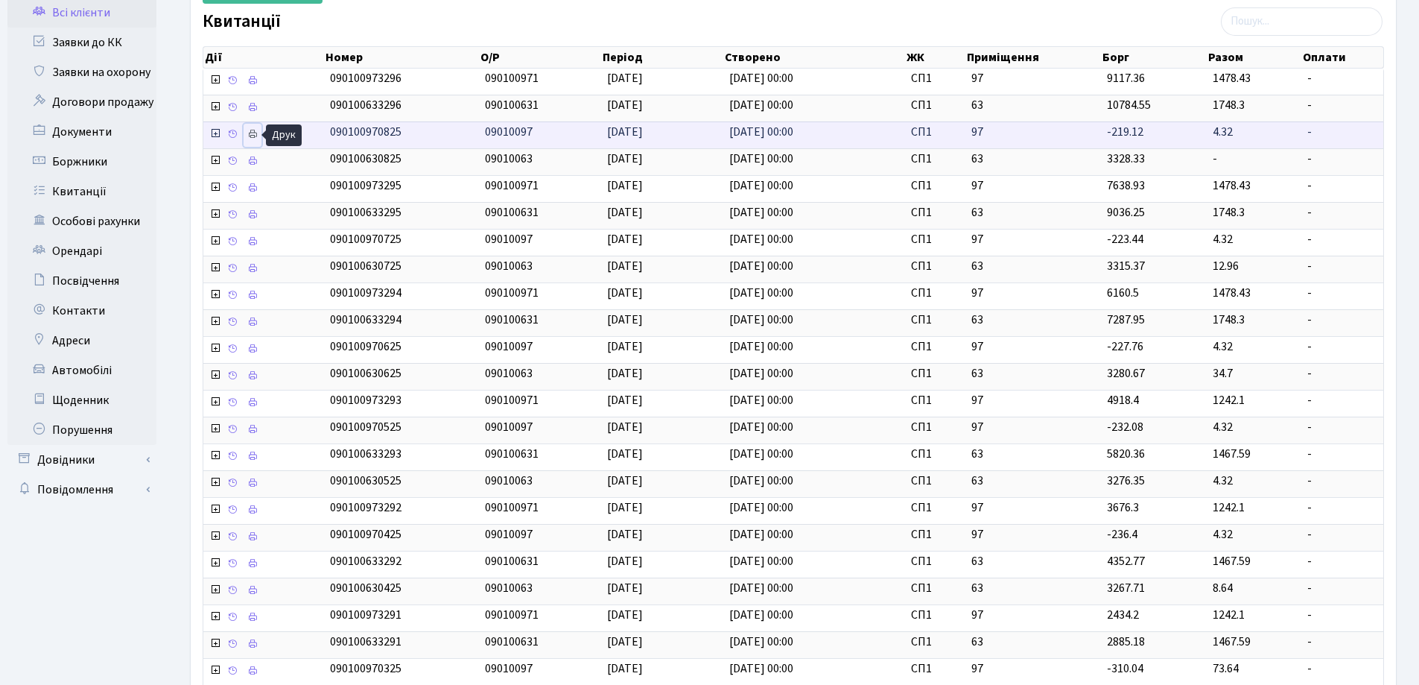
click at [250, 133] on icon at bounding box center [252, 134] width 10 height 10
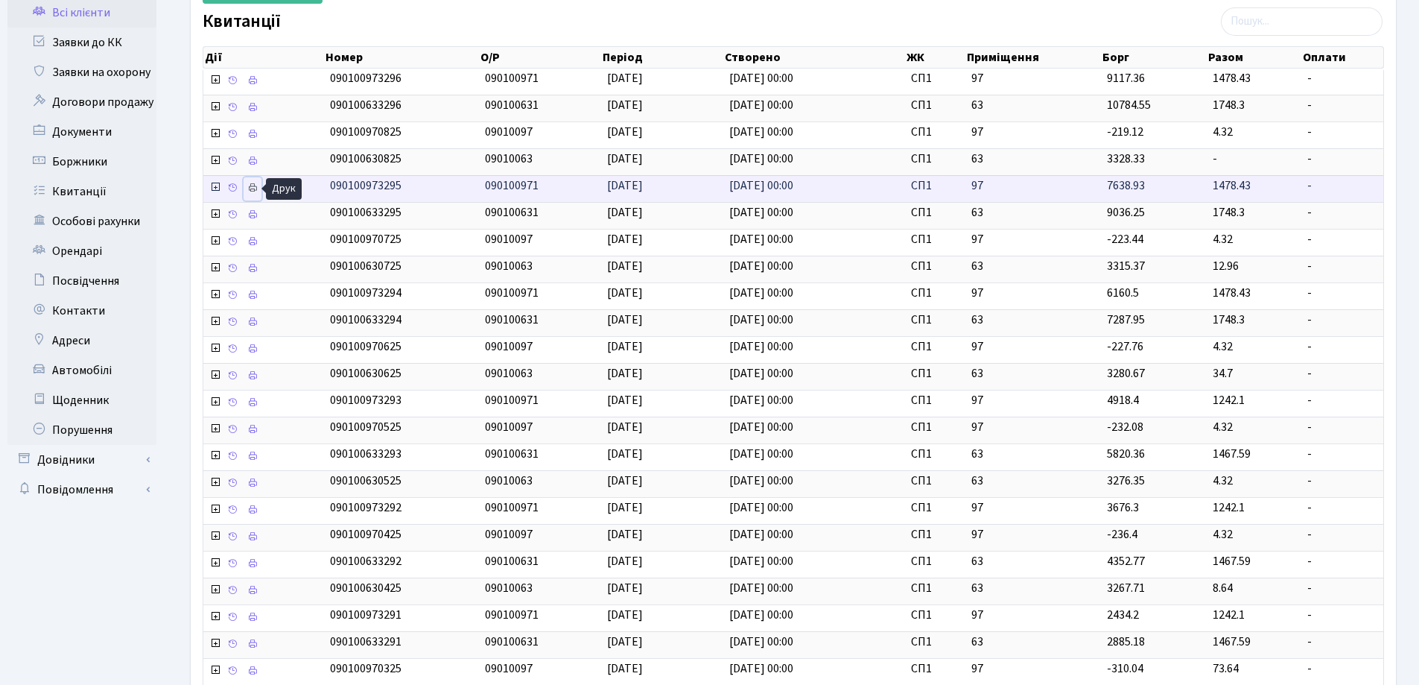
click at [253, 184] on icon at bounding box center [252, 188] width 10 height 10
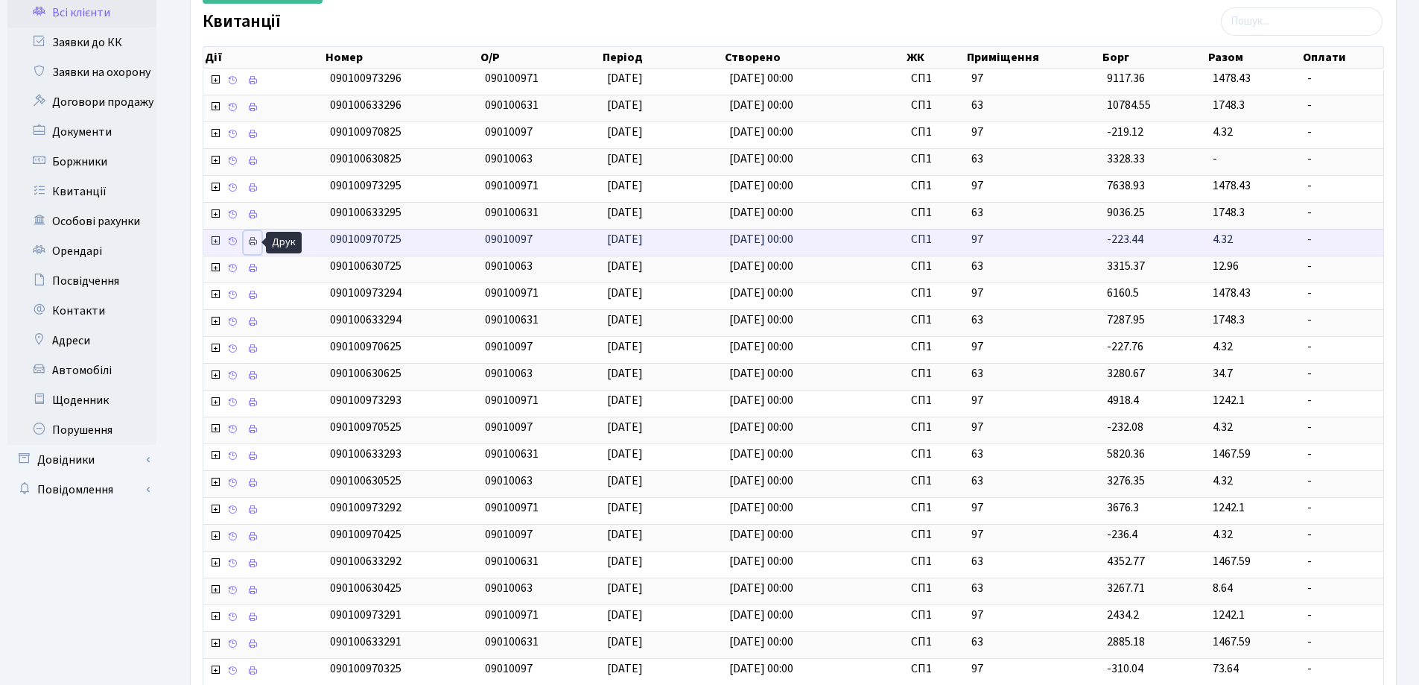
click at [250, 240] on icon at bounding box center [252, 241] width 10 height 10
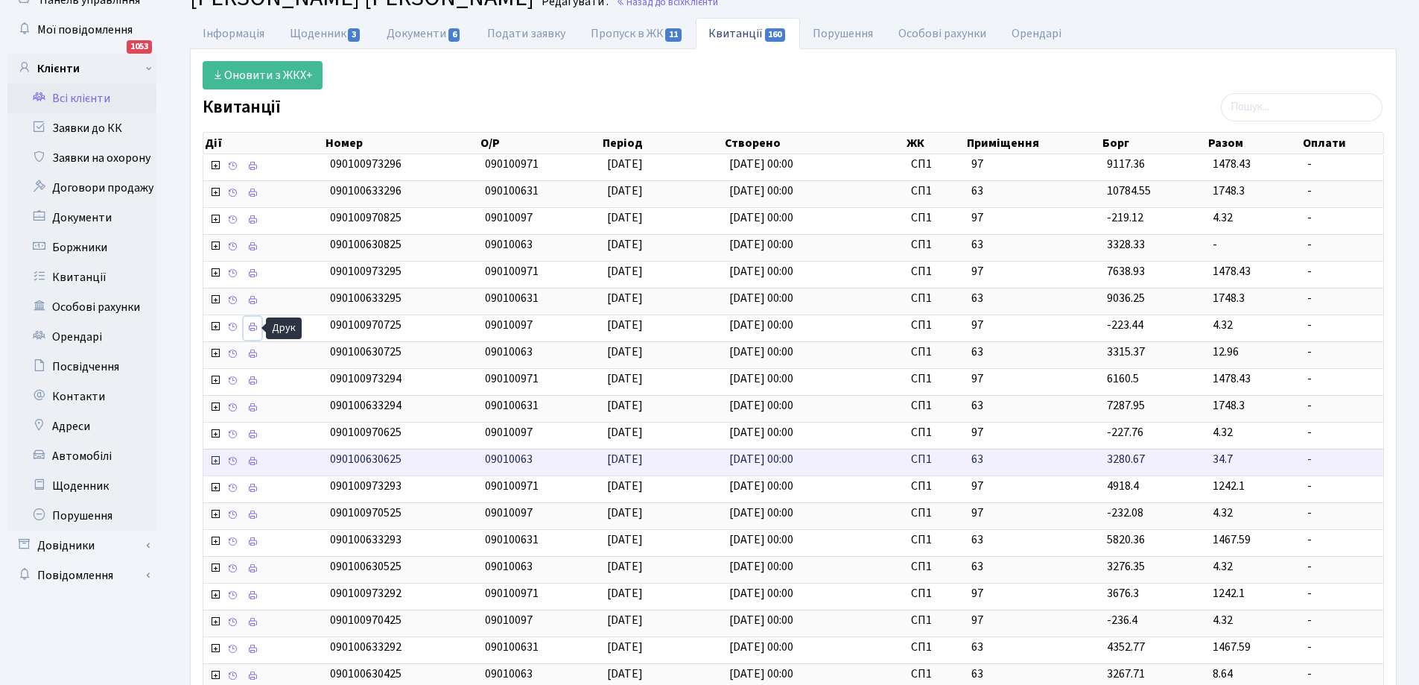
scroll to position [0, 0]
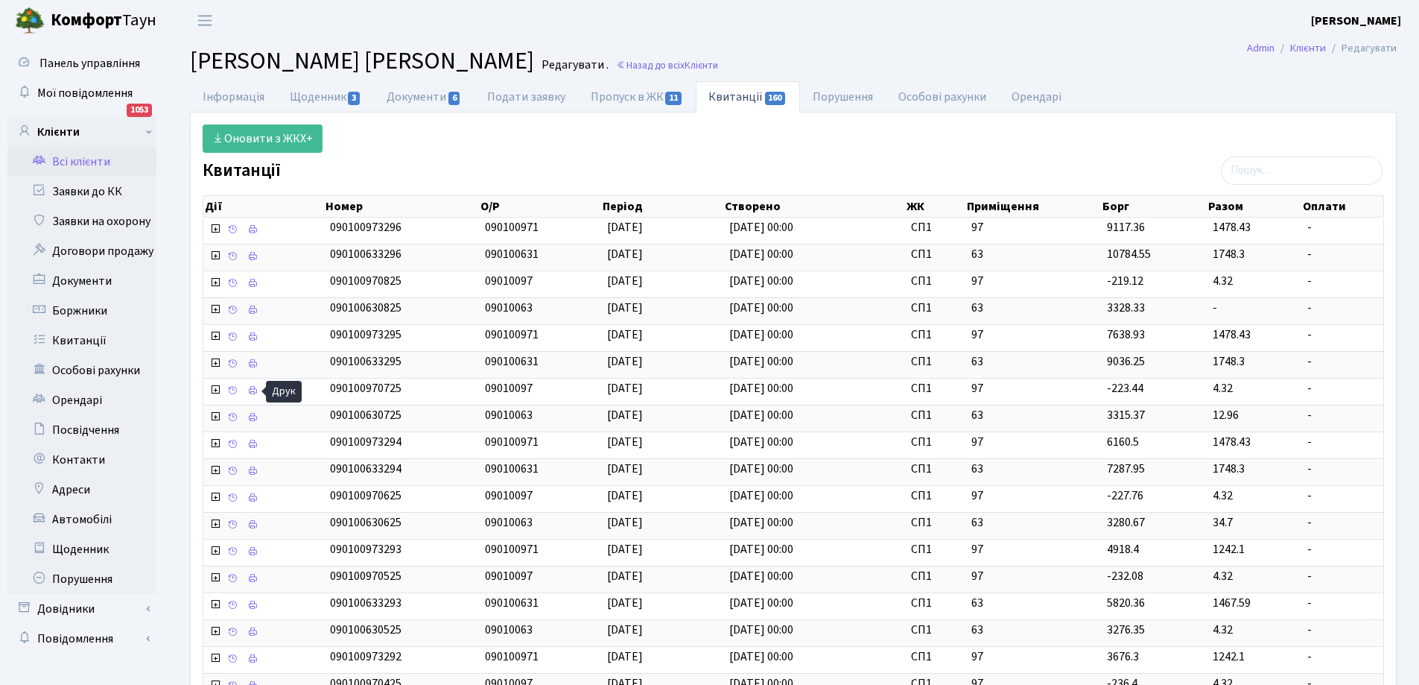
click at [75, 163] on link "Всі клієнти" at bounding box center [81, 162] width 149 height 30
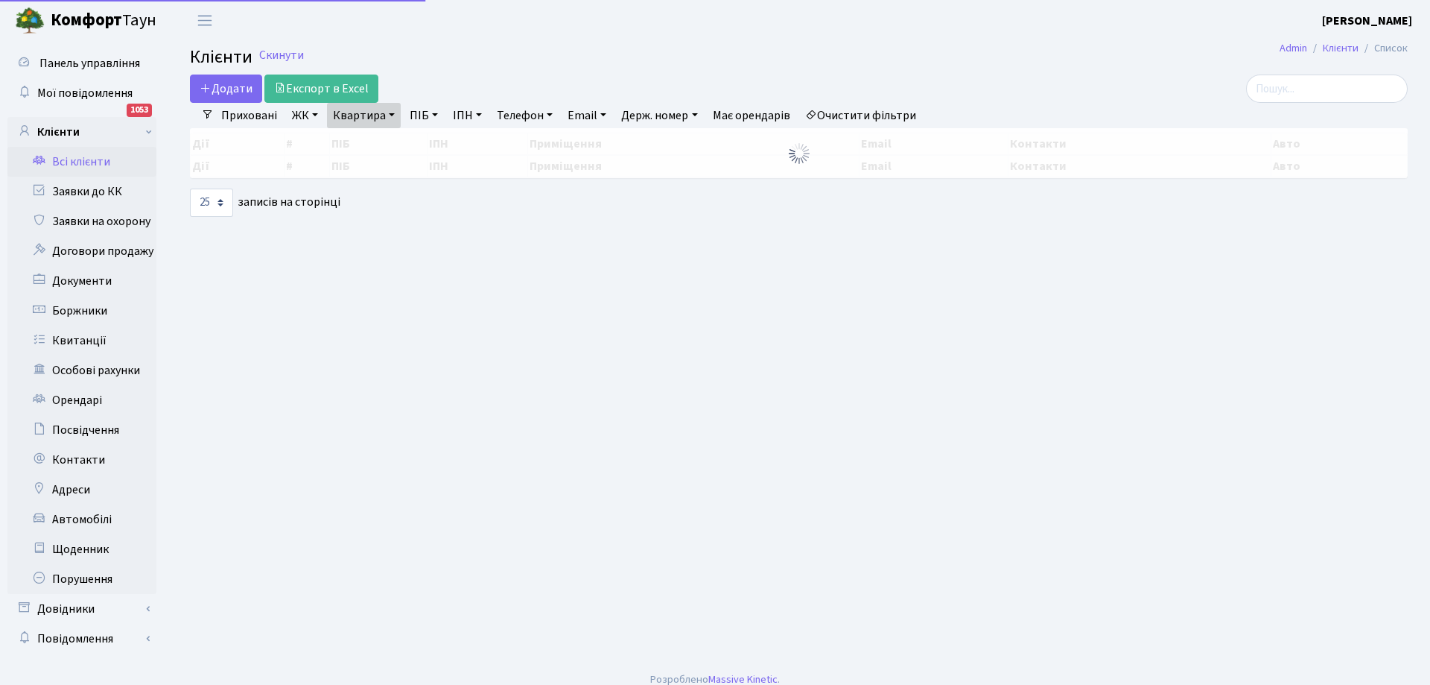
select select "25"
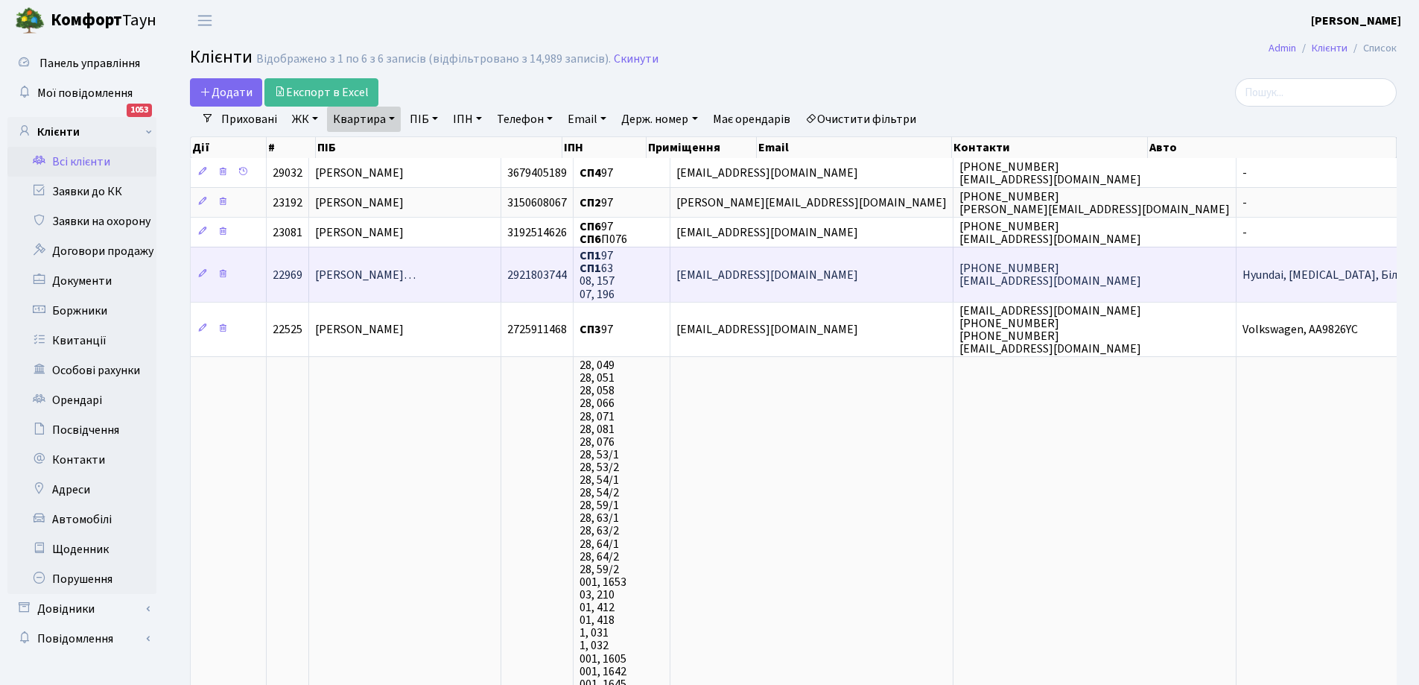
click at [416, 274] on span "[PERSON_NAME]…" at bounding box center [365, 275] width 101 height 16
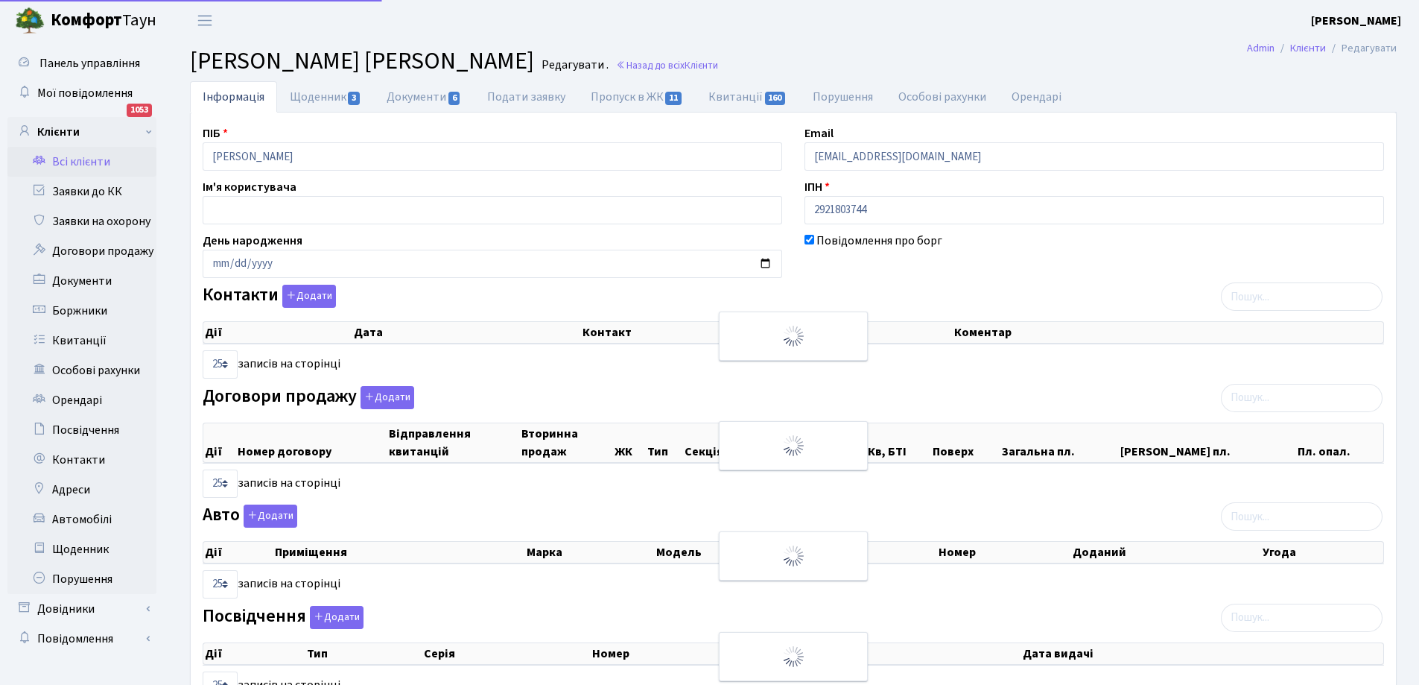
select select "25"
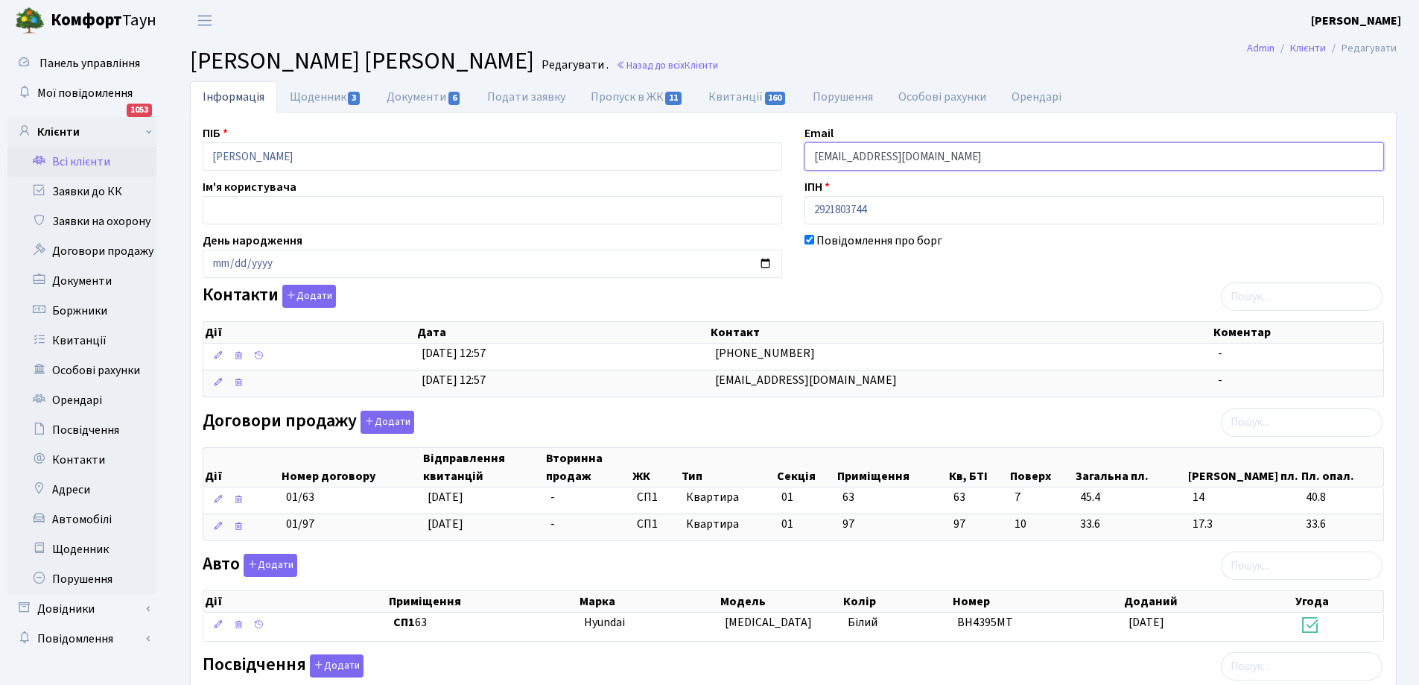
drag, startPoint x: 811, startPoint y: 155, endPoint x: 965, endPoint y: 158, distance: 154.3
click at [965, 158] on input "[EMAIL_ADDRESS][DOMAIN_NAME]" at bounding box center [1095, 156] width 580 height 28
click at [80, 157] on link "Всі клієнти" at bounding box center [81, 162] width 149 height 30
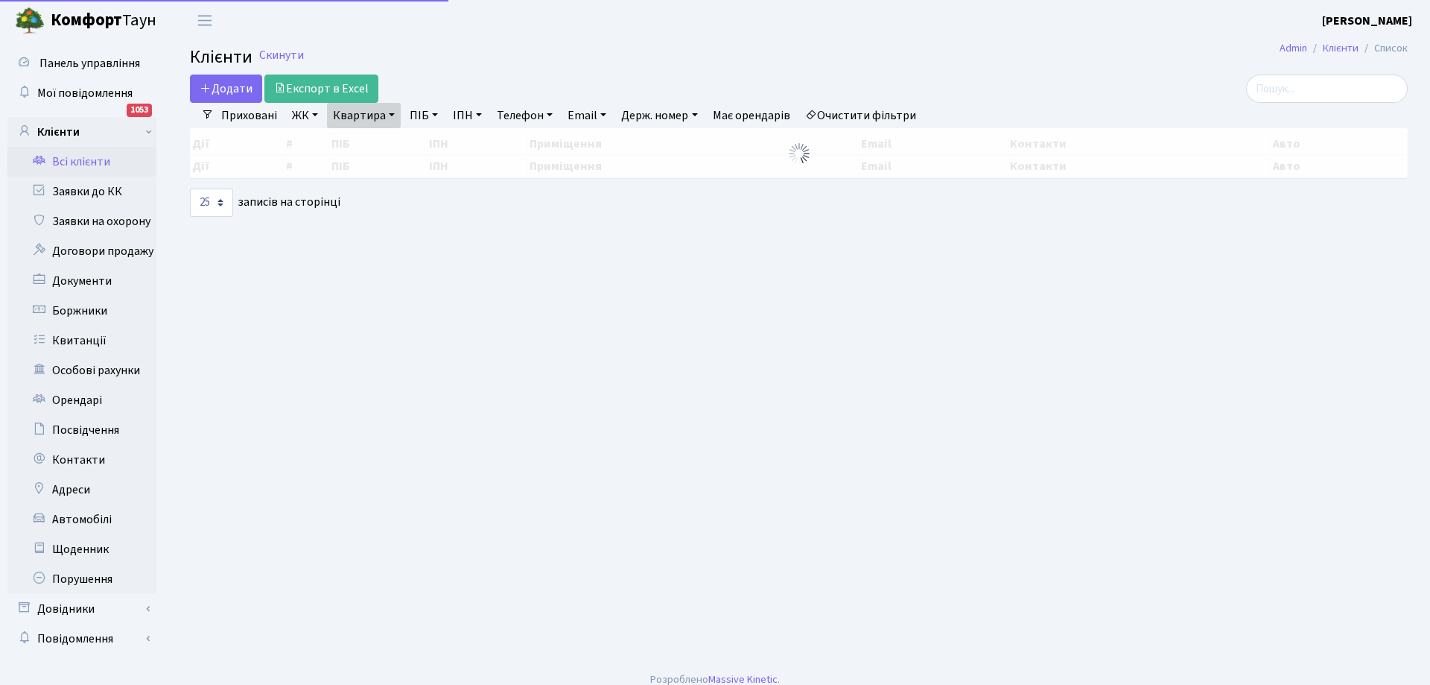
select select "25"
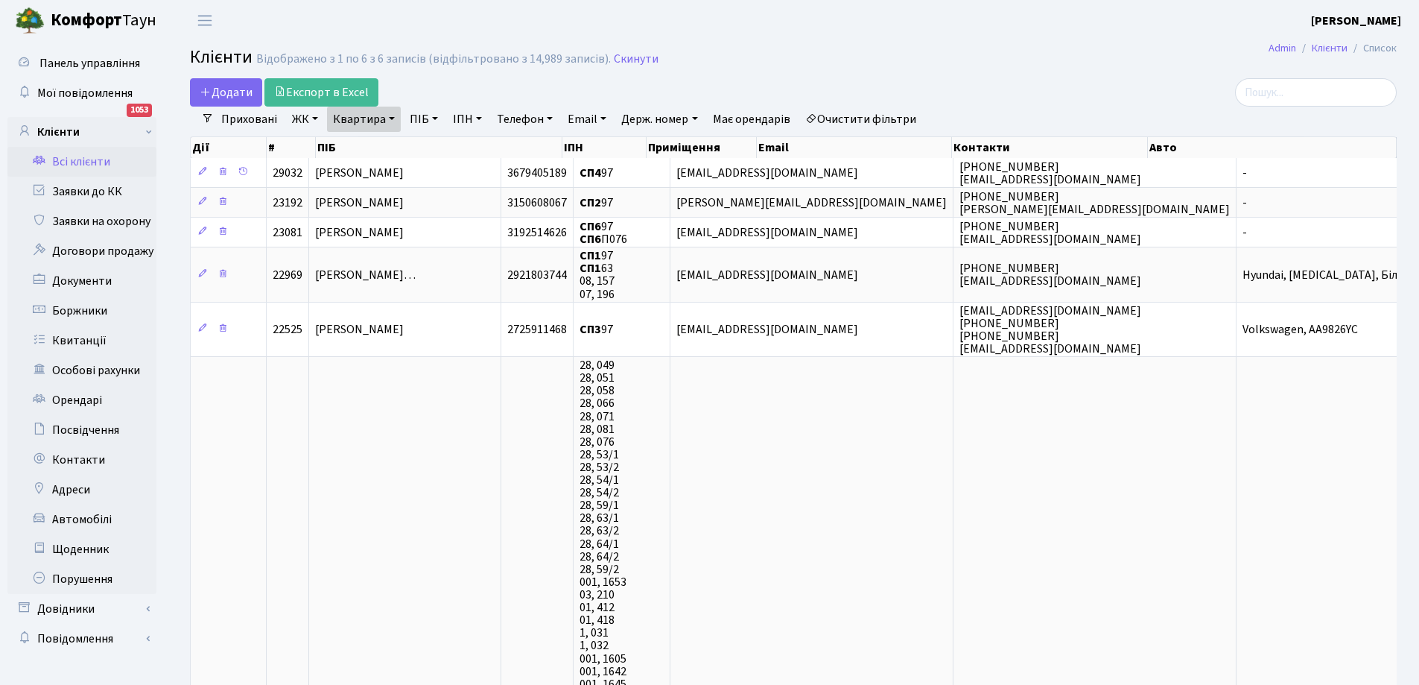
click at [377, 118] on link "Квартира" at bounding box center [364, 119] width 74 height 25
type input "7"
type input "95"
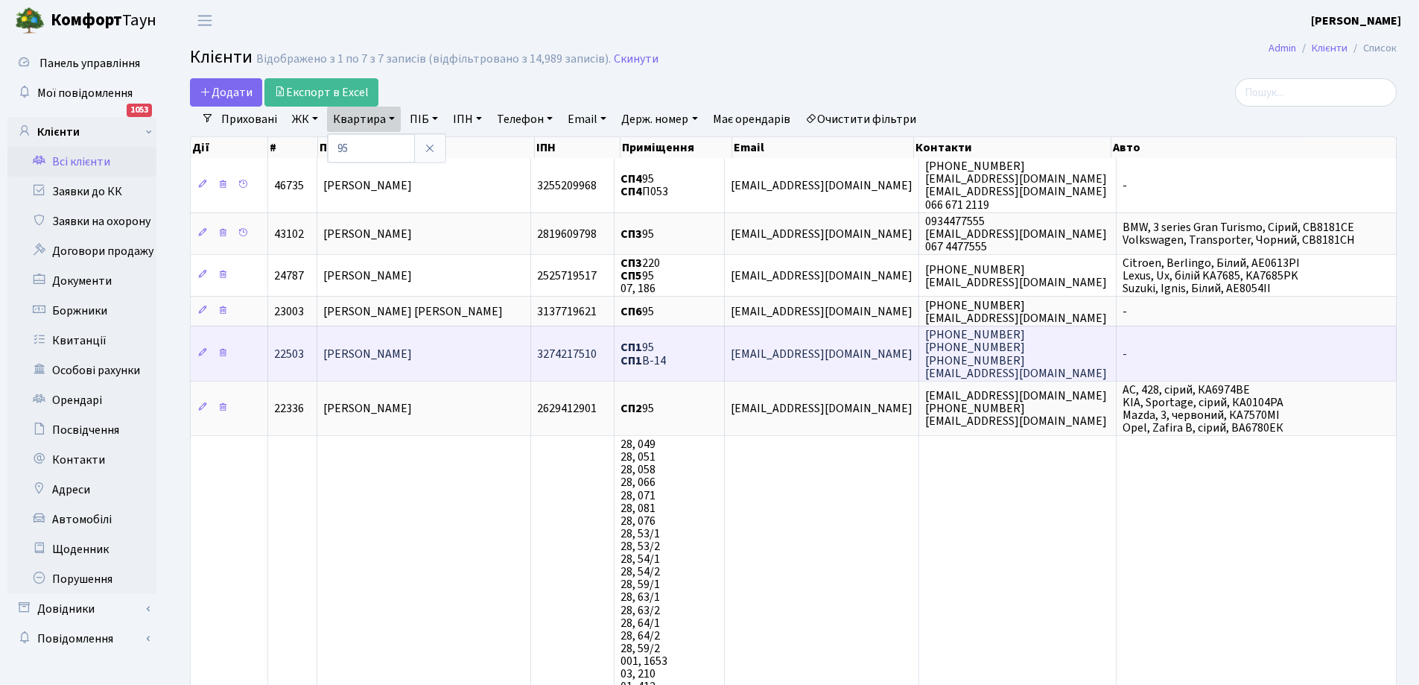
click at [412, 360] on span "[PERSON_NAME]" at bounding box center [367, 354] width 89 height 16
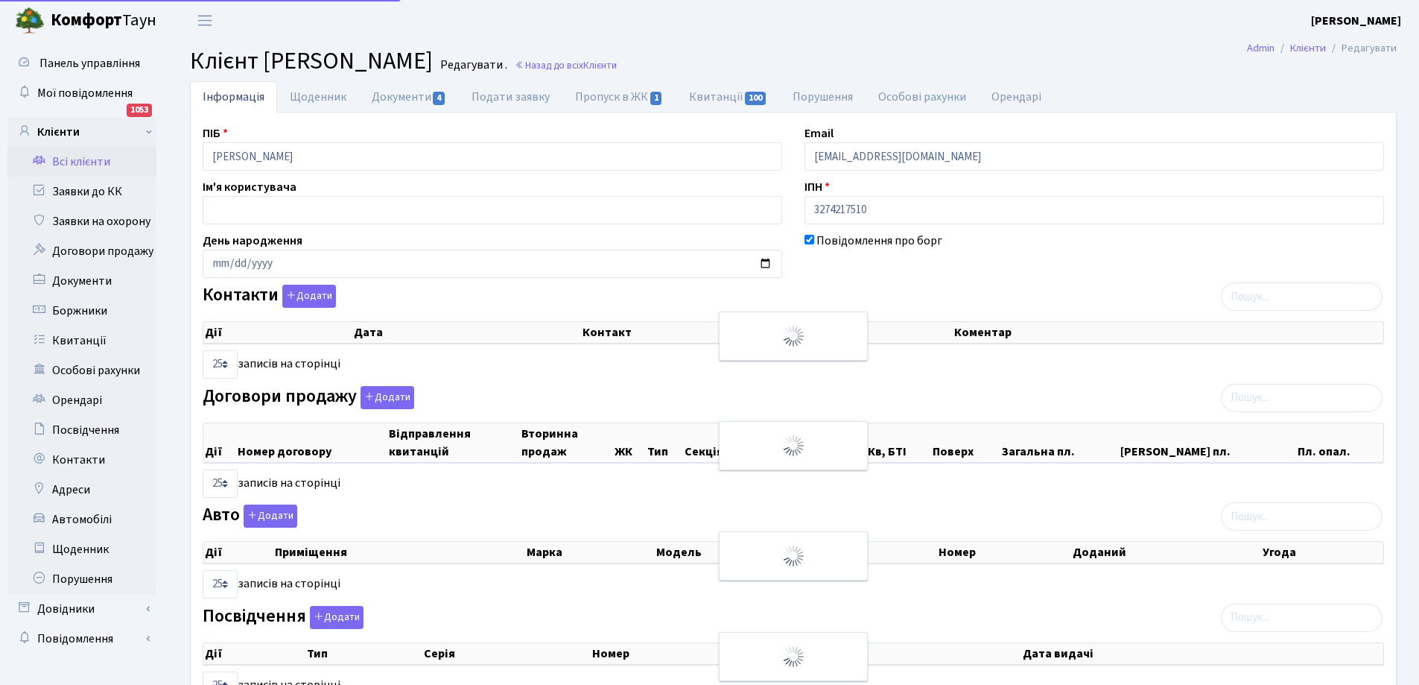
select select "25"
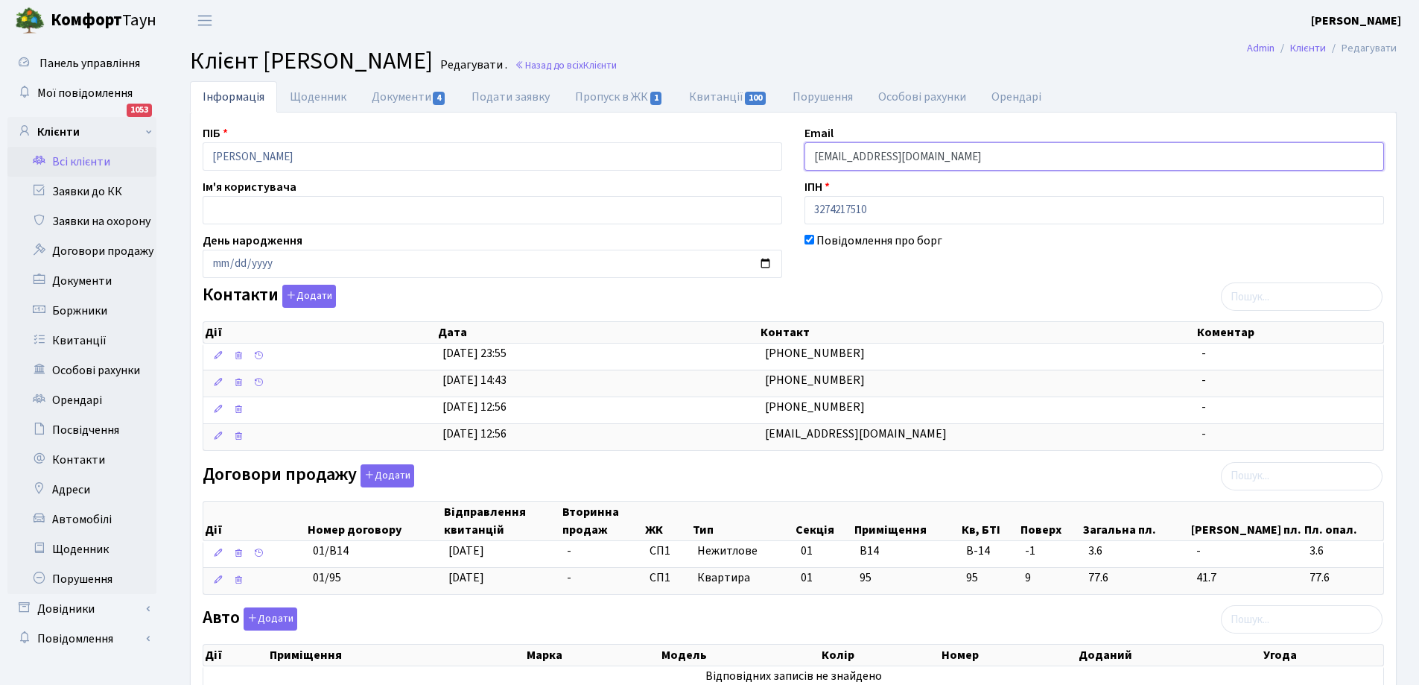
drag, startPoint x: 813, startPoint y: 158, endPoint x: 942, endPoint y: 154, distance: 128.9
click at [942, 154] on input "[EMAIL_ADDRESS][DOMAIN_NAME]" at bounding box center [1095, 156] width 580 height 28
